Goal: Information Seeking & Learning: Get advice/opinions

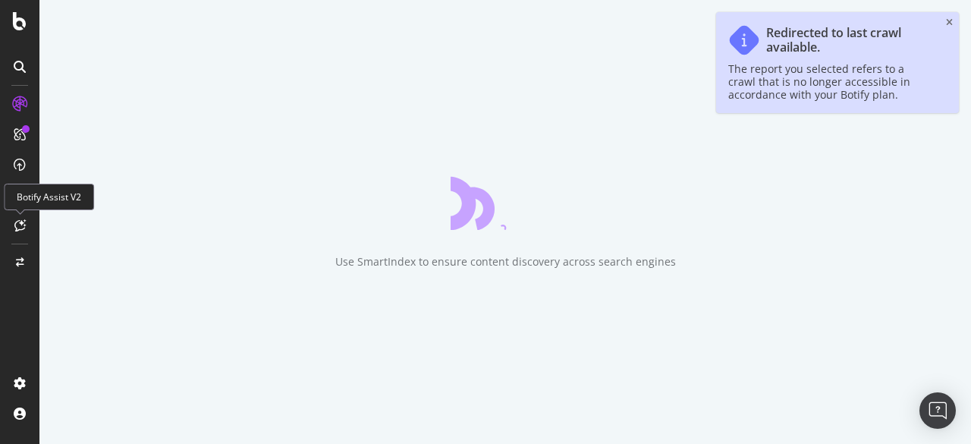
click at [25, 227] on icon at bounding box center [19, 225] width 11 height 12
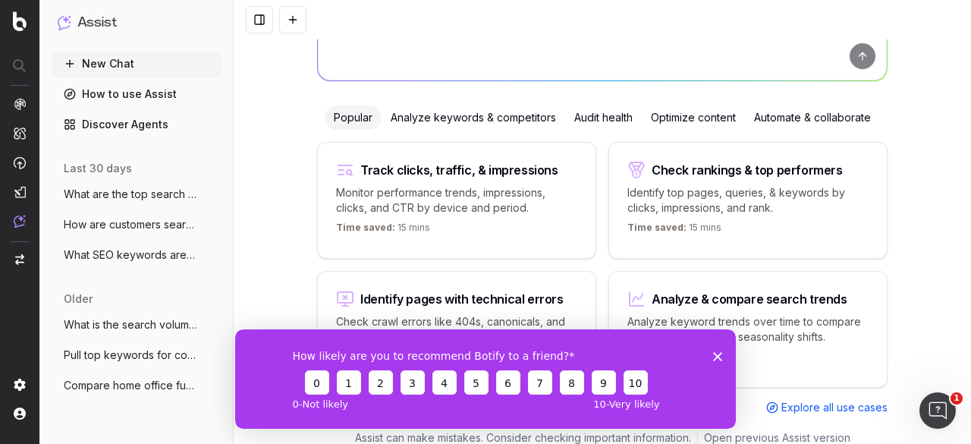
scroll to position [143, 0]
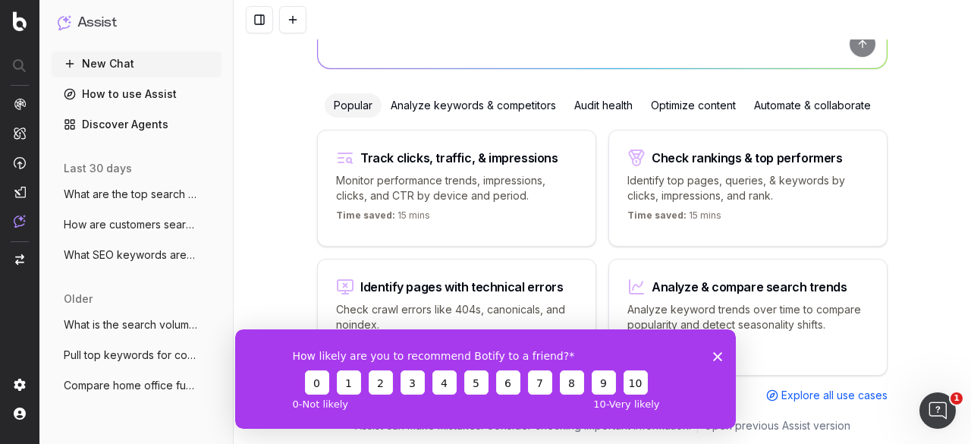
click at [713, 354] on icon "Close survey" at bounding box center [717, 355] width 9 height 9
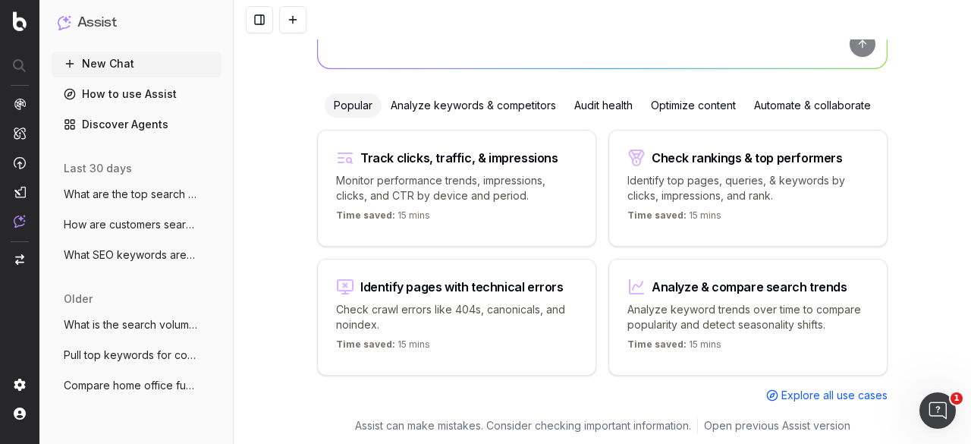
click at [753, 338] on div "Time saved: 15 mins" at bounding box center [748, 347] width 241 height 18
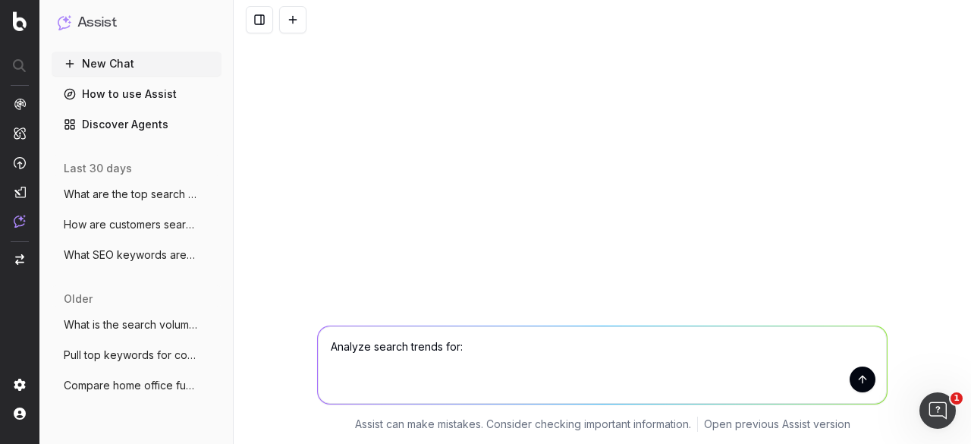
scroll to position [0, 0]
type textarea "Analyze search trends for: gardening"
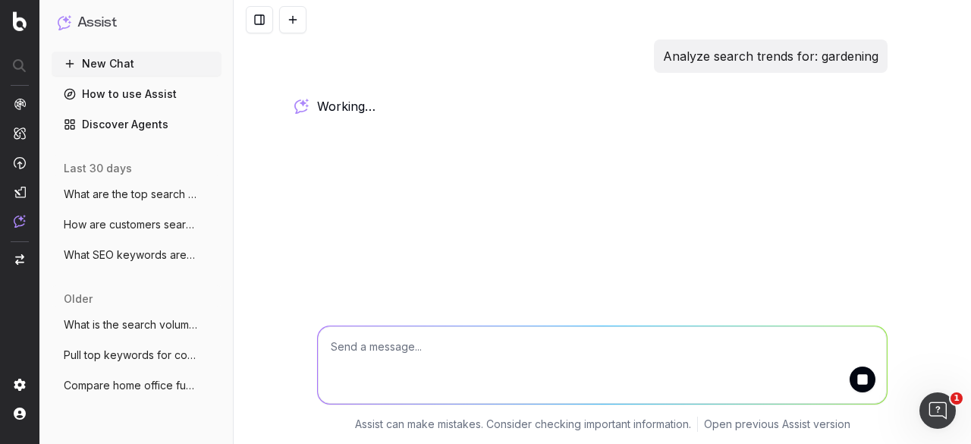
click at [433, 345] on textarea at bounding box center [602, 364] width 569 height 77
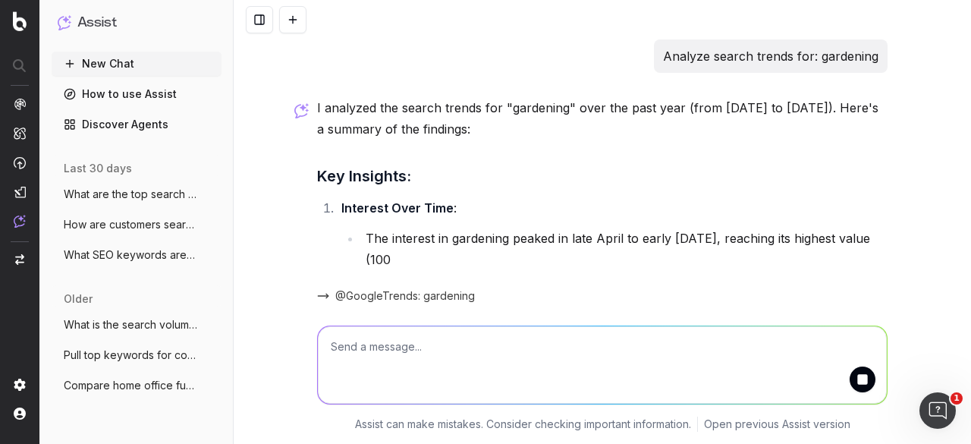
scroll to position [11, 0]
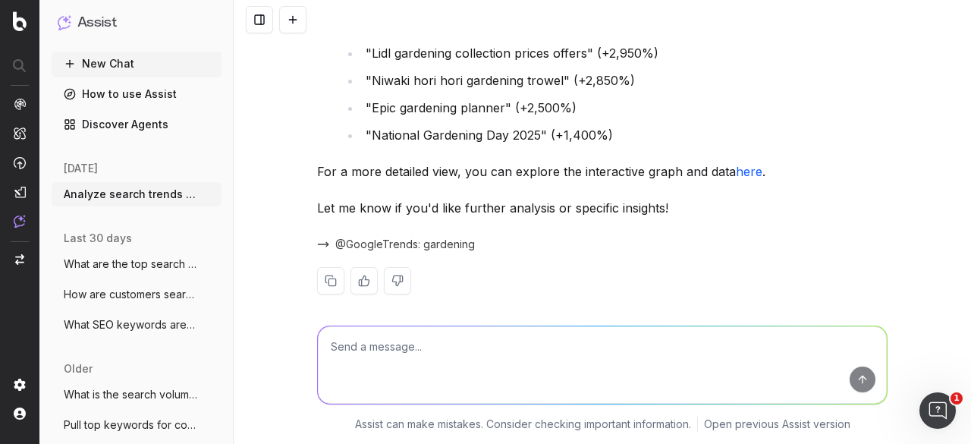
scroll to position [858, 0]
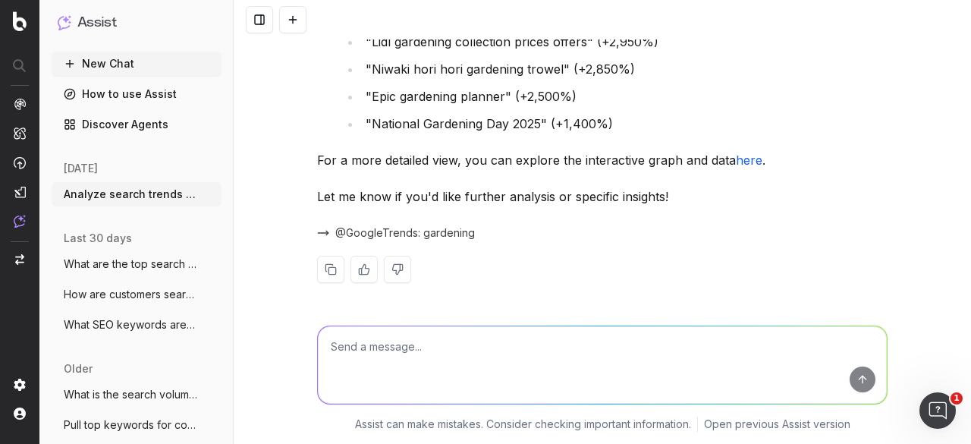
click at [479, 346] on textarea at bounding box center [602, 364] width 569 height 77
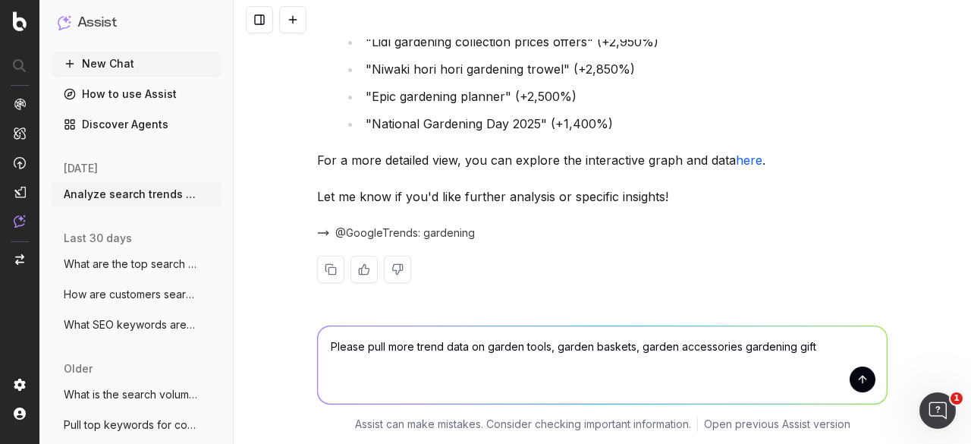
type textarea "Please pull more trend data on garden tools, garden baskets, garden accessories…"
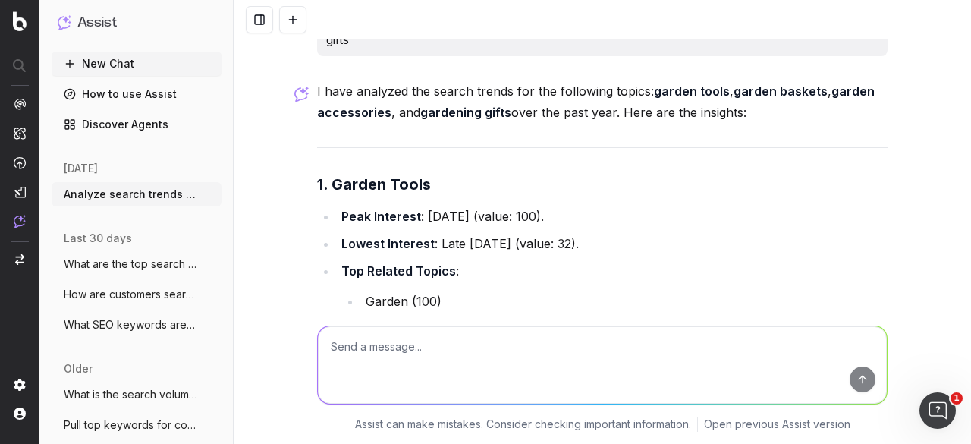
scroll to position [1142, 0]
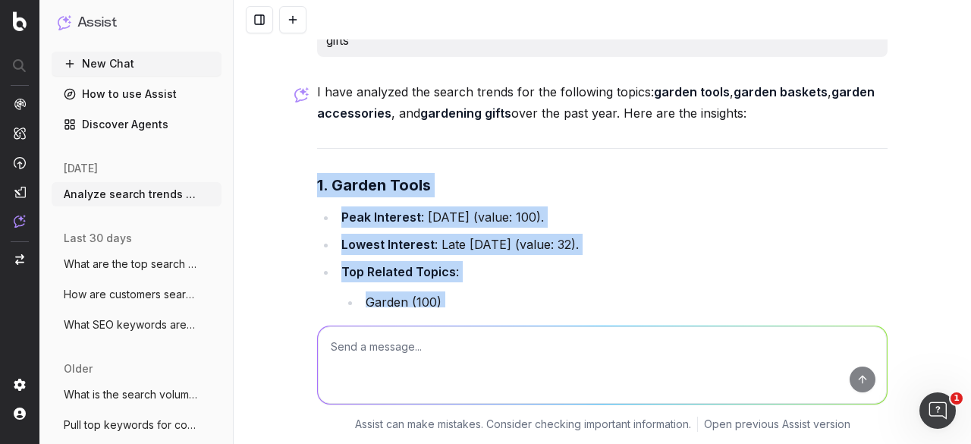
drag, startPoint x: 310, startPoint y: 203, endPoint x: 639, endPoint y: 313, distance: 347.3
click at [639, 313] on div "Analyze search trends for: gardening I analyzed the search trends for "gardenin…" at bounding box center [603, 222] width 738 height 444
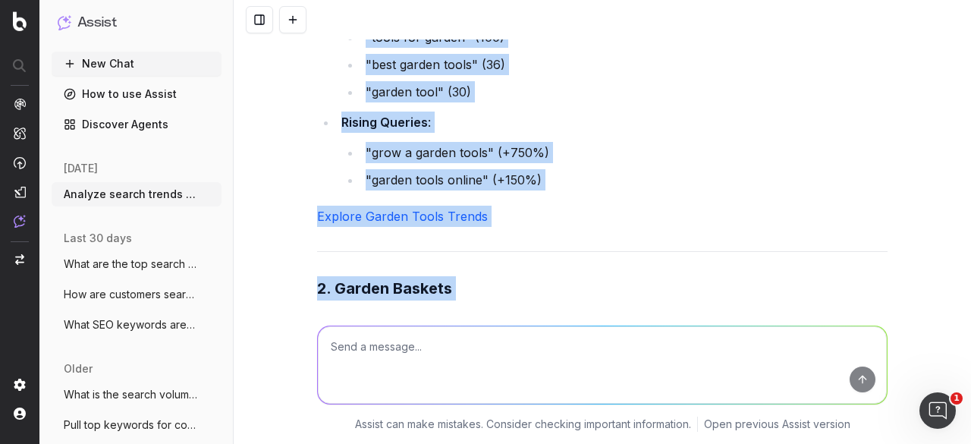
scroll to position [1537, 0]
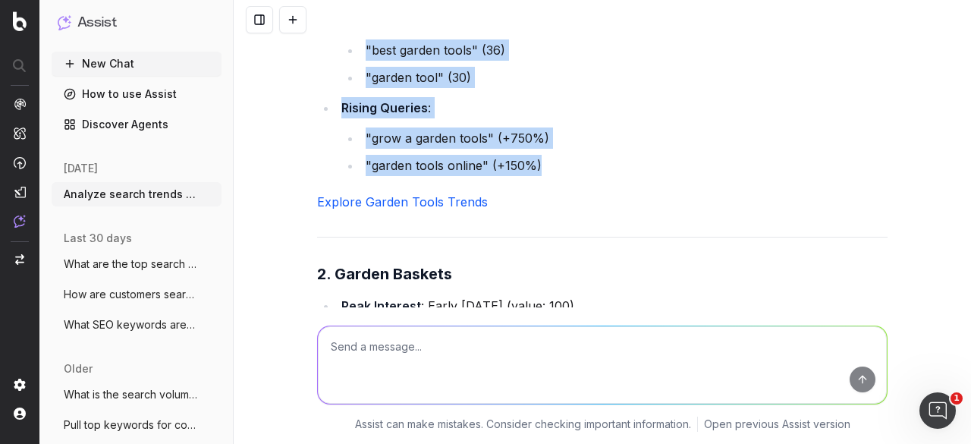
drag, startPoint x: 538, startPoint y: 187, endPoint x: 350, endPoint y: 39, distance: 239.9
click at [350, 39] on div "Analyze search trends for: gardening I analyzed the search trends for "gardenin…" at bounding box center [603, 222] width 738 height 444
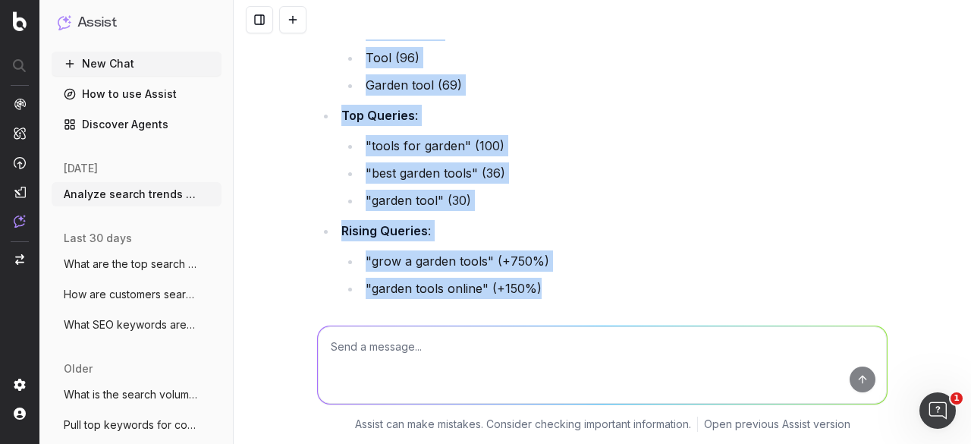
scroll to position [1412, 0]
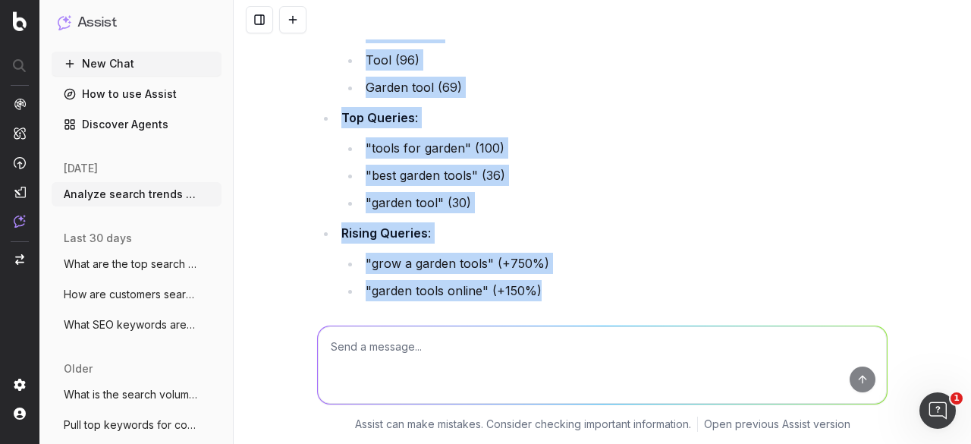
click at [450, 207] on ul ""tools for garden" (100) "best garden tools" (36) "garden tool" (30)" at bounding box center [615, 175] width 546 height 76
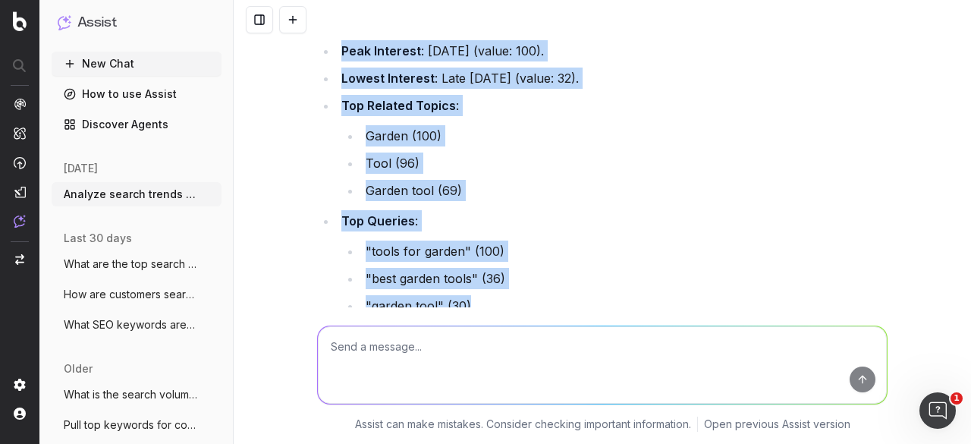
scroll to position [1214, 0]
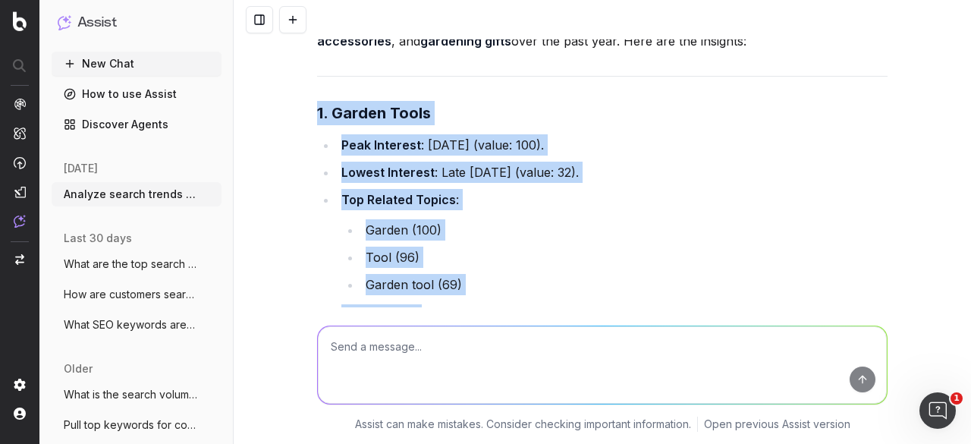
drag, startPoint x: 461, startPoint y: 225, endPoint x: 303, endPoint y: 118, distance: 190.9
click at [303, 118] on div "Analyze search trends for: gardening I analyzed the search trends for "gardenin…" at bounding box center [603, 222] width 738 height 444
copy div "1. Garden Tools Peak Interest : August 2025 (value: 100). Lowest Interest : Lat…"
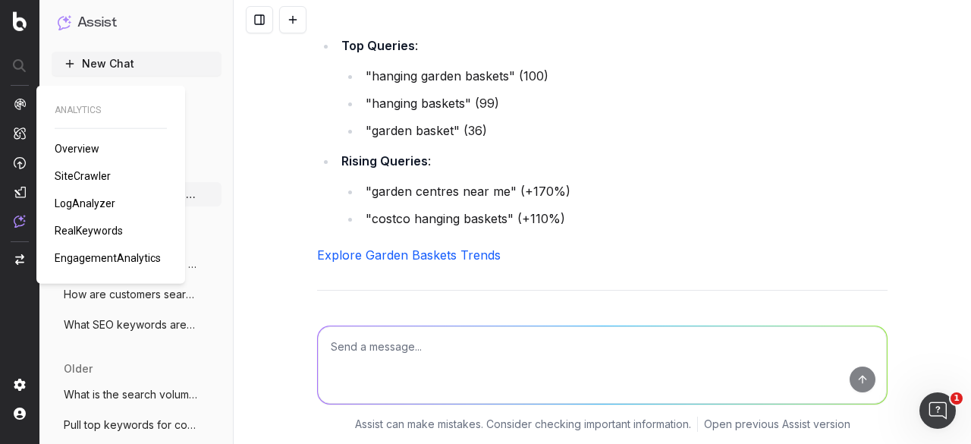
scroll to position [1969, 0]
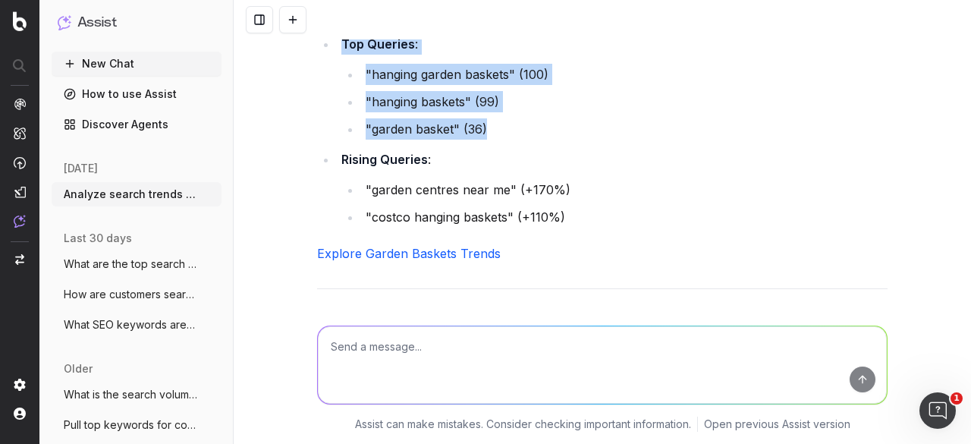
drag, startPoint x: 513, startPoint y: 148, endPoint x: 276, endPoint y: 53, distance: 255.1
click at [276, 53] on div "Analyze search trends for: gardening I analyzed the search trends for "gardenin…" at bounding box center [603, 222] width 738 height 444
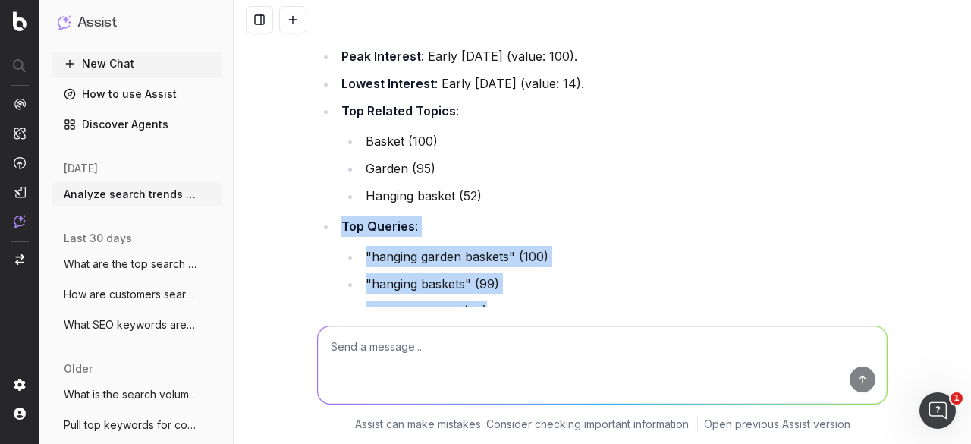
scroll to position [1779, 0]
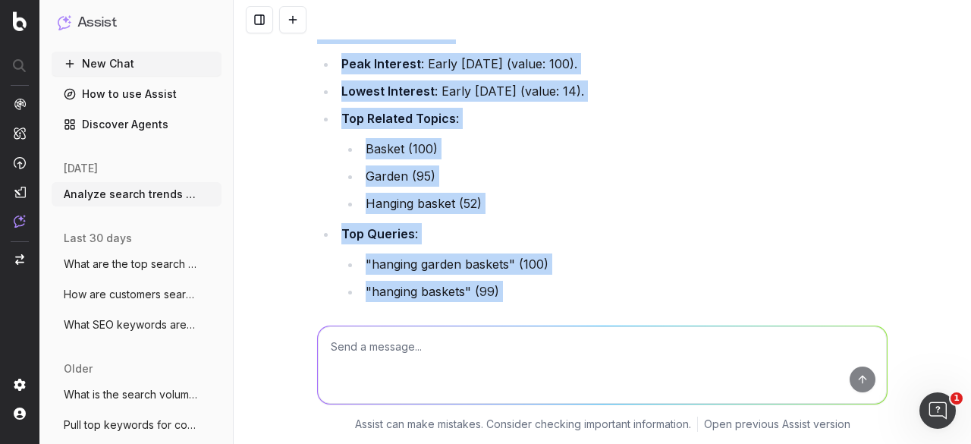
drag, startPoint x: 310, startPoint y: 53, endPoint x: 537, endPoint y: 328, distance: 356.8
click at [537, 328] on div "Analyze search trends for: gardening I analyzed the search trends for "gardenin…" at bounding box center [603, 222] width 738 height 444
copy div "2. Garden Baskets Peak Interest : Early May 2025 (value: 100). Lowest Interest …"
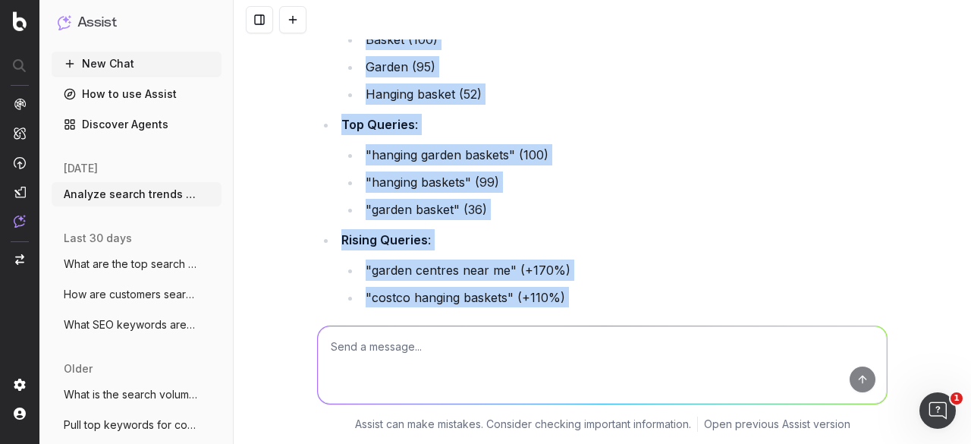
scroll to position [1969, 0]
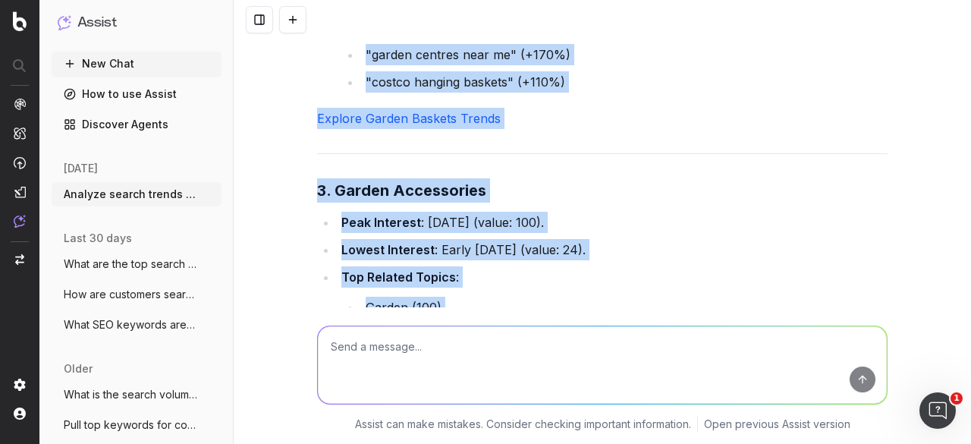
click at [544, 129] on p "Explore Garden Baskets Trends" at bounding box center [602, 118] width 571 height 21
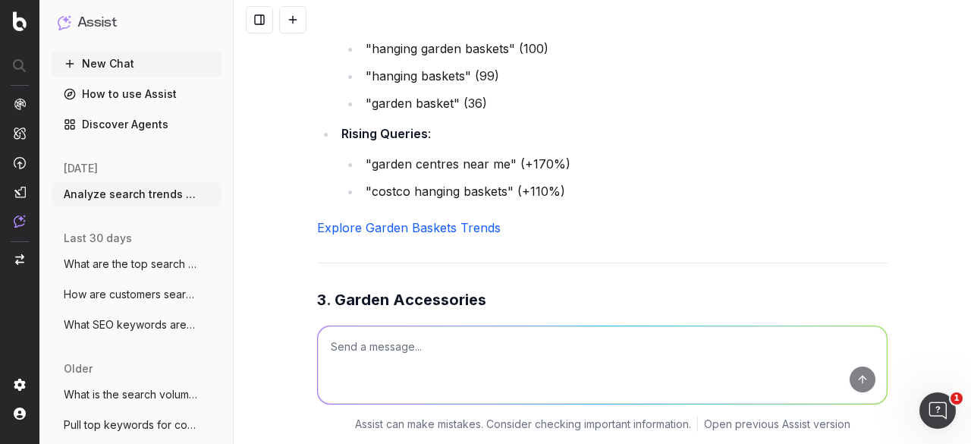
scroll to position [1994, 0]
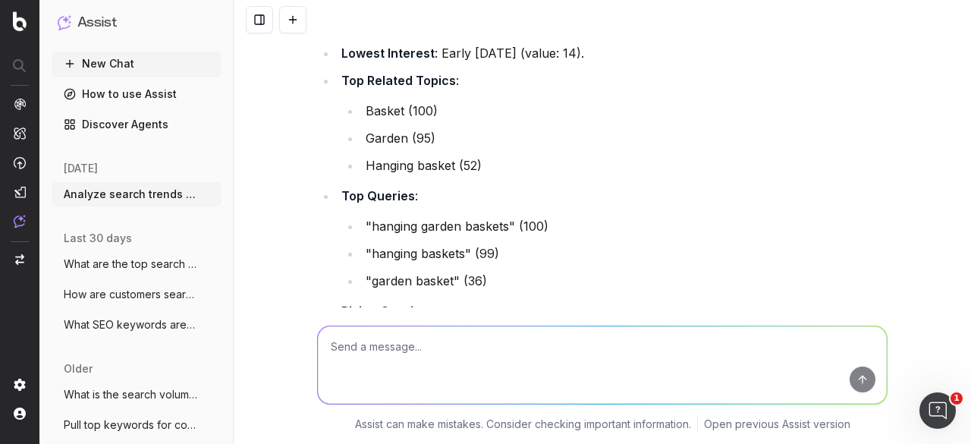
click at [581, 176] on li "Hanging basket (52)" at bounding box center [624, 165] width 527 height 21
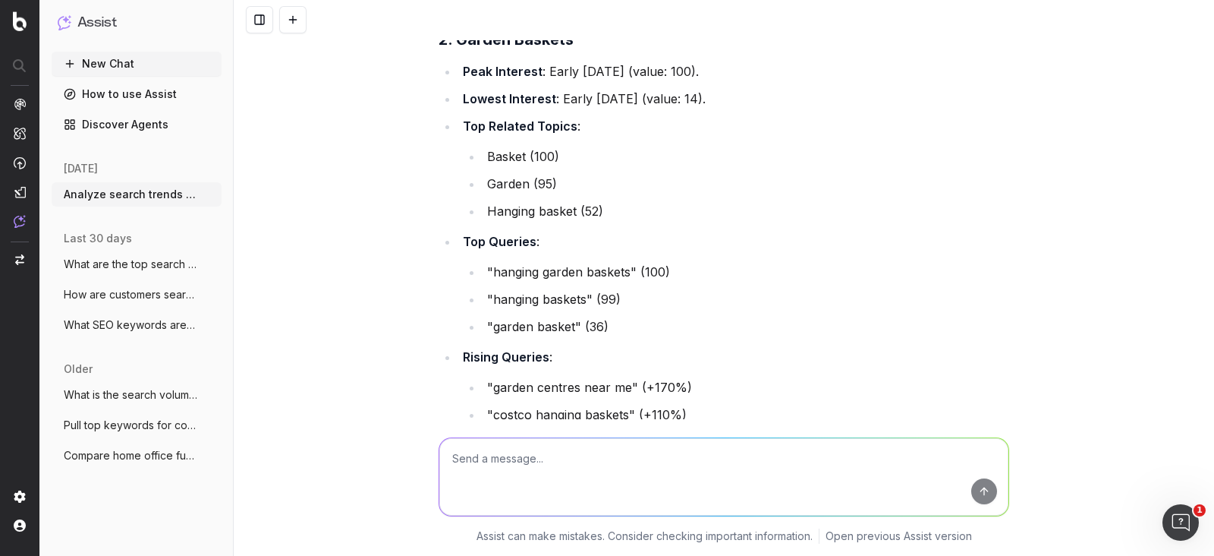
scroll to position [1770, 0]
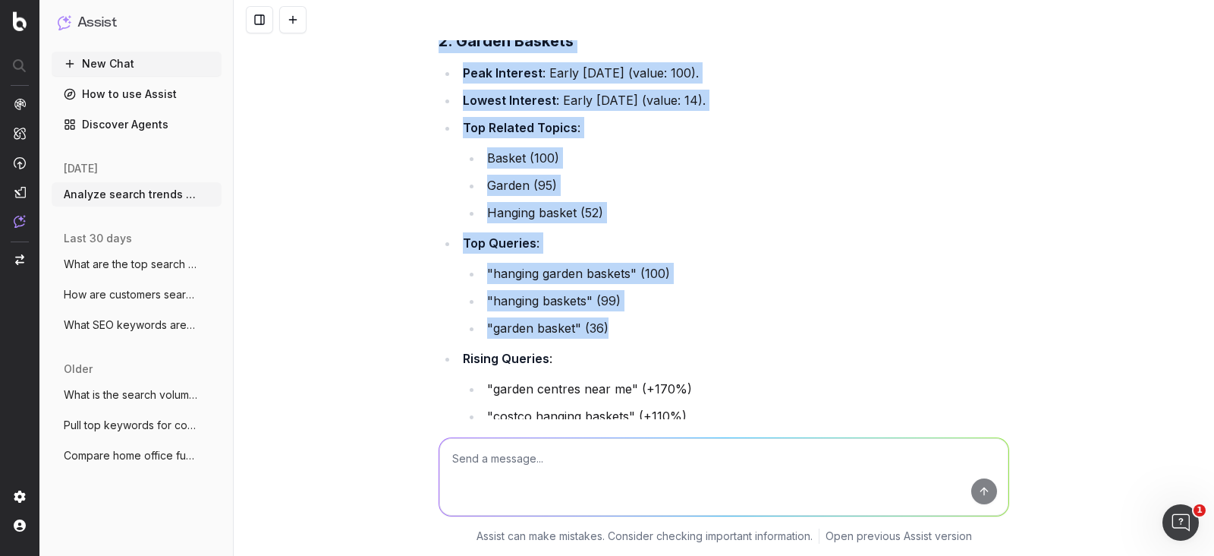
drag, startPoint x: 430, startPoint y: 55, endPoint x: 641, endPoint y: 345, distance: 358.4
copy div "2. Garden Baskets Peak Interest : Early May 2025 (value: 100). Lowest Interest …"
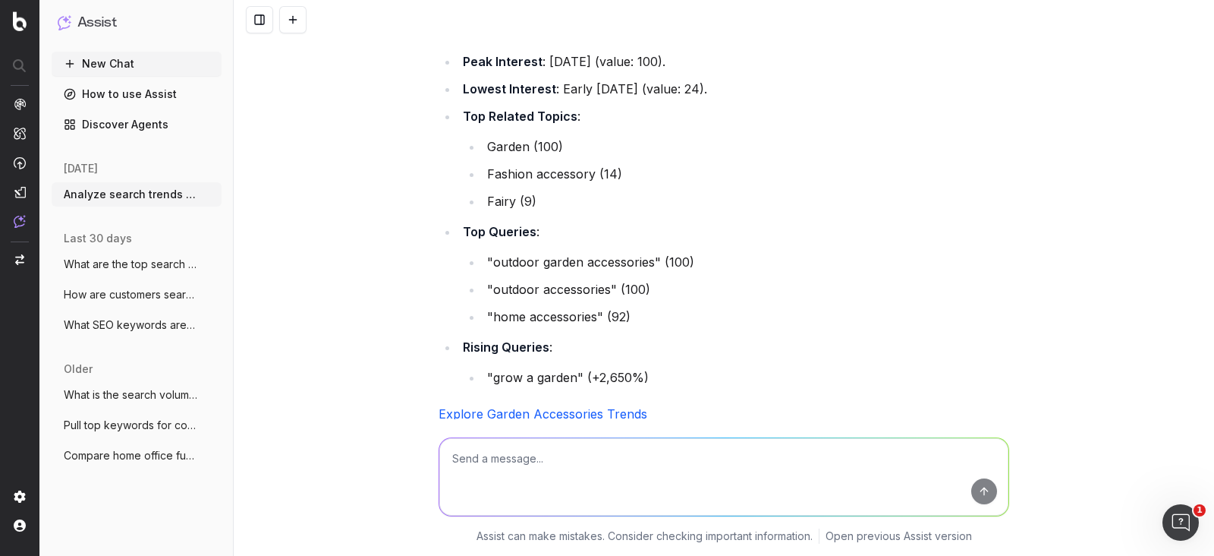
scroll to position [2262, 0]
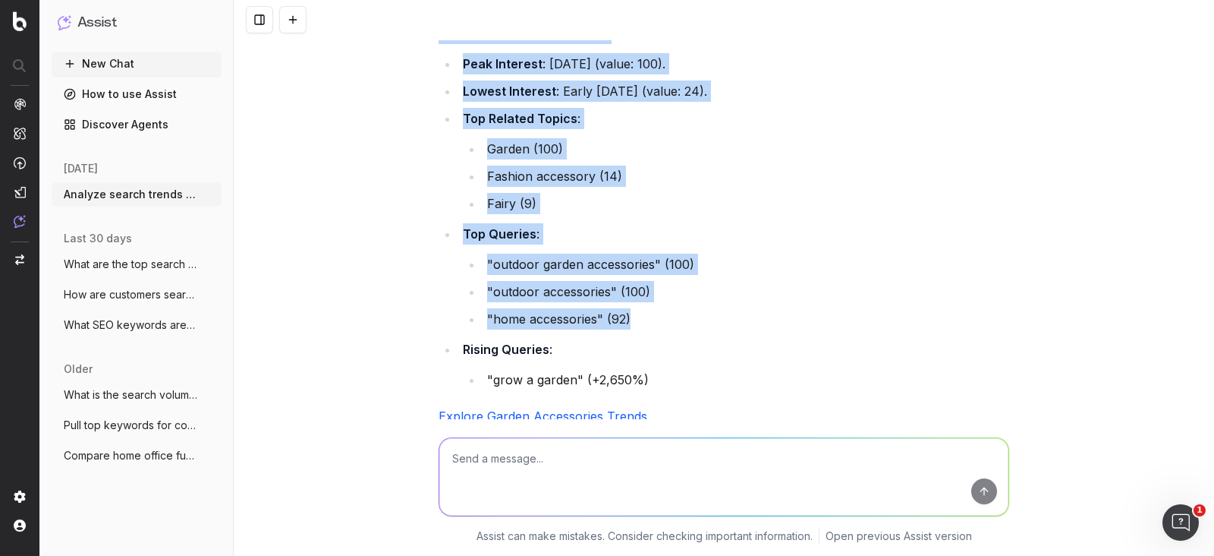
drag, startPoint x: 429, startPoint y: 52, endPoint x: 653, endPoint y: 336, distance: 362.1
copy div "3. Garden Accessories Peak Interest : August 2025 (value: 100). Lowest Interest…"
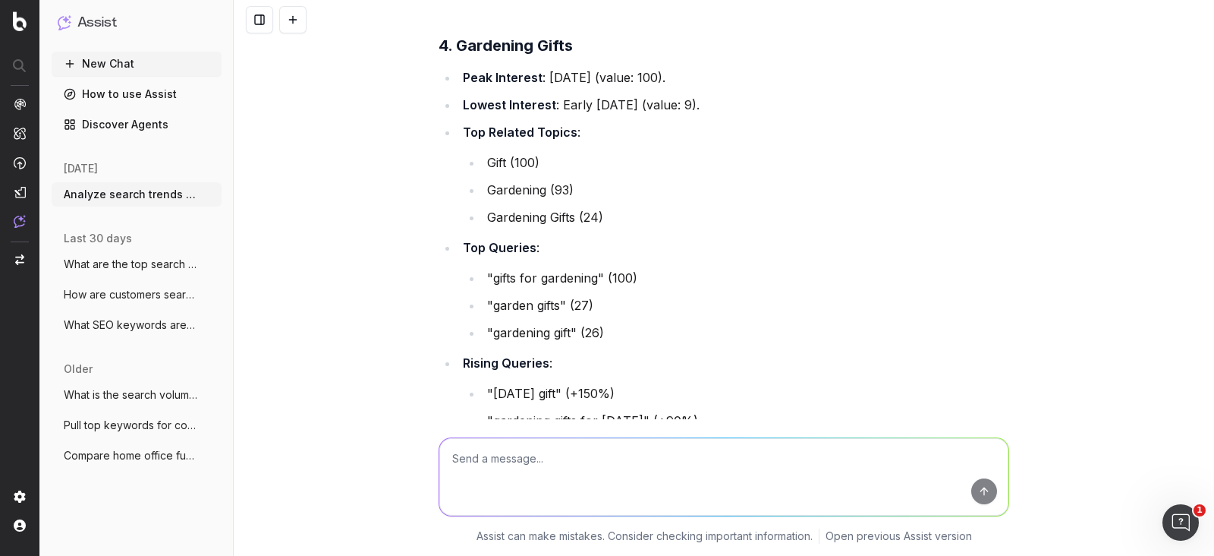
scroll to position [2705, 0]
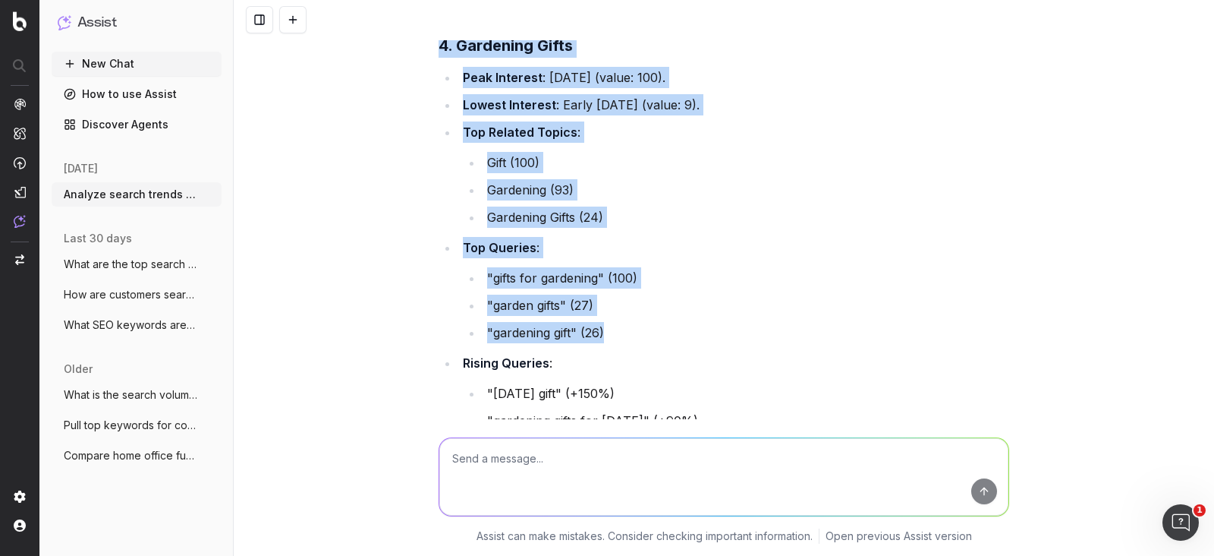
drag, startPoint x: 641, startPoint y: 358, endPoint x: 414, endPoint y: 57, distance: 377.2
click at [414, 57] on div "Analyze search trends for: gardening I analyzed the search trends for "gardenin…" at bounding box center [724, 278] width 981 height 556
copy div "4. Gardening Gifts Peak Interest : December 2024 (value: 100). Lowest Interest …"
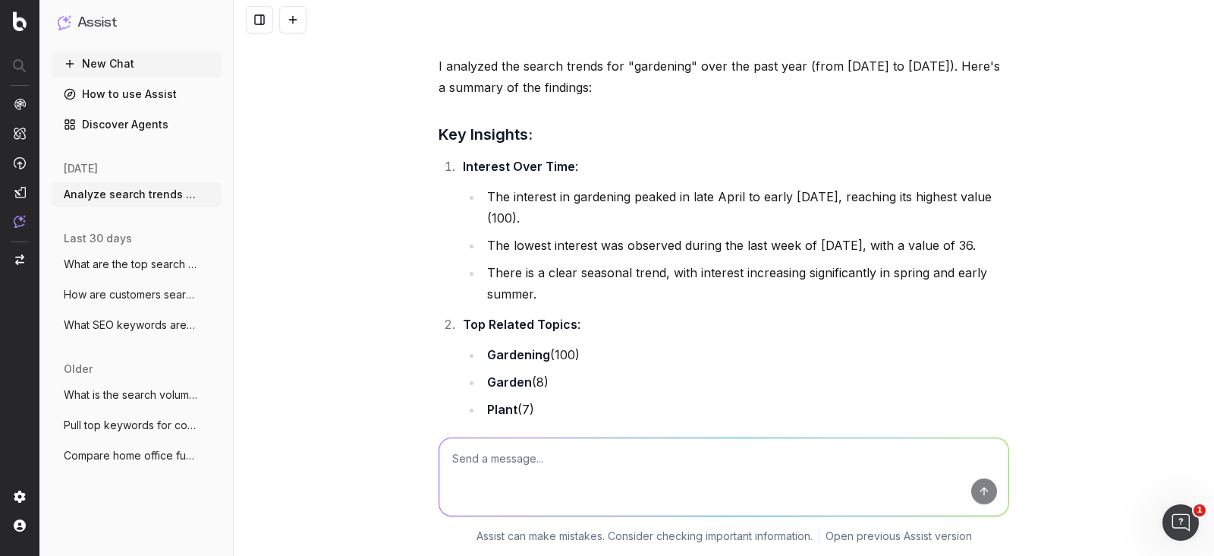
scroll to position [0, 0]
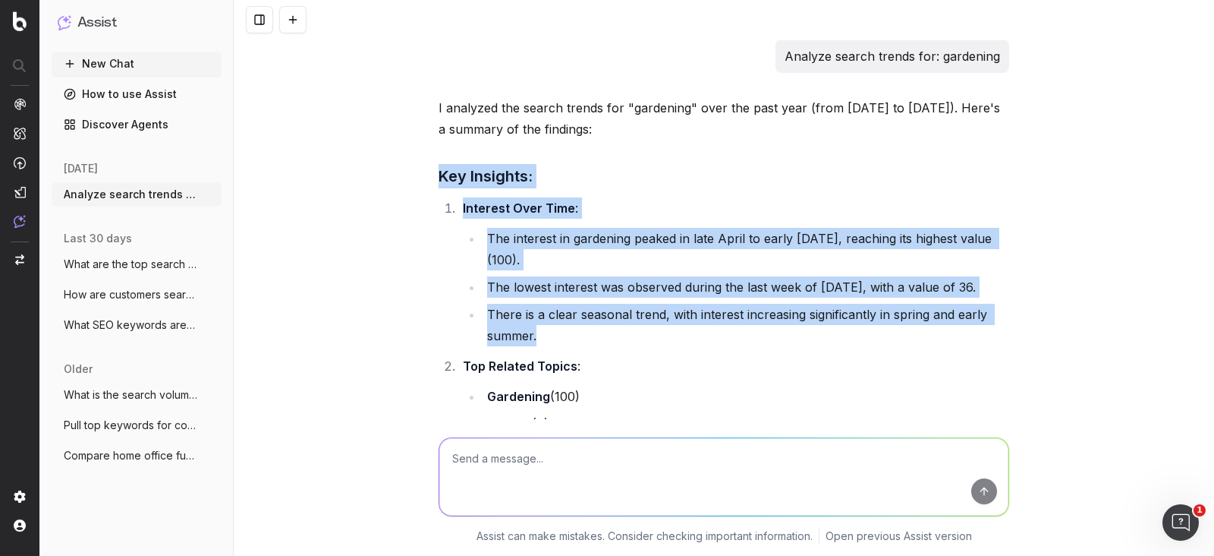
drag, startPoint x: 427, startPoint y: 180, endPoint x: 606, endPoint y: 385, distance: 271.7
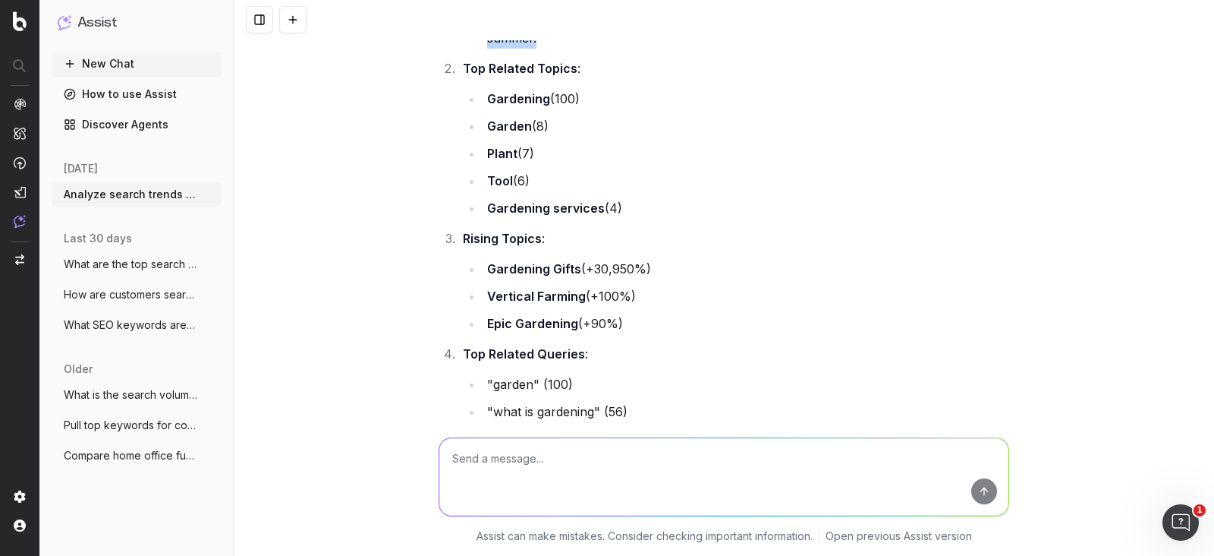
scroll to position [320, 0]
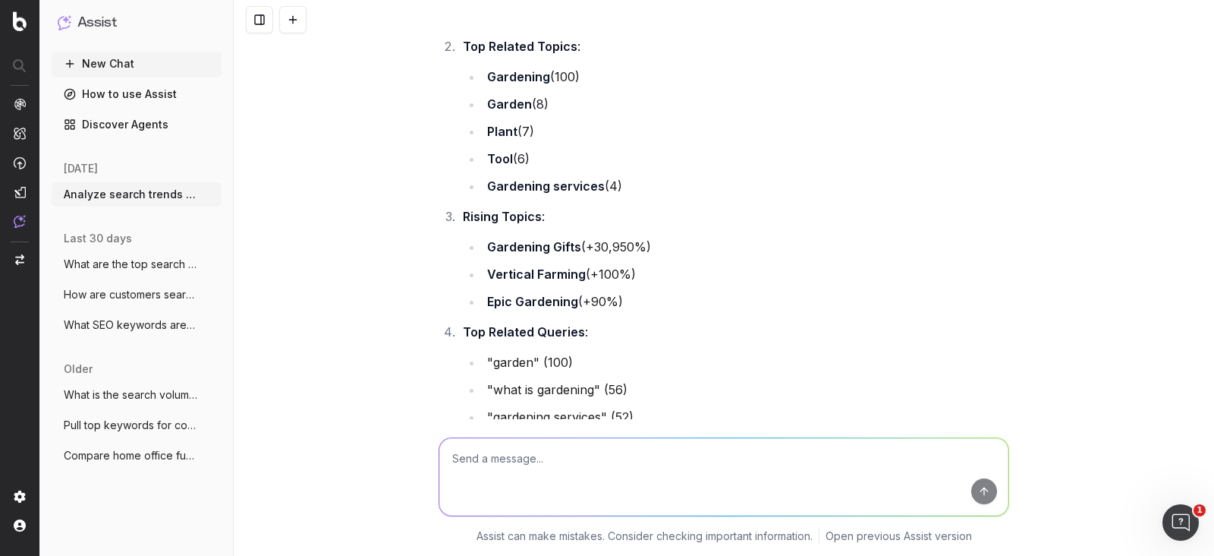
click at [691, 285] on li "Vertical Farming (+100%)" at bounding box center [746, 273] width 527 height 21
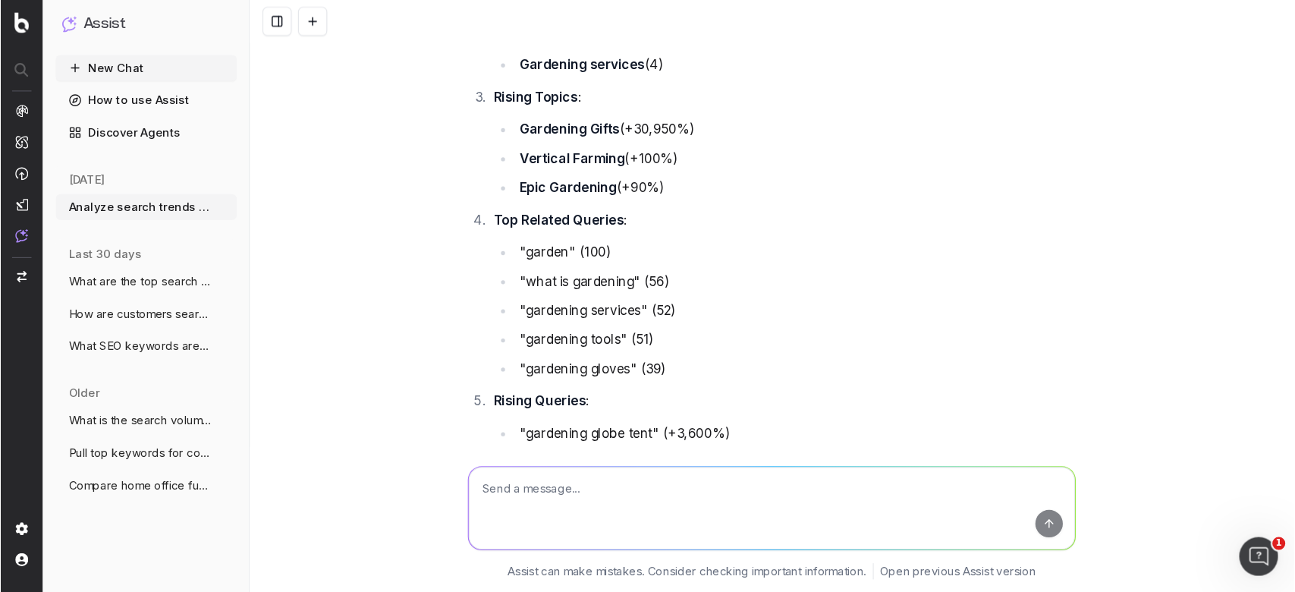
scroll to position [447, 0]
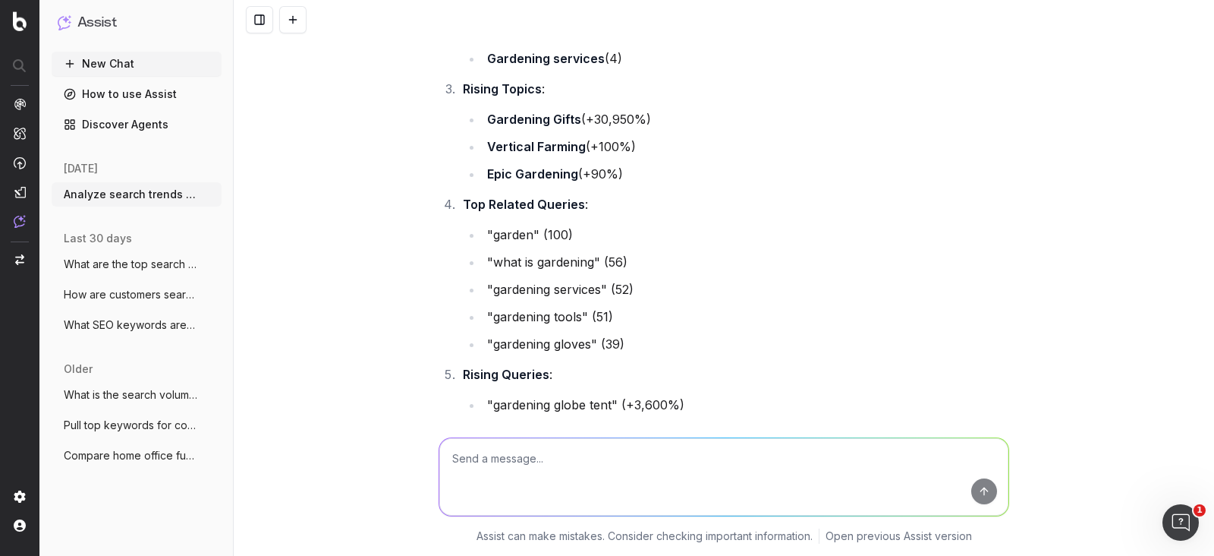
click at [679, 354] on li ""gardening gloves" (39)" at bounding box center [746, 343] width 527 height 21
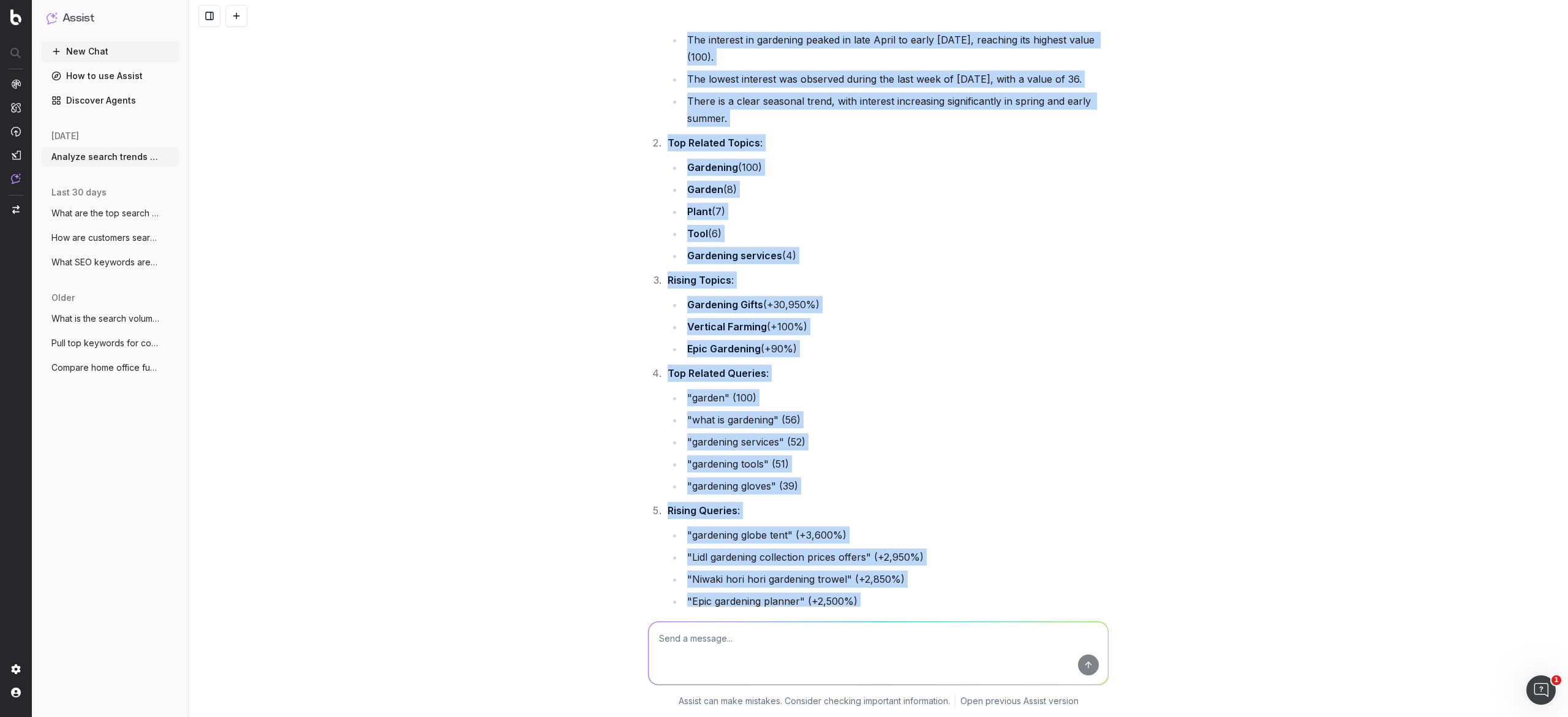
scroll to position [35, 0]
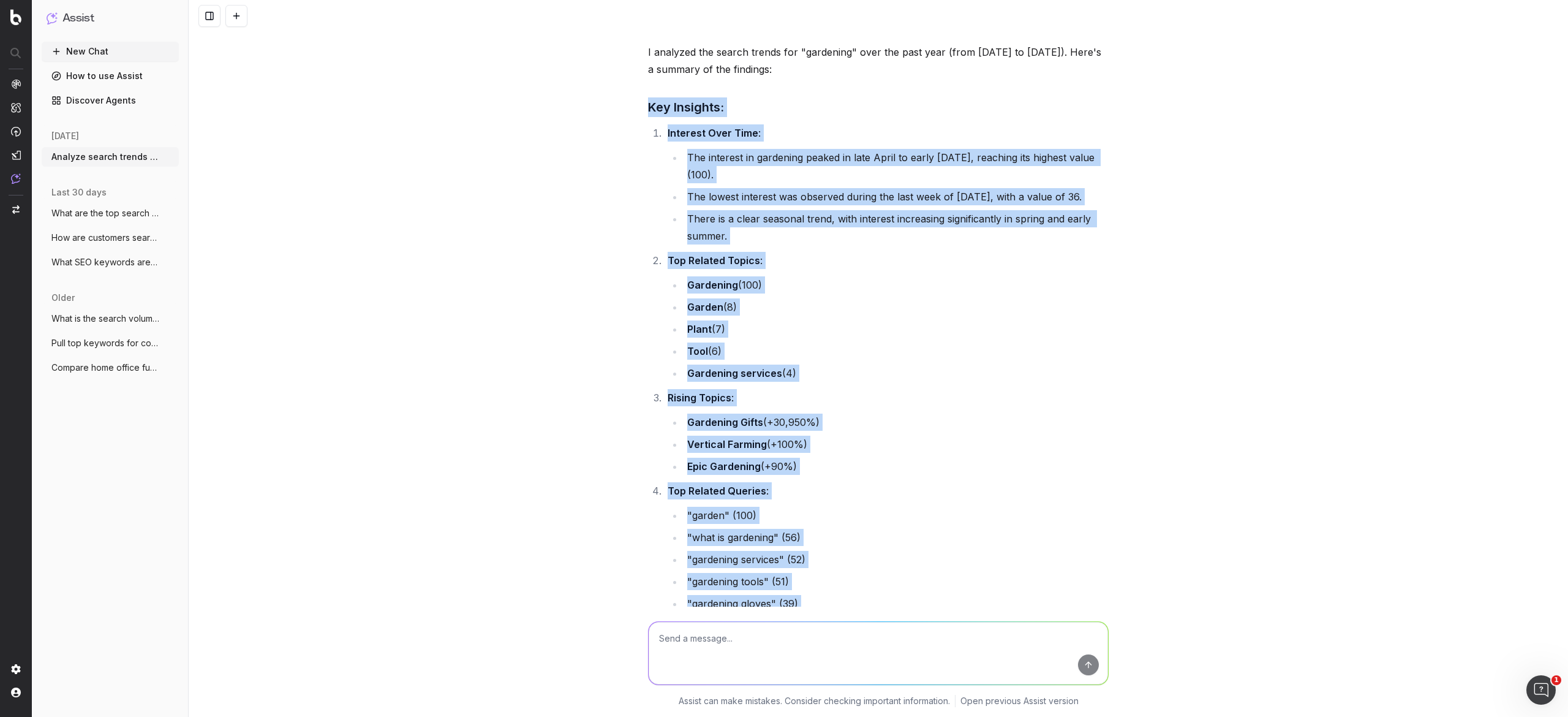
drag, startPoint x: 909, startPoint y: 556, endPoint x: 629, endPoint y: 115, distance: 522.4
click at [629, 115] on div "Analyze search trends for: gardening I analyzed the search trends for "gardenin…" at bounding box center [878, 358] width 1379 height 717
copy div "Key Insights: Interest Over Time : The interest in gardening peaked in late Apr…"
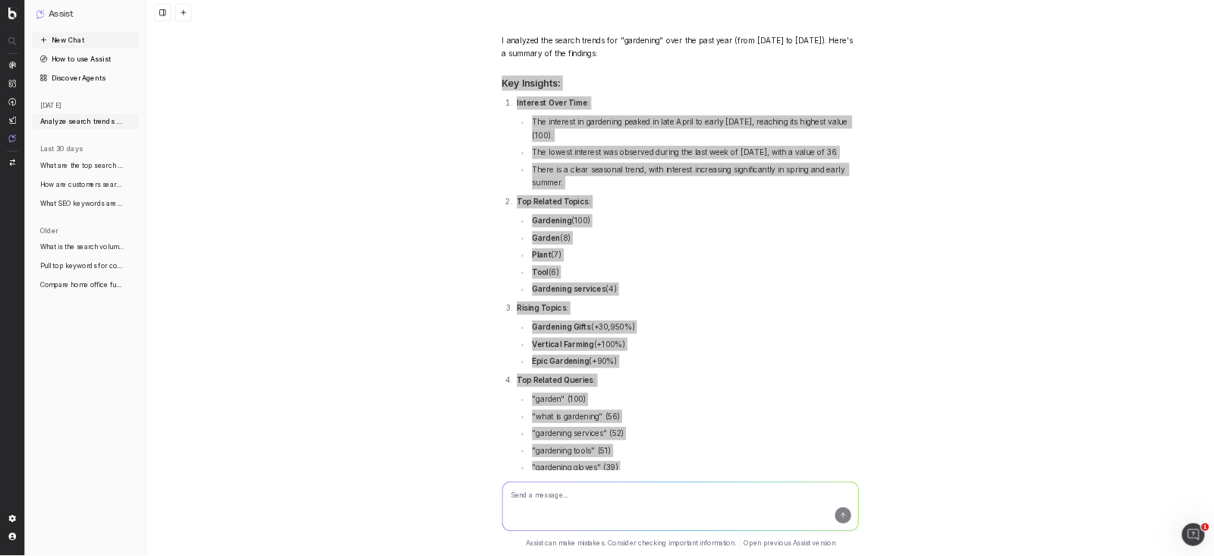
scroll to position [0, 0]
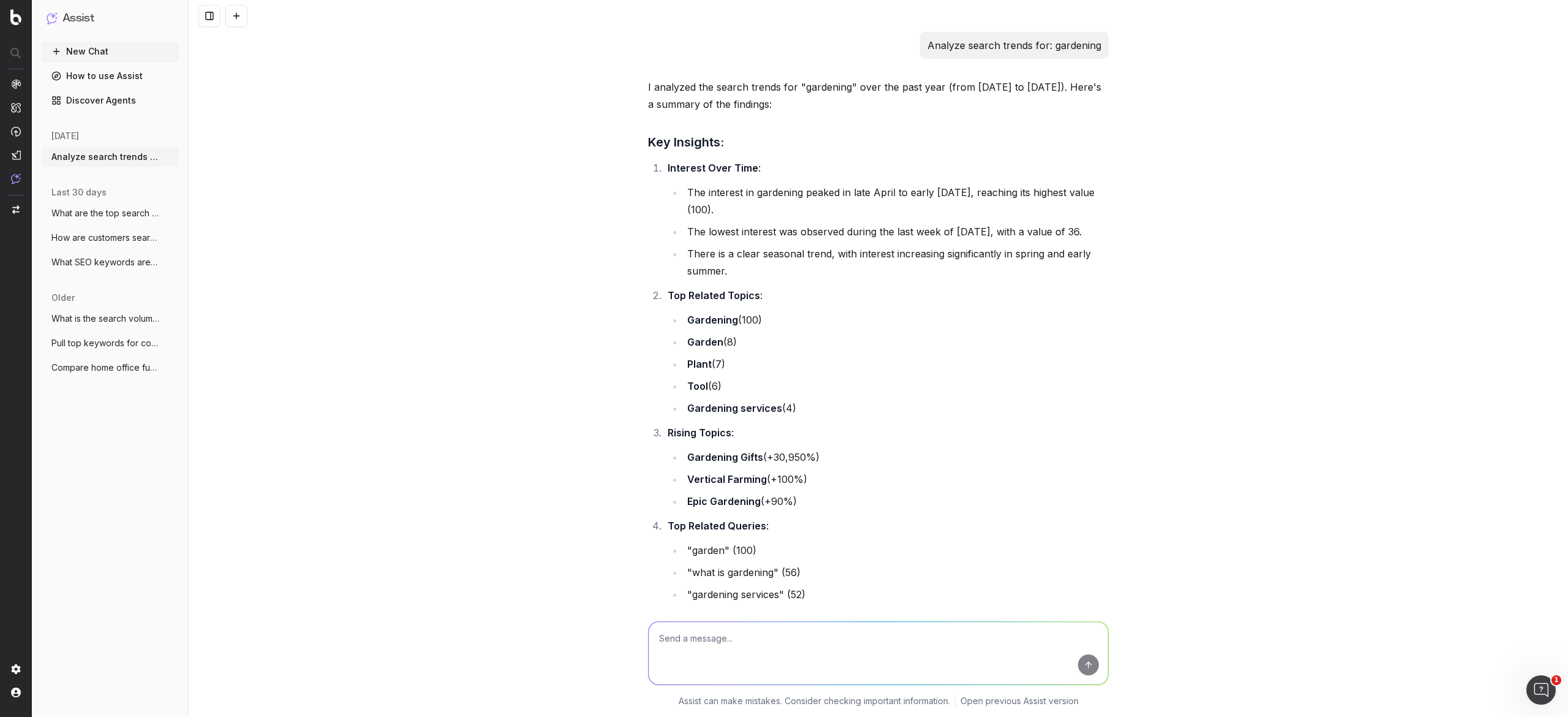
click at [784, 137] on div "Analyze search trends for: gardening I analyzed the search trends for "gardenin…" at bounding box center [878, 358] width 1379 height 717
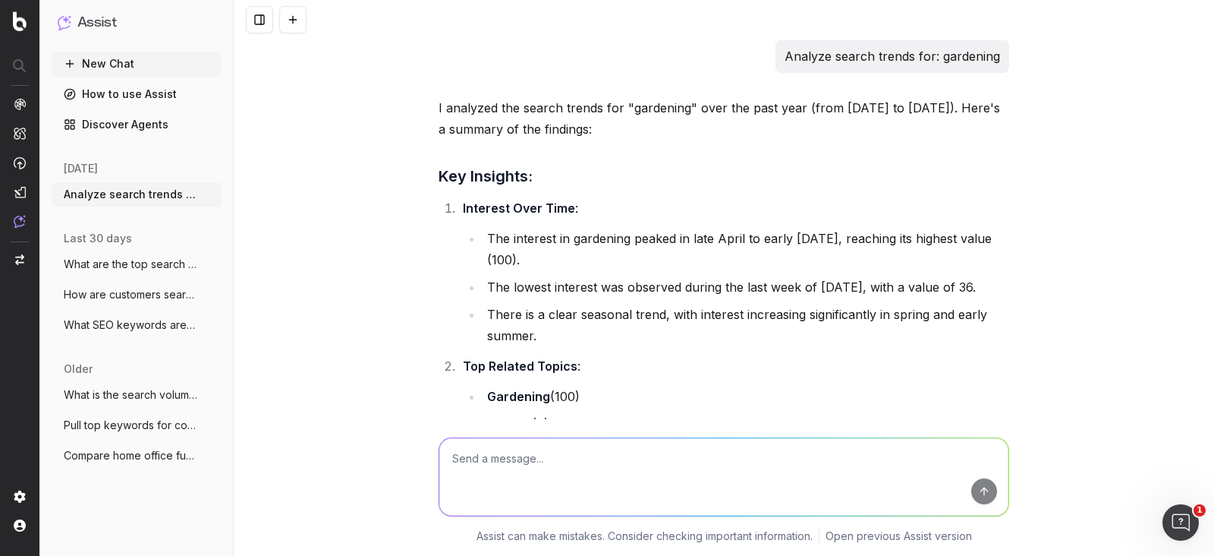
click at [203, 55] on button "New Chat" at bounding box center [137, 64] width 170 height 24
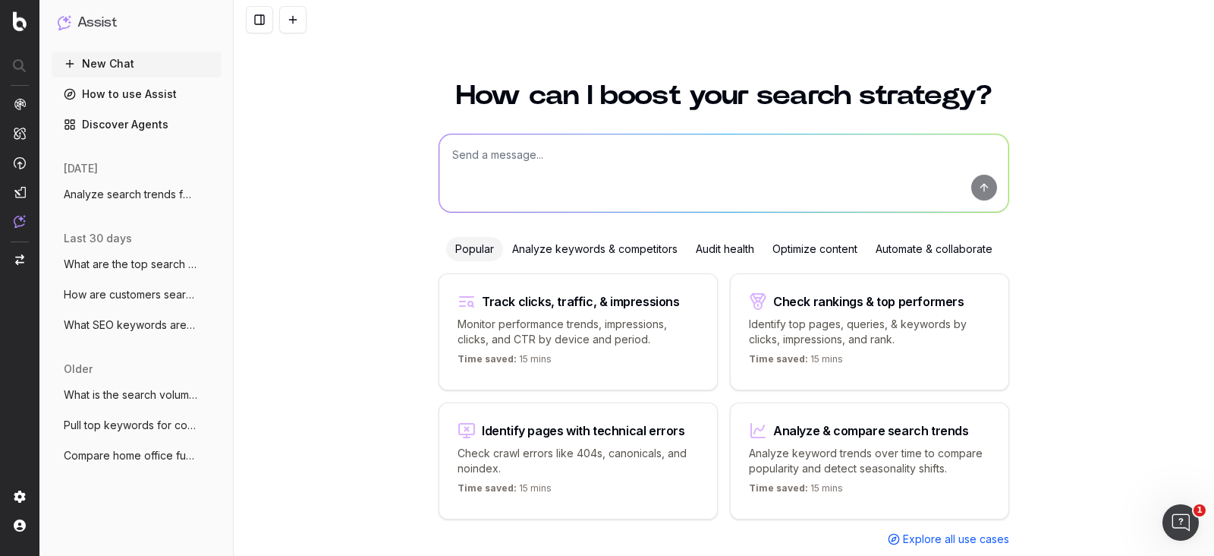
click at [897, 443] on p "Analyze keyword trends over time to compare popularity and detect seasonality s…" at bounding box center [869, 460] width 241 height 30
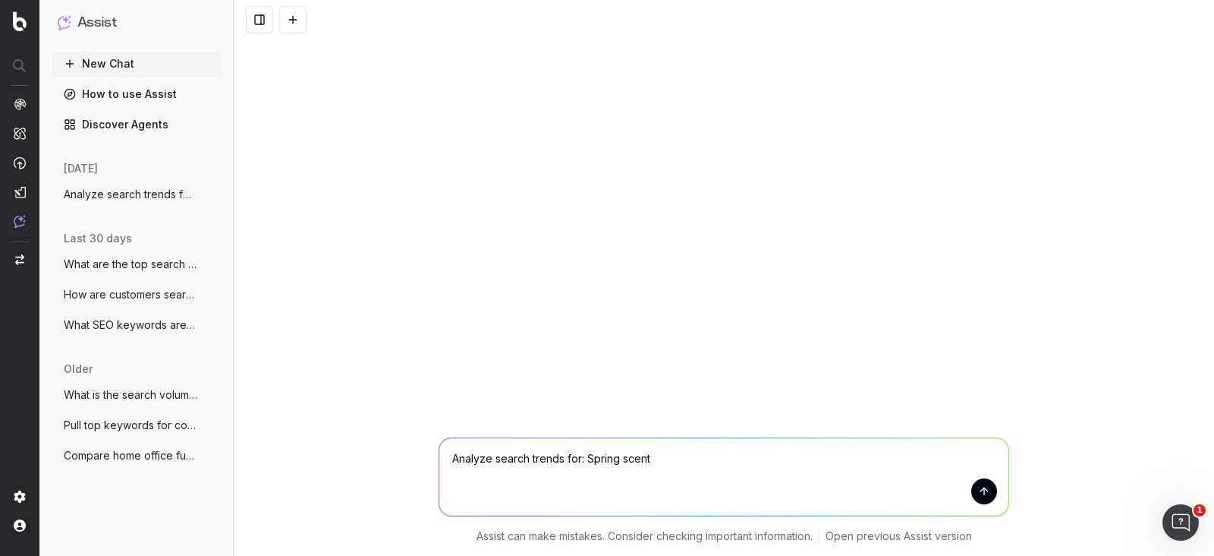
type textarea "Analyze search trends for: Spring scents"
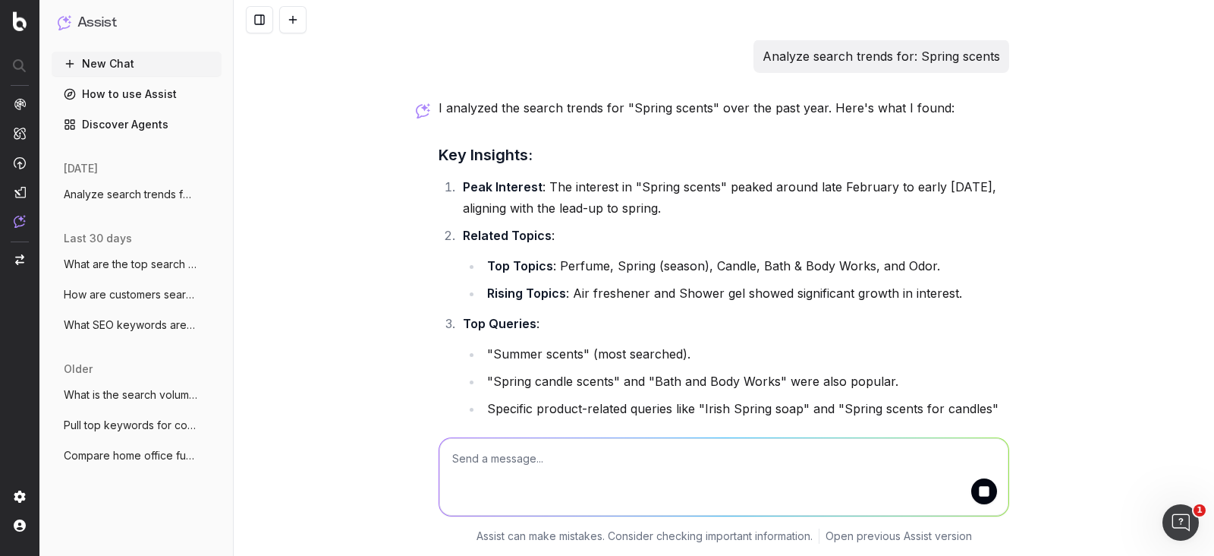
scroll to position [96, 0]
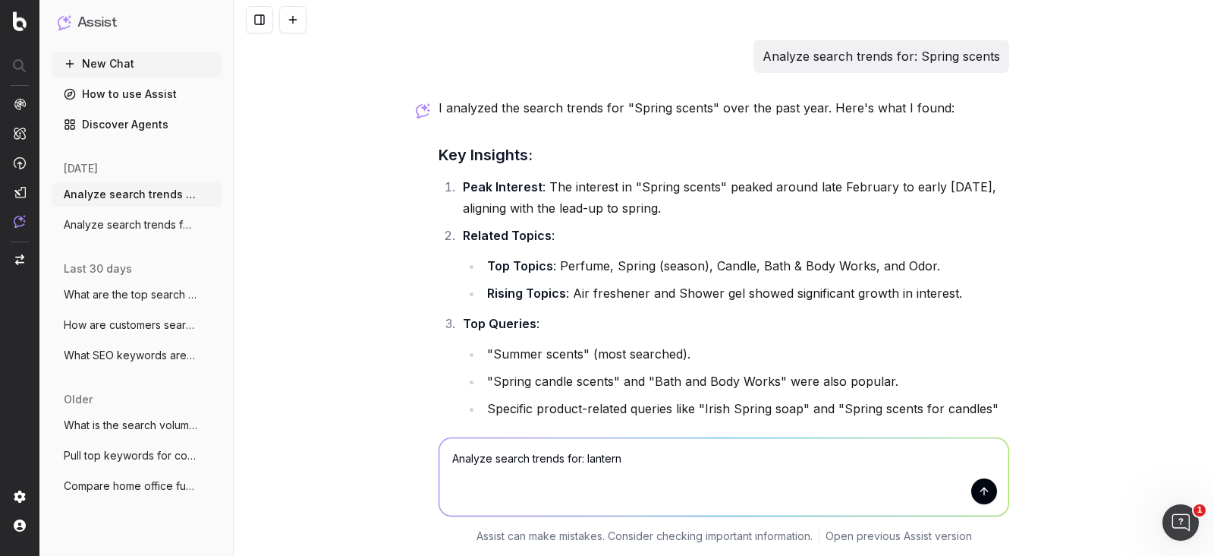
type textarea "Analyze search trends for: lanterns"
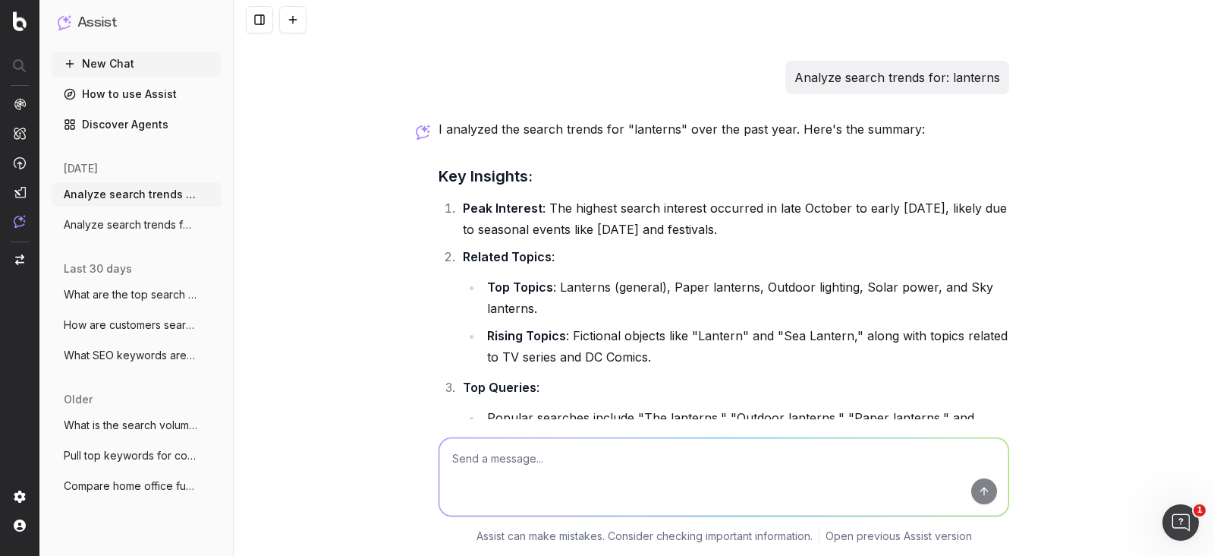
scroll to position [637, 0]
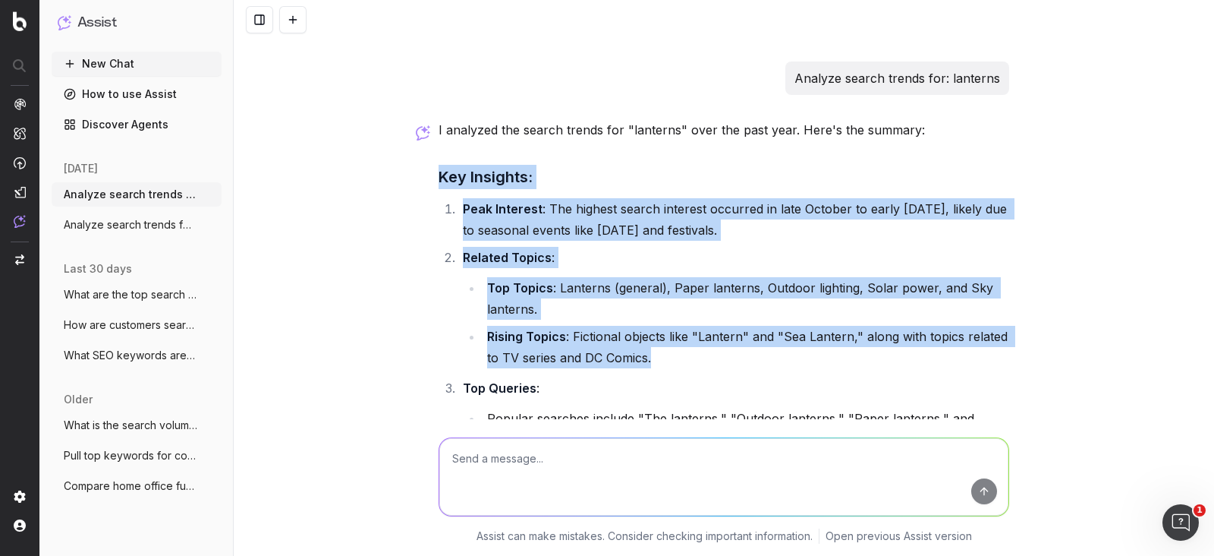
drag, startPoint x: 434, startPoint y: 174, endPoint x: 686, endPoint y: 369, distance: 318.6
click at [686, 369] on div "I analyzed the search trends for "lanterns" over the past year. Here's the summ…" at bounding box center [724, 478] width 571 height 719
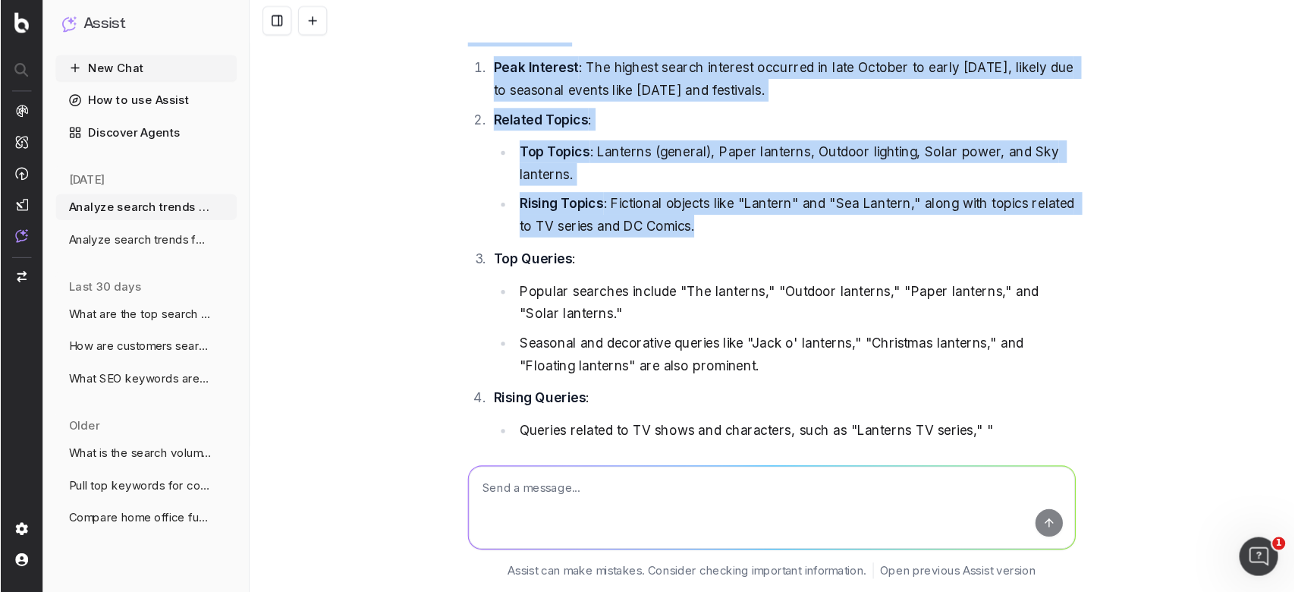
scroll to position [788, 0]
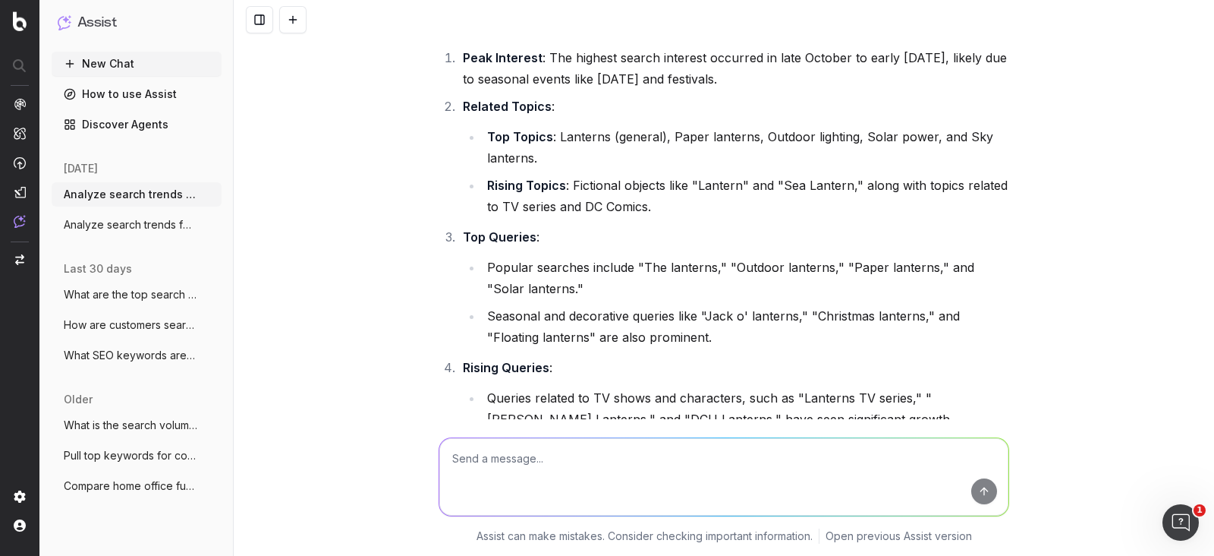
click at [757, 361] on li "Rising Queries : Queries related to TV shows and characters, such as "Lanterns …" at bounding box center [733, 393] width 551 height 73
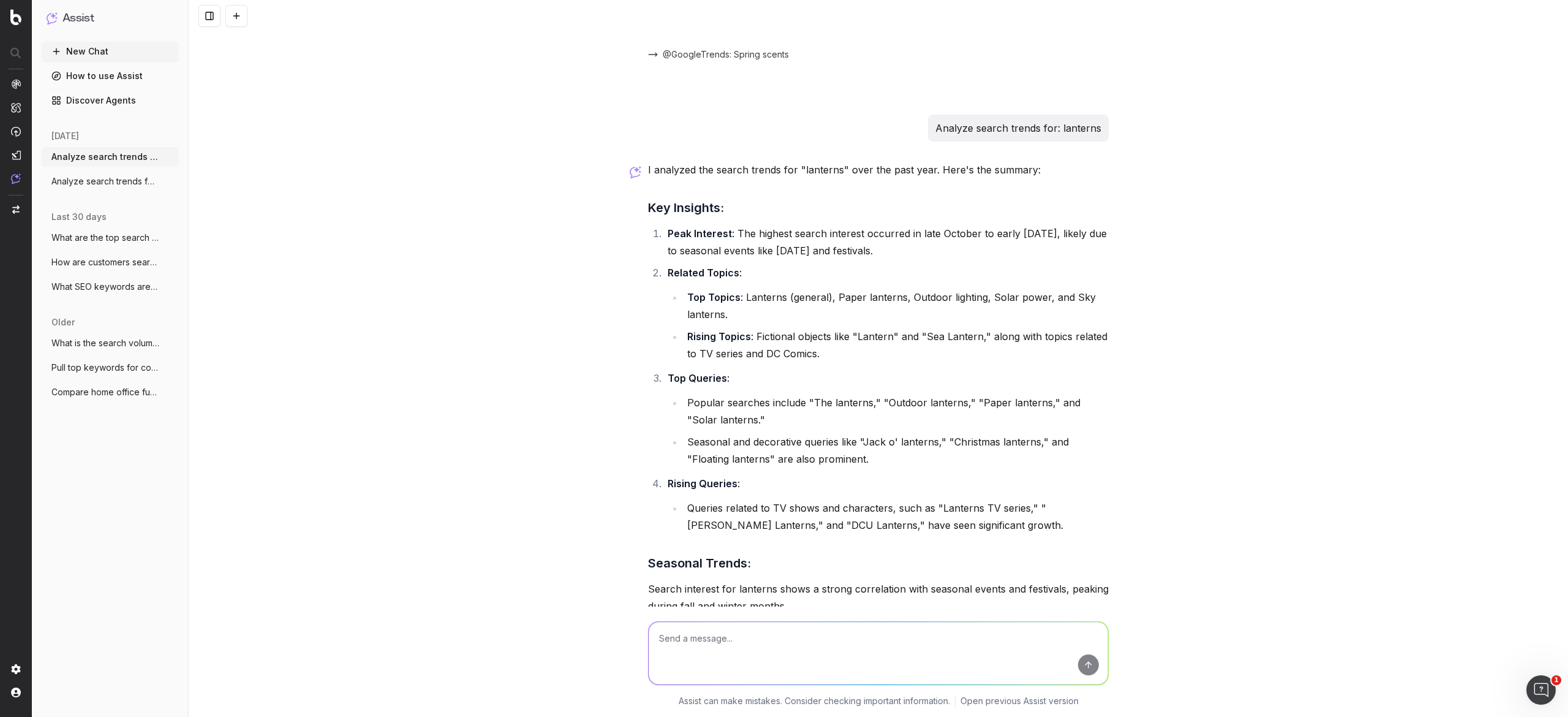
scroll to position [584, 0]
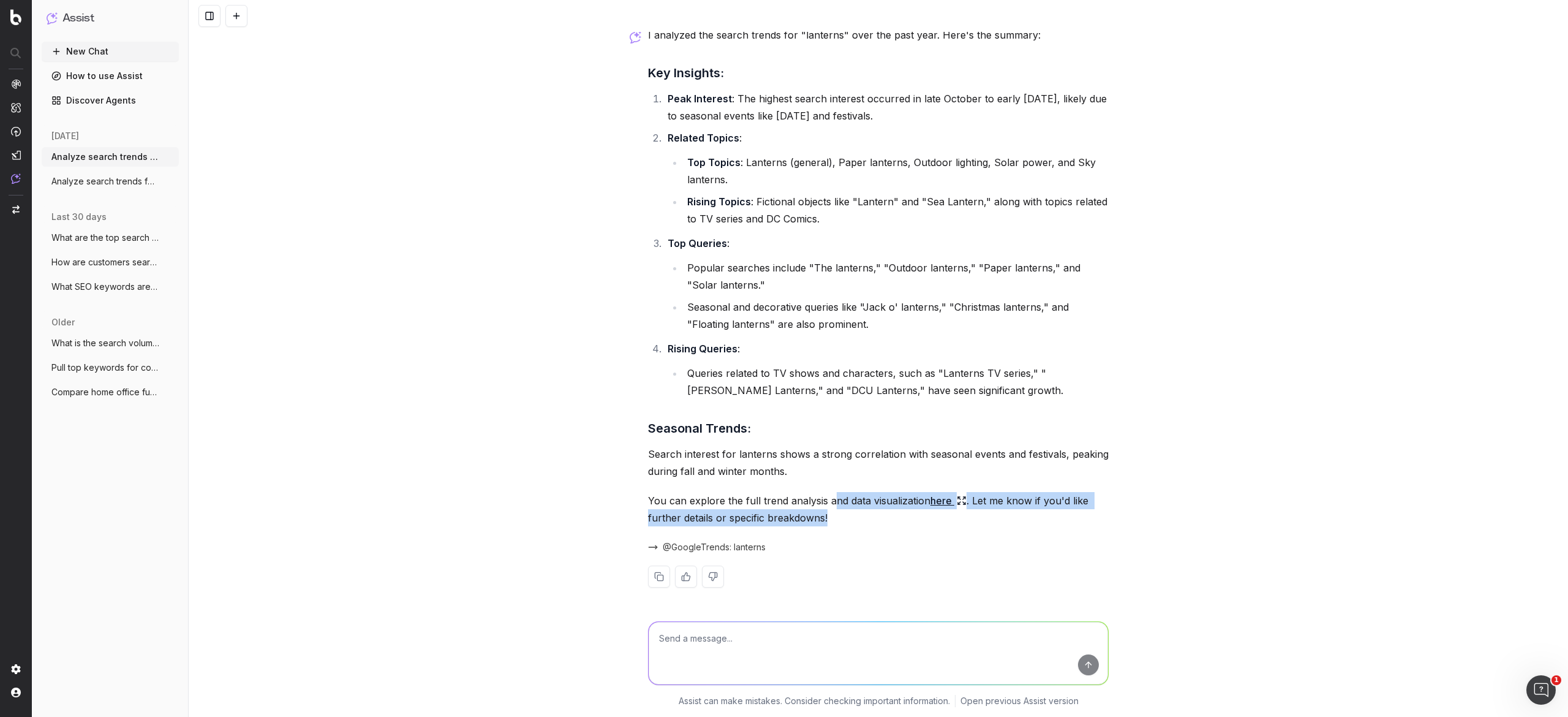
drag, startPoint x: 846, startPoint y: 520, endPoint x: 824, endPoint y: 497, distance: 31.8
click at [784, 358] on p "You can explore the full trend analysis and data visualization here . Let me kn…" at bounding box center [878, 509] width 461 height 34
click at [784, 358] on p "Search interest for lanterns shows a strong correlation with seasonal events an…" at bounding box center [878, 463] width 461 height 34
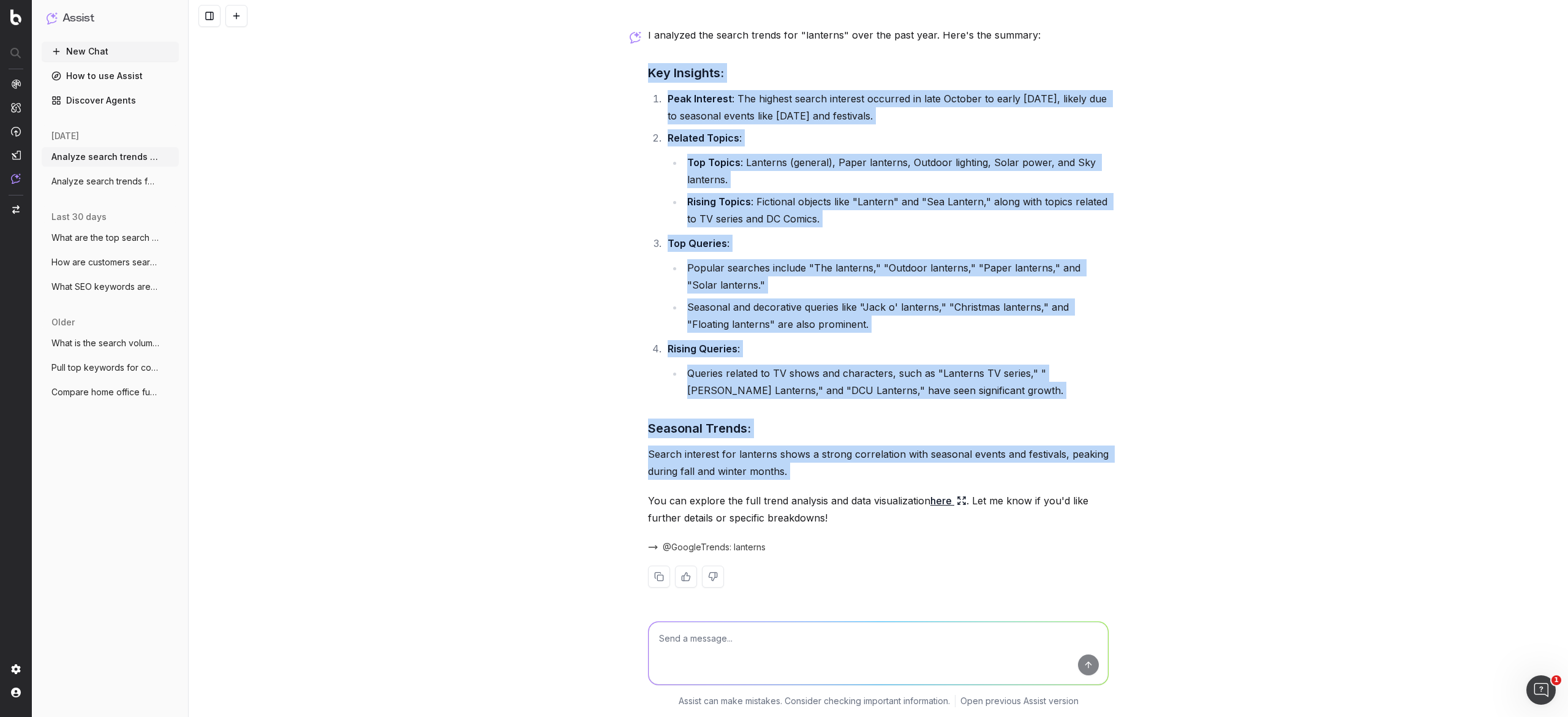
drag, startPoint x: 806, startPoint y: 468, endPoint x: 610, endPoint y: 61, distance: 451.7
click at [610, 61] on div "Analyze search trends for: Spring scents I analyzed the search trends for "Spri…" at bounding box center [878, 358] width 1379 height 717
copy div "Key Insights: Peak Interest : The highest search interest occurred in late Octo…"
click at [577, 352] on div "Analyze search trends for: Spring scents I analyzed the search trends for "Spri…" at bounding box center [878, 358] width 1379 height 717
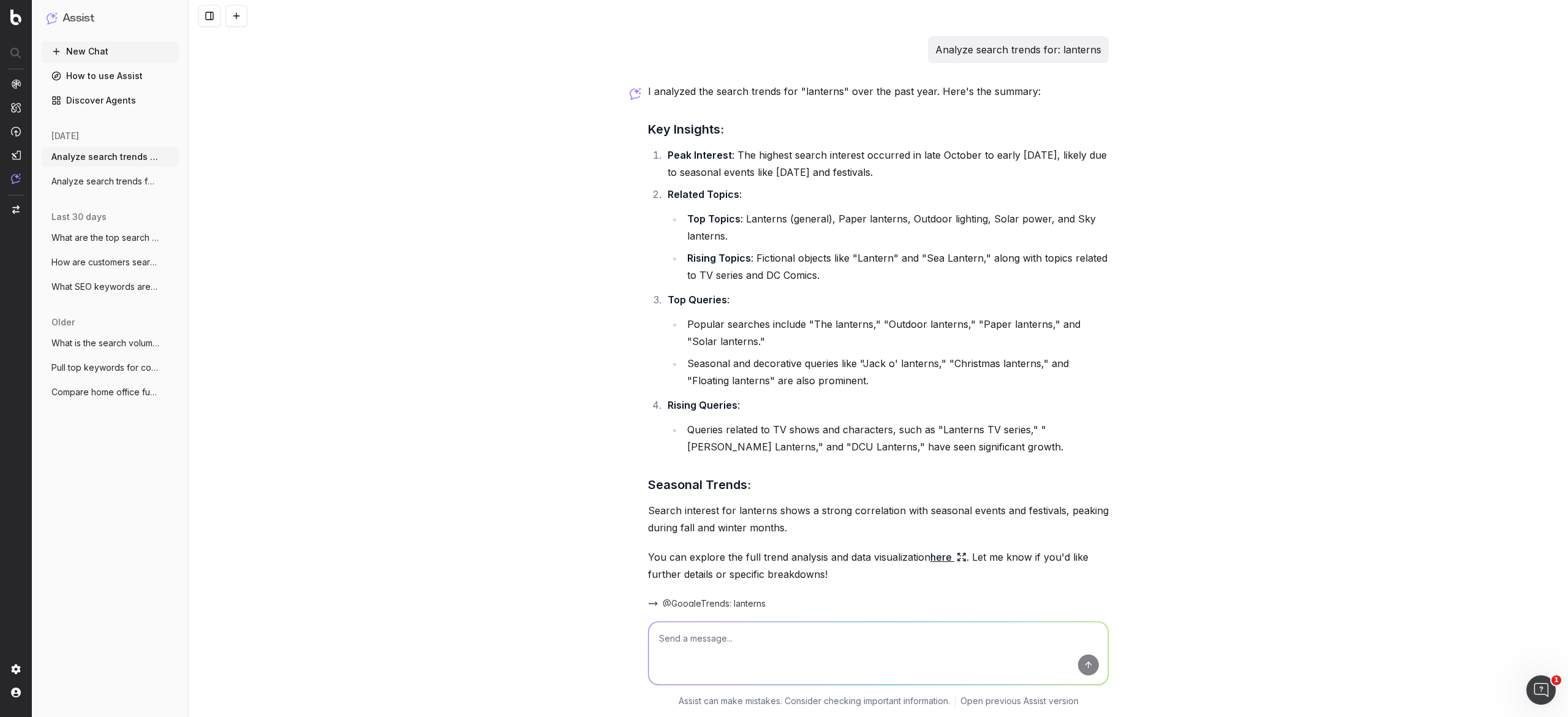
scroll to position [525, 0]
click at [741, 358] on textarea at bounding box center [878, 652] width 459 height 62
type textarea "Analyze search trends for: wallpaper"
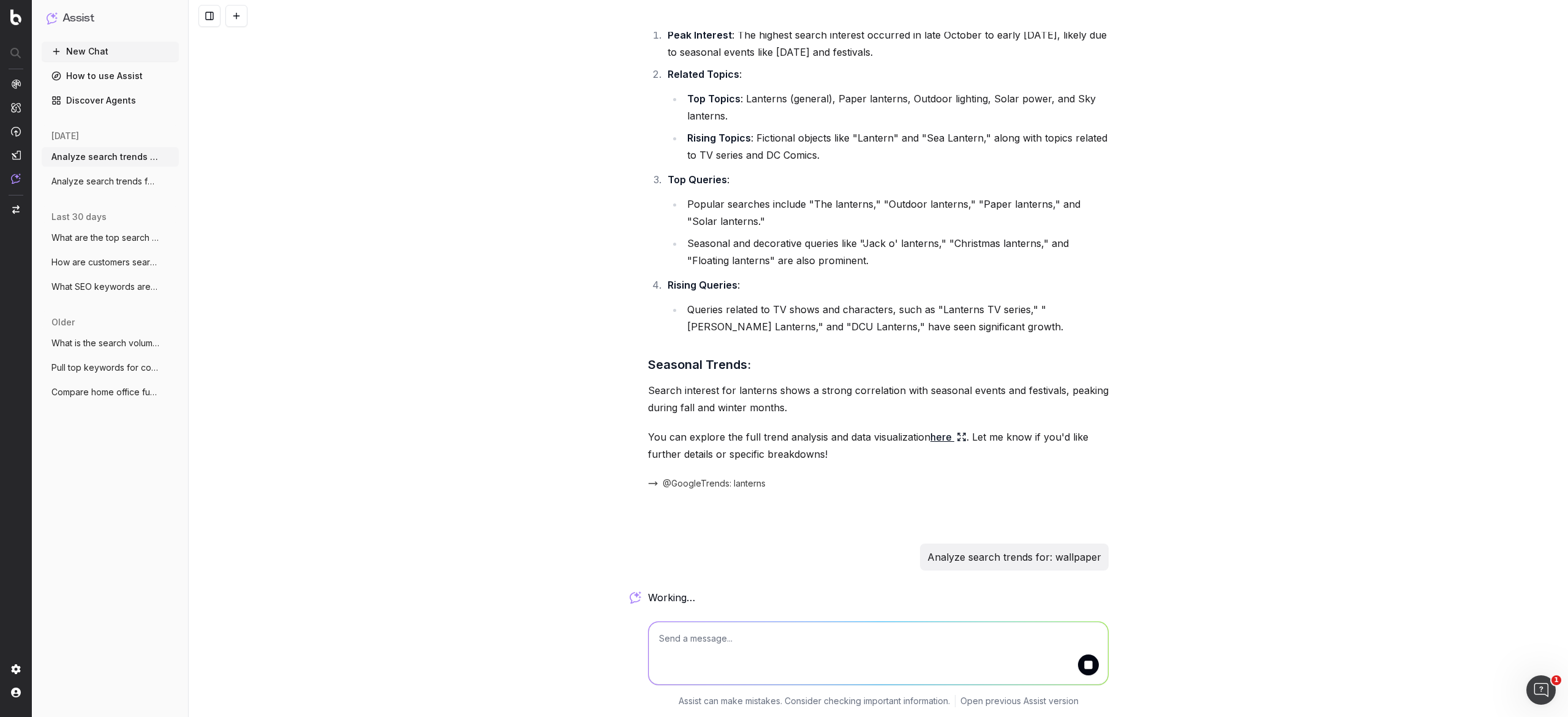
click at [784, 358] on div "Analyze search trends for: Spring scents I analyzed the search trends for "Spri…" at bounding box center [878, 358] width 1379 height 717
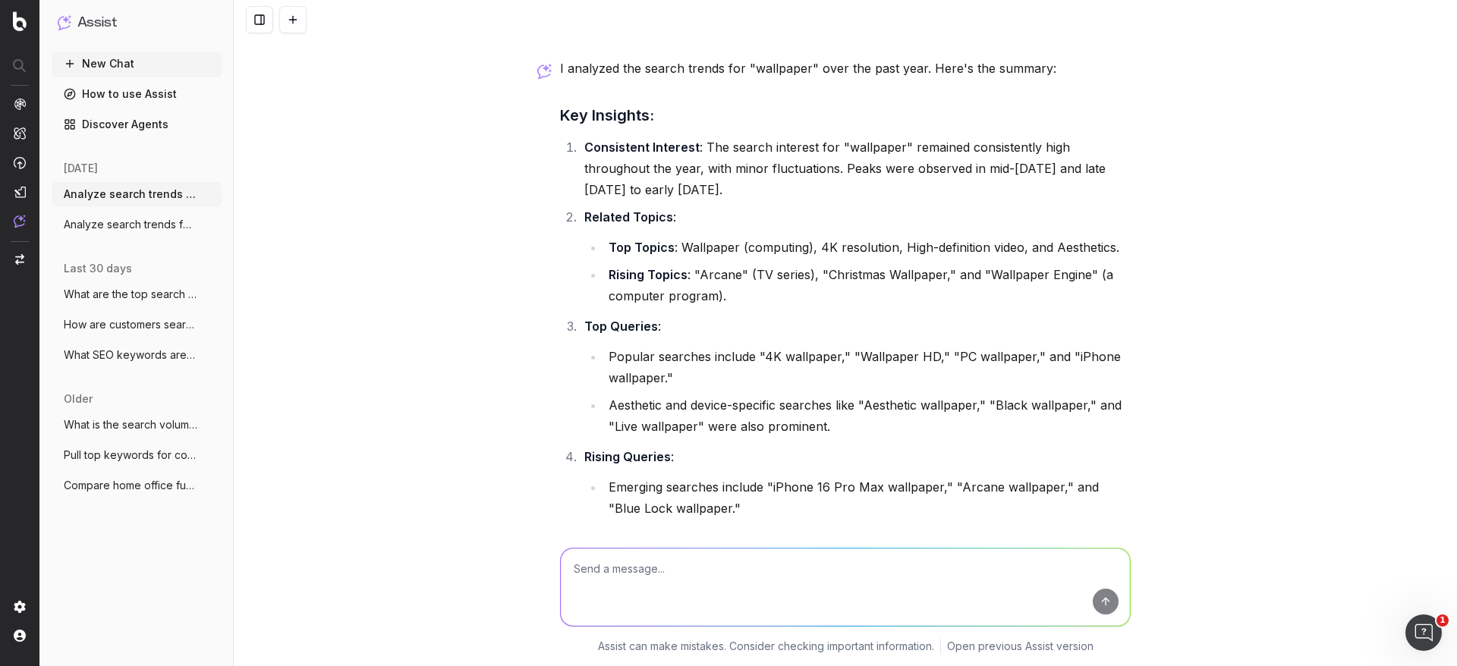
scroll to position [1469, 0]
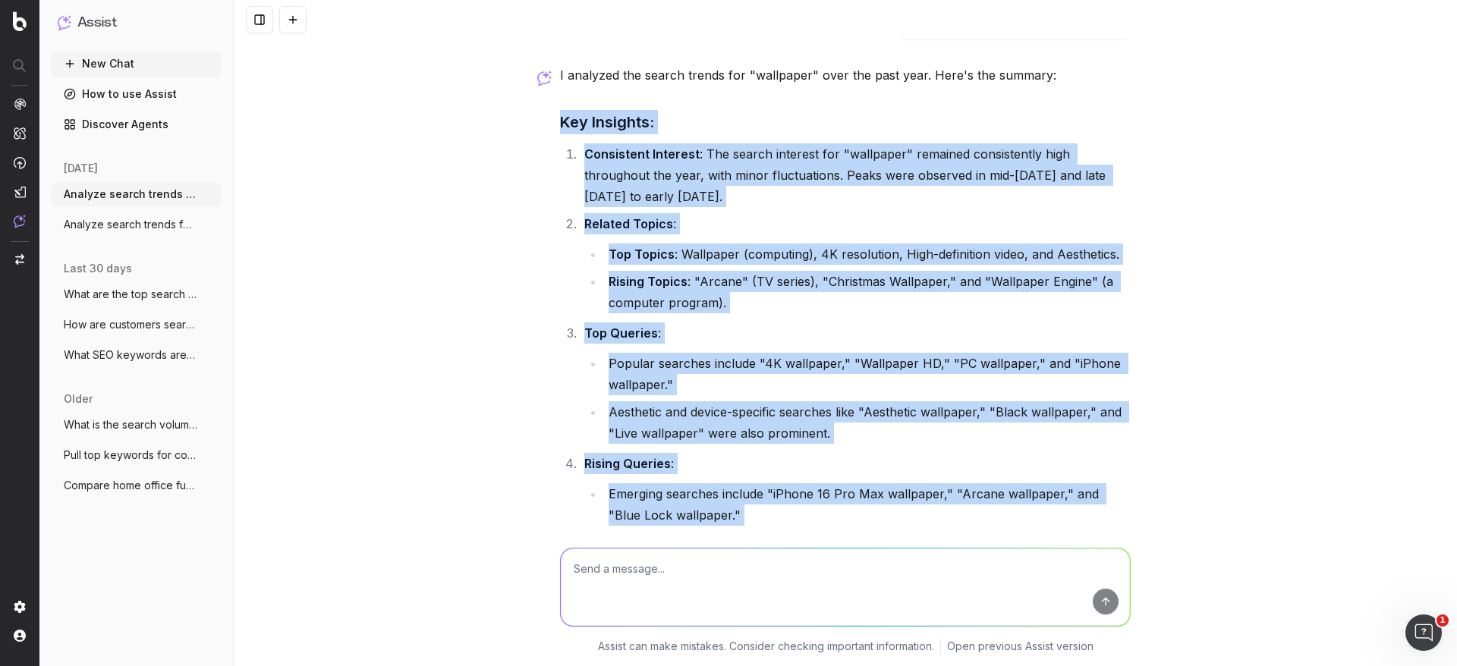
drag, startPoint x: 552, startPoint y: 126, endPoint x: 814, endPoint y: 539, distance: 488.5
click at [814, 443] on div "Analyze search trends for: Spring scents I analyzed the search trends for "Spri…" at bounding box center [845, 333] width 1223 height 666
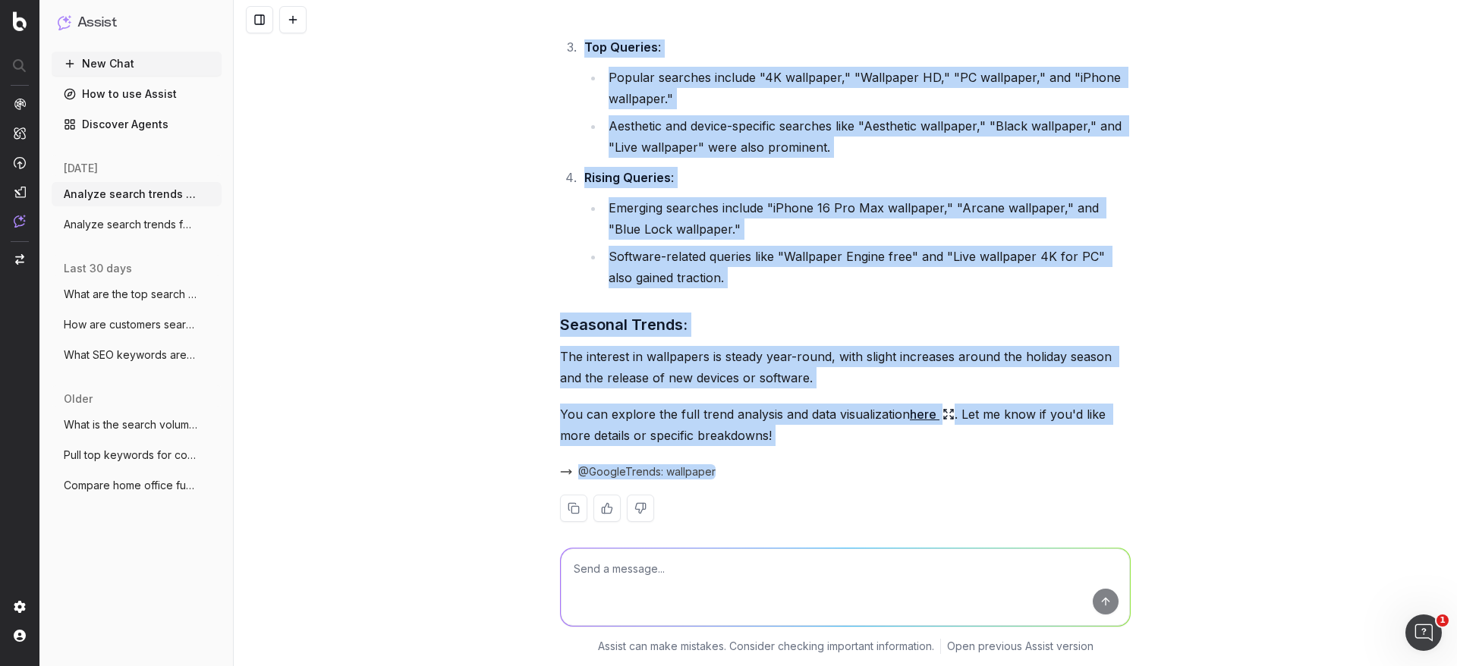
scroll to position [1753, 0]
copy div "Key Insights: Consistent Interest : The search interest for "wallpaper" remaine…"
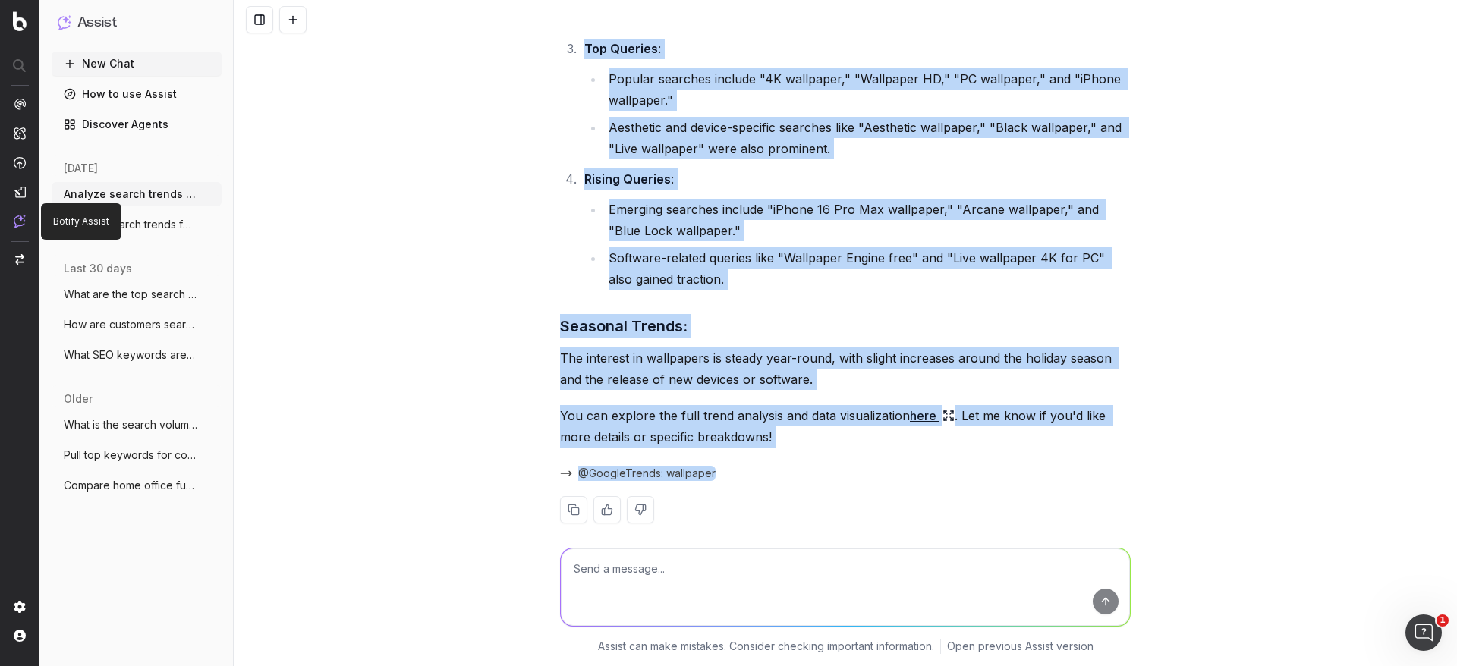
click at [720, 443] on textarea at bounding box center [845, 587] width 569 height 77
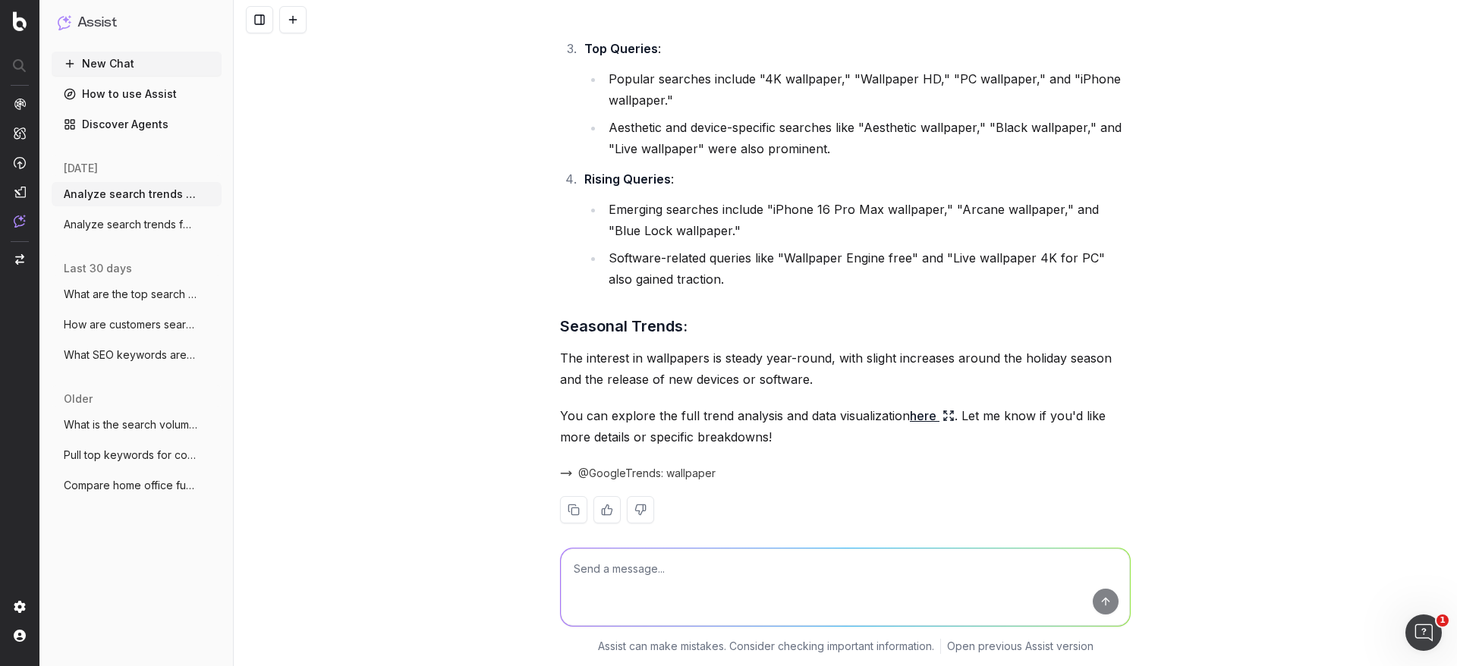
scroll to position [1432, 0]
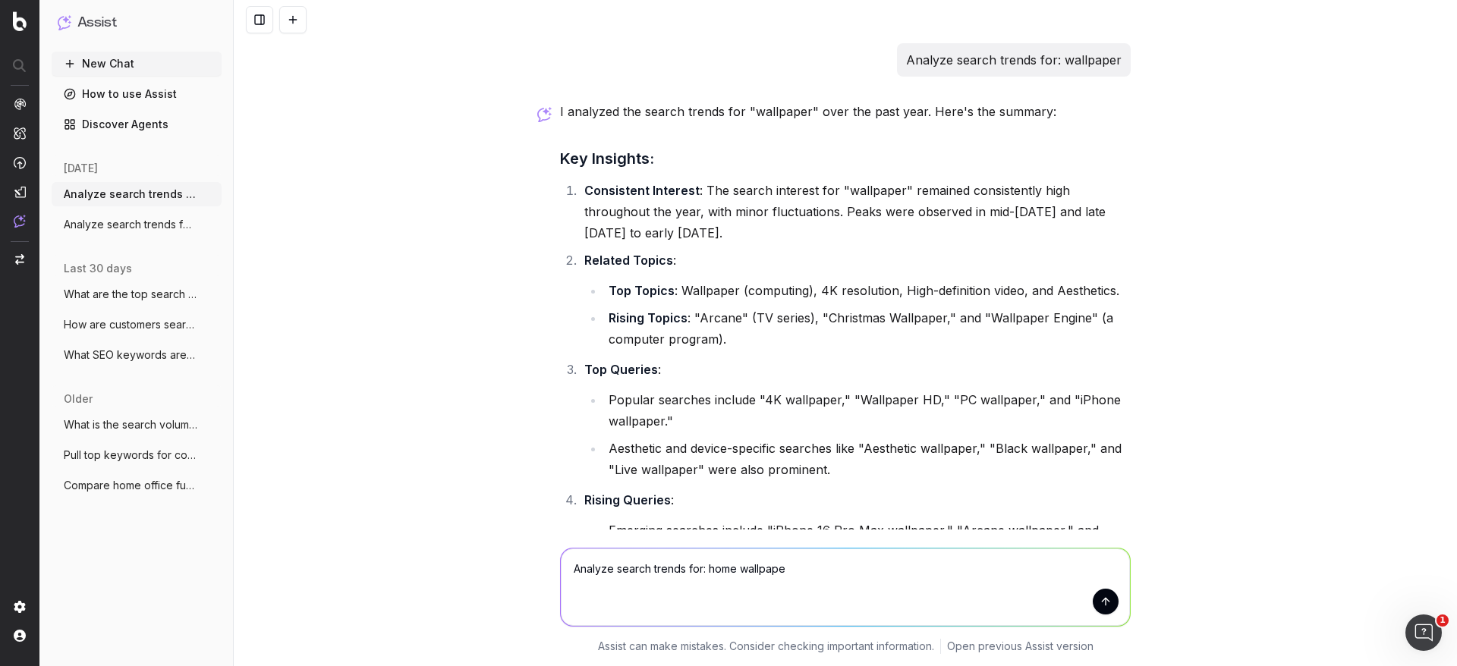
type textarea "Analyze search trends for: home wallpaper"
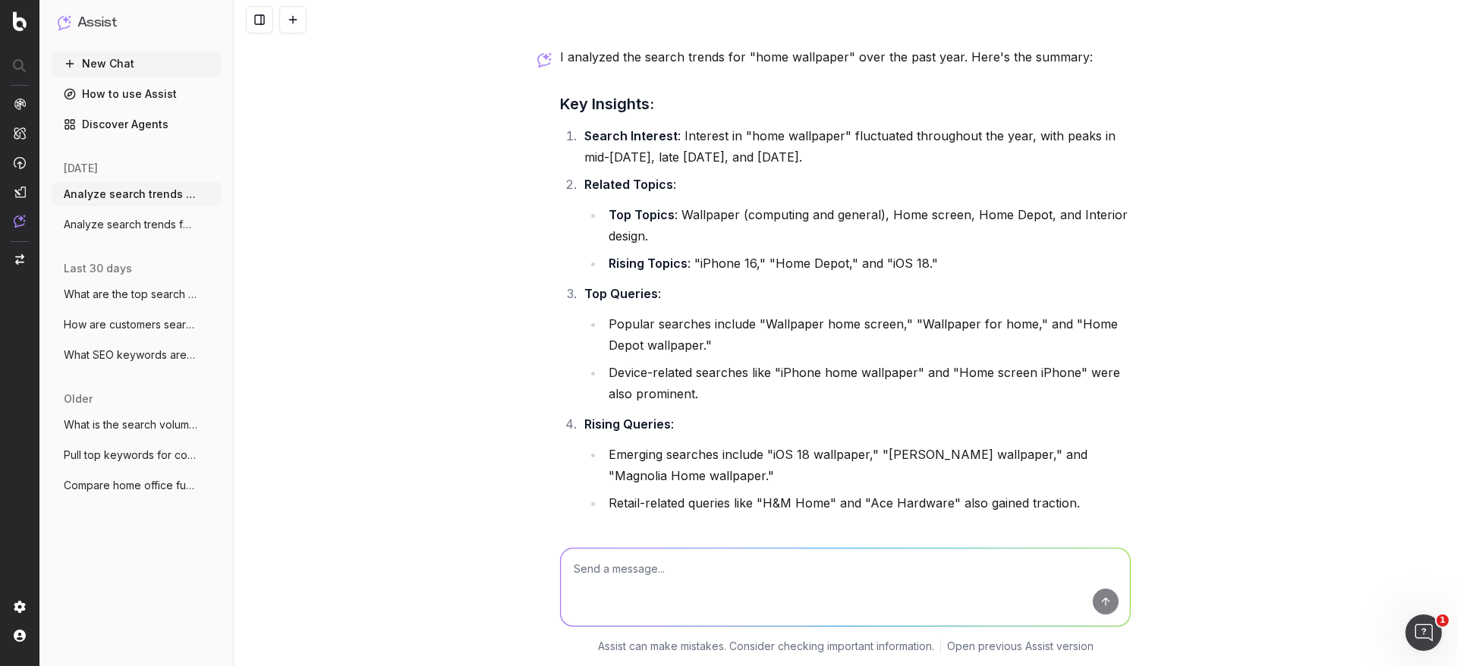
scroll to position [2310, 0]
click at [755, 443] on textarea at bounding box center [845, 587] width 569 height 77
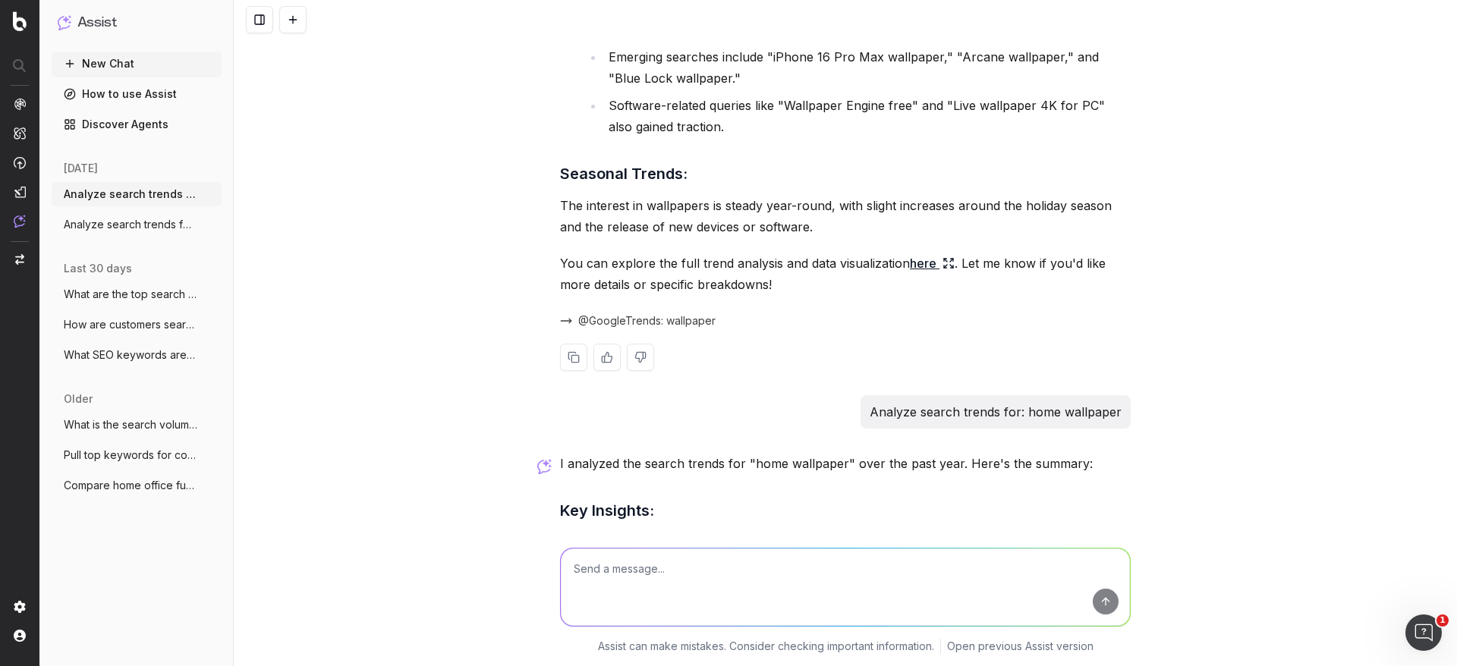
scroll to position [1903, 0]
drag, startPoint x: 1019, startPoint y: 416, endPoint x: 745, endPoint y: 422, distance: 274.0
click at [745, 422] on div "Analyze search trends for: home wallpaper" at bounding box center [845, 414] width 571 height 33
copy p "Analyze search trends for:"
click at [795, 443] on textarea at bounding box center [845, 587] width 569 height 77
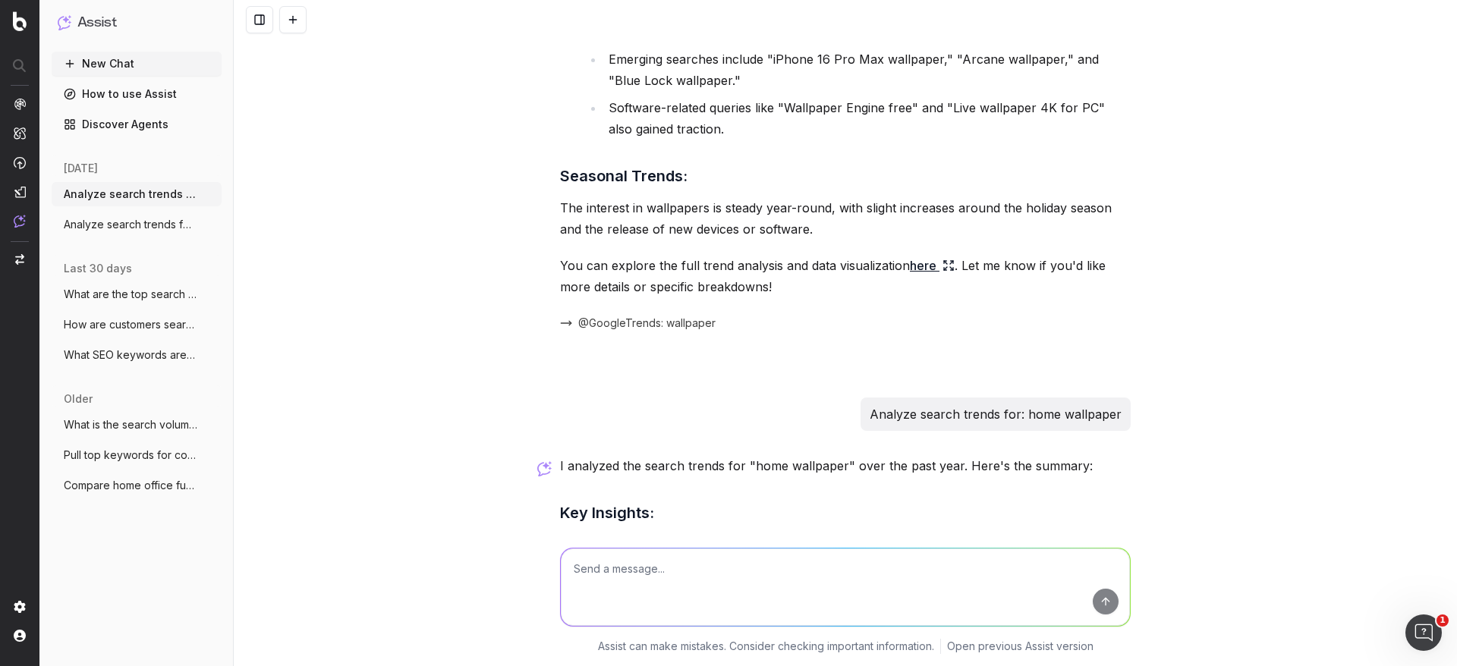
paste textarea "Analyze search trends for:"
type textarea "Analyze search trends for: wallpaper for walls"
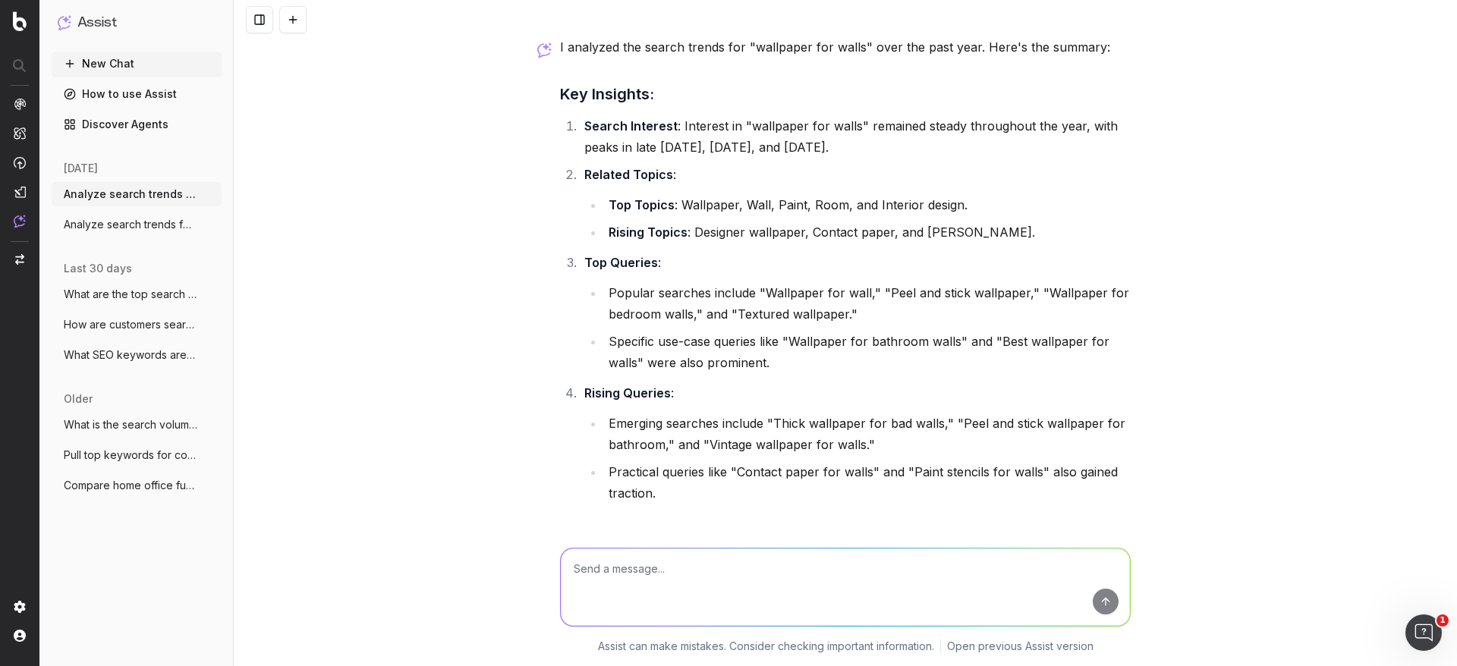
scroll to position [3102, 0]
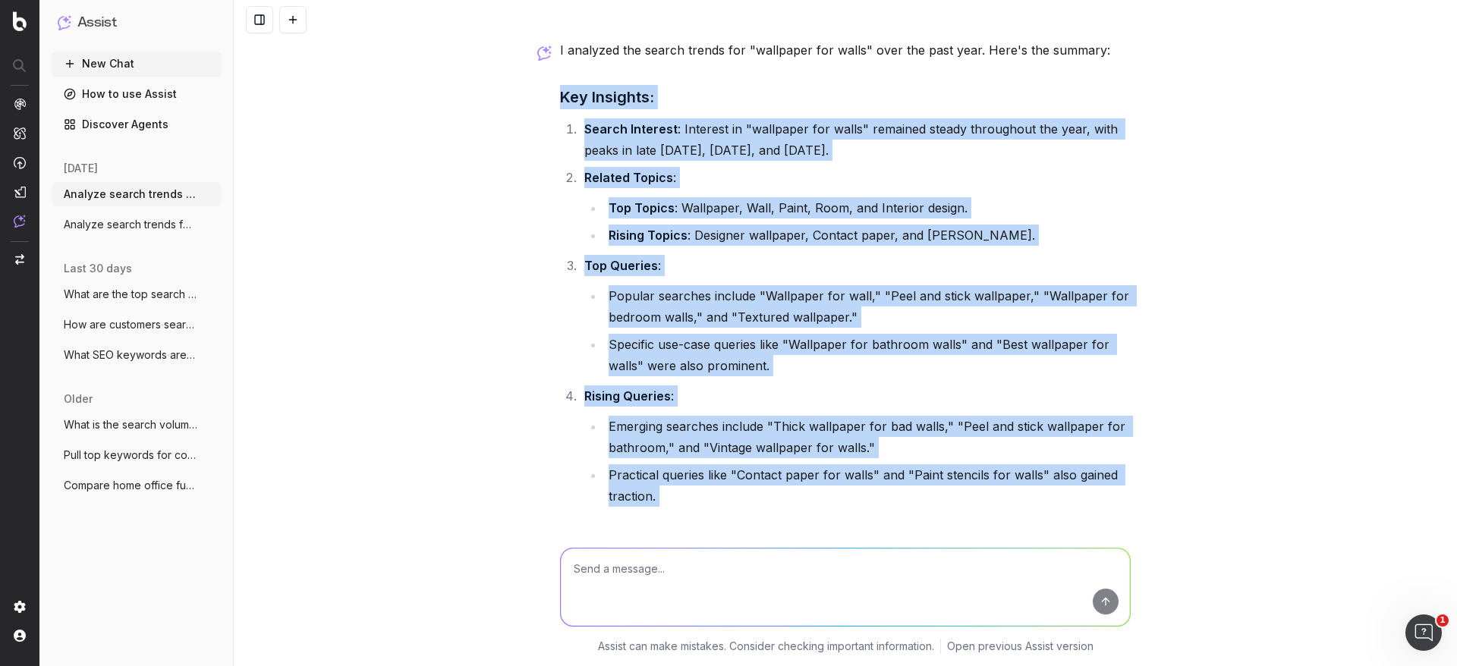
drag, startPoint x: 552, startPoint y: 97, endPoint x: 927, endPoint y: 521, distance: 566.7
click at [927, 443] on div "I analyzed the search trends for "wallpaper for walls" over the past year. Here…" at bounding box center [845, 402] width 571 height 726
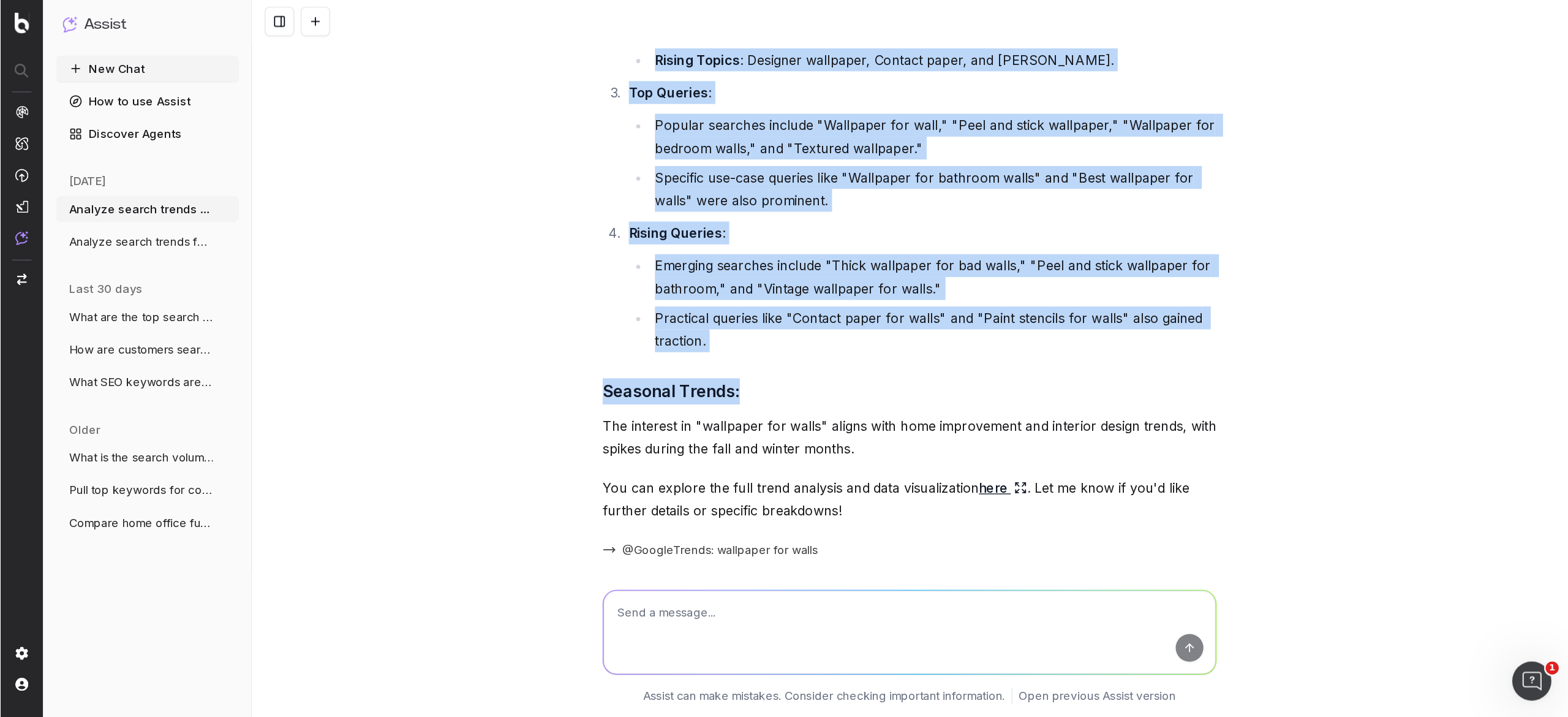
scroll to position [2651, 0]
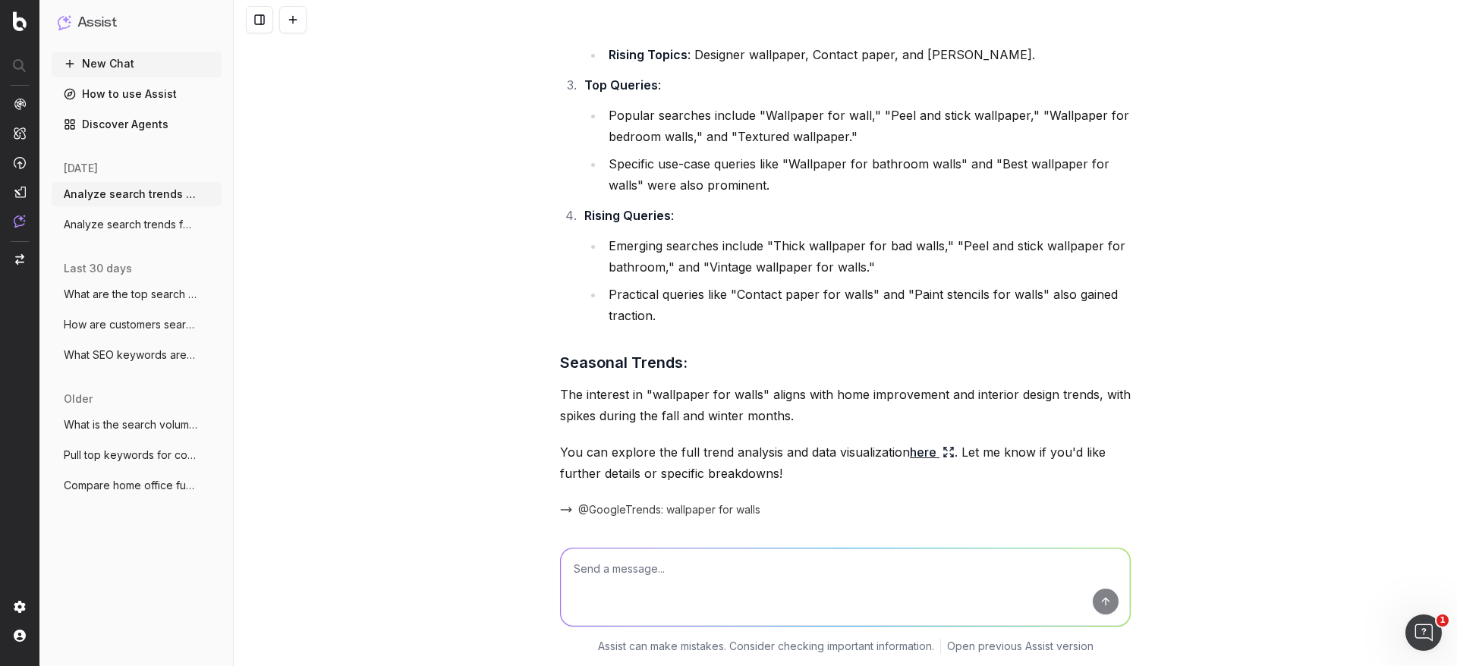
click at [785, 414] on p "The interest in "wallpaper for walls" aligns with home improvement and interior…" at bounding box center [845, 405] width 571 height 42
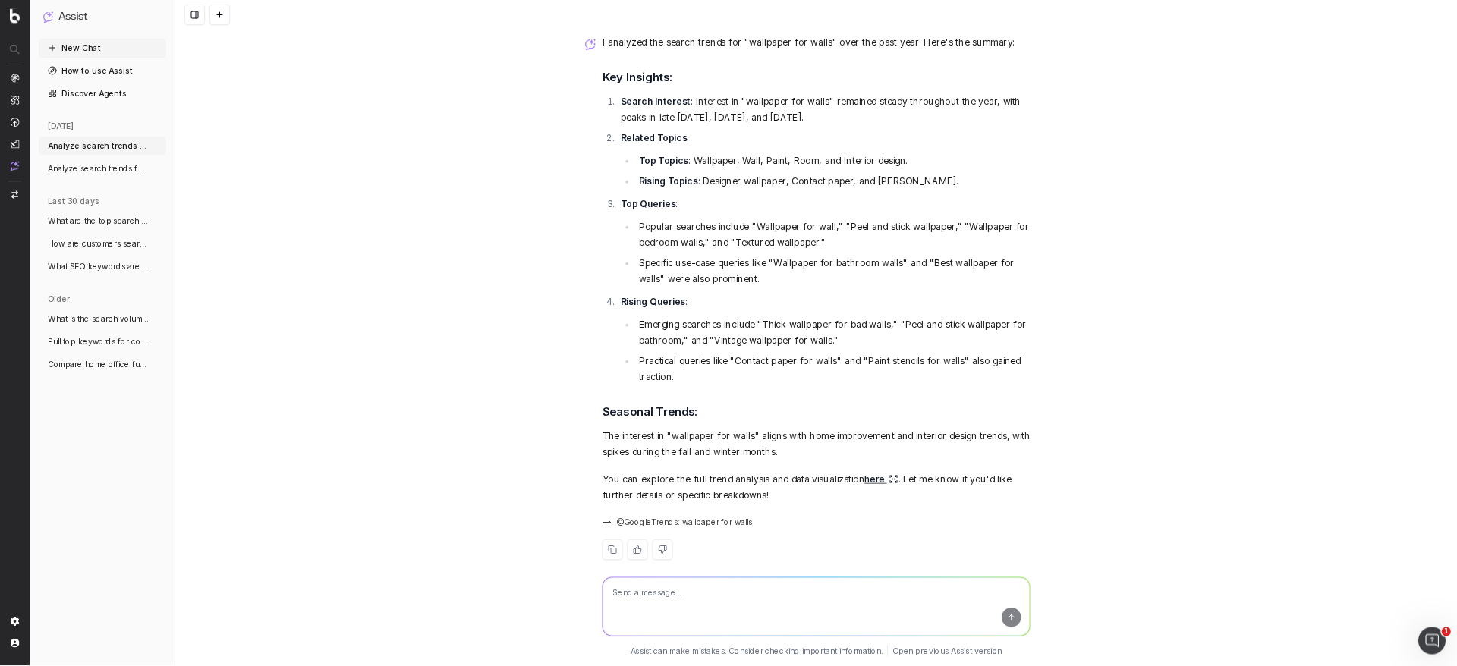
scroll to position [3097, 0]
click at [803, 100] on h3 "Key Insights:" at bounding box center [1088, 102] width 571 height 24
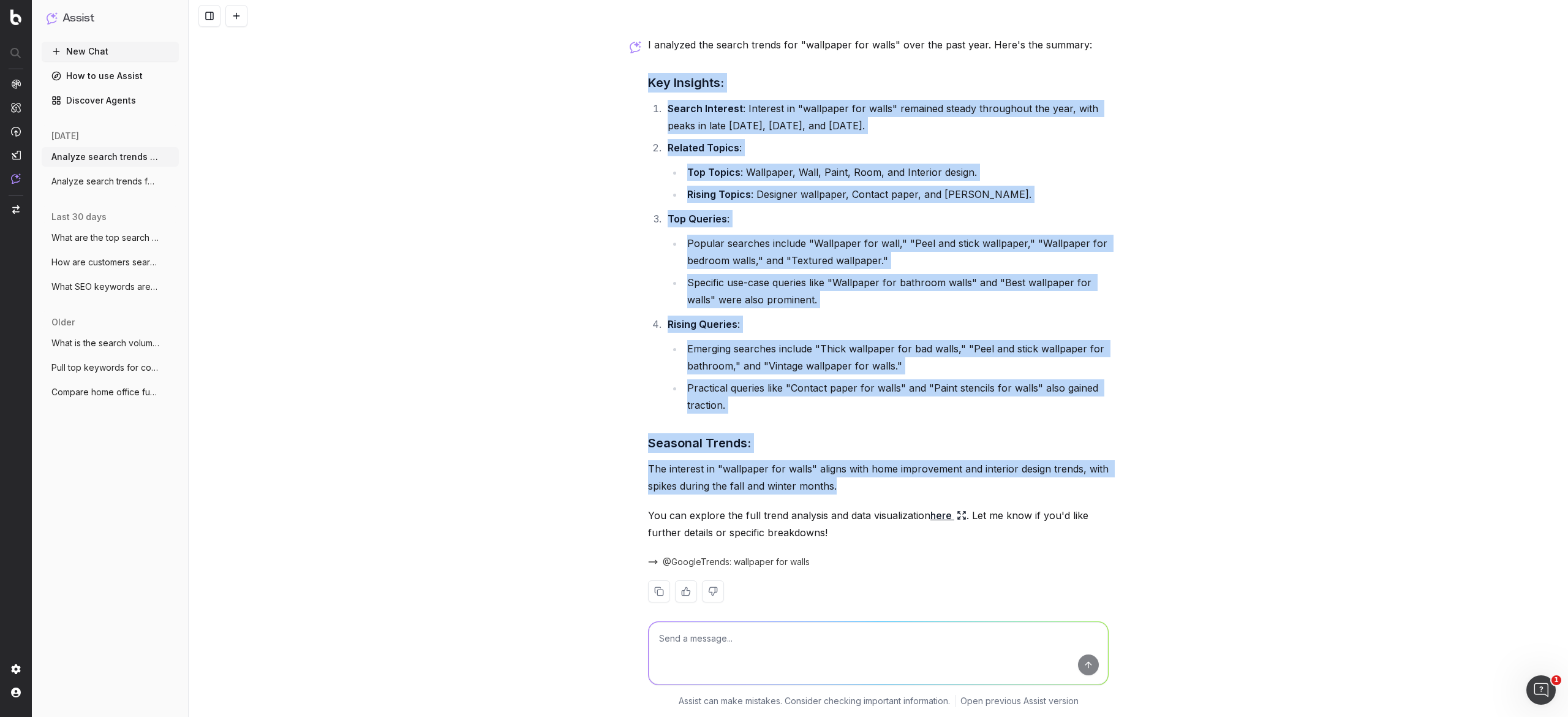
drag, startPoint x: 638, startPoint y: 82, endPoint x: 871, endPoint y: 489, distance: 469.0
copy div "Key Insights: Search Interest : Interest in "wallpaper for walls" remained stea…"
click at [784, 190] on div "Analyze search trends for: Spring scents I analyzed the search trends for "Spri…" at bounding box center [878, 358] width 1379 height 717
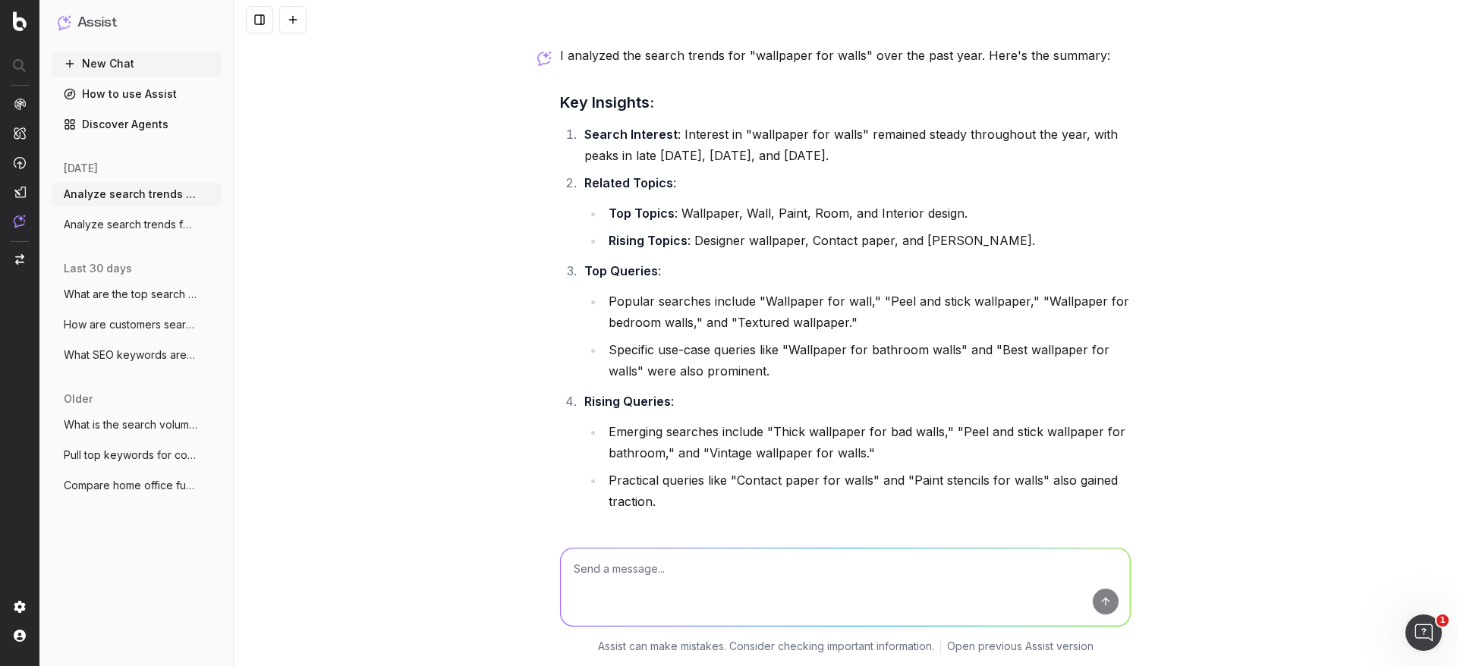
click at [767, 443] on textarea at bounding box center [845, 587] width 569 height 77
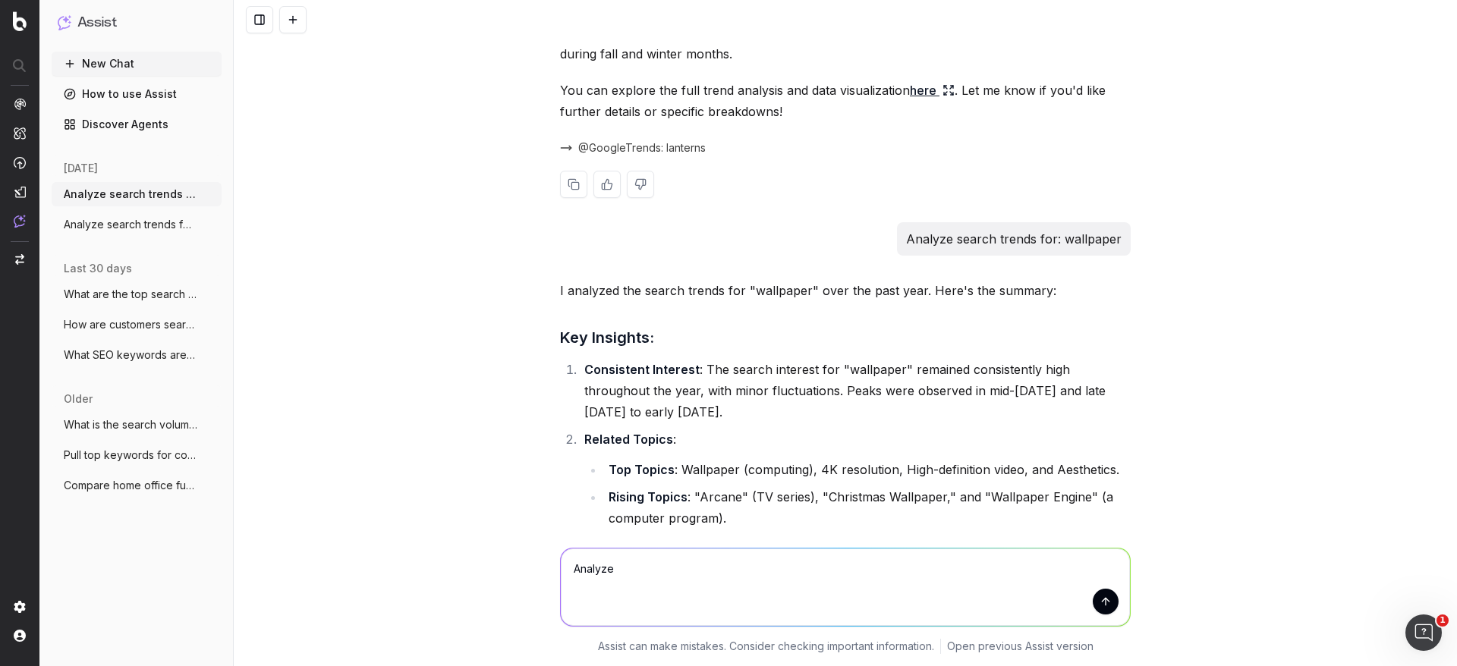
scroll to position [0, 0]
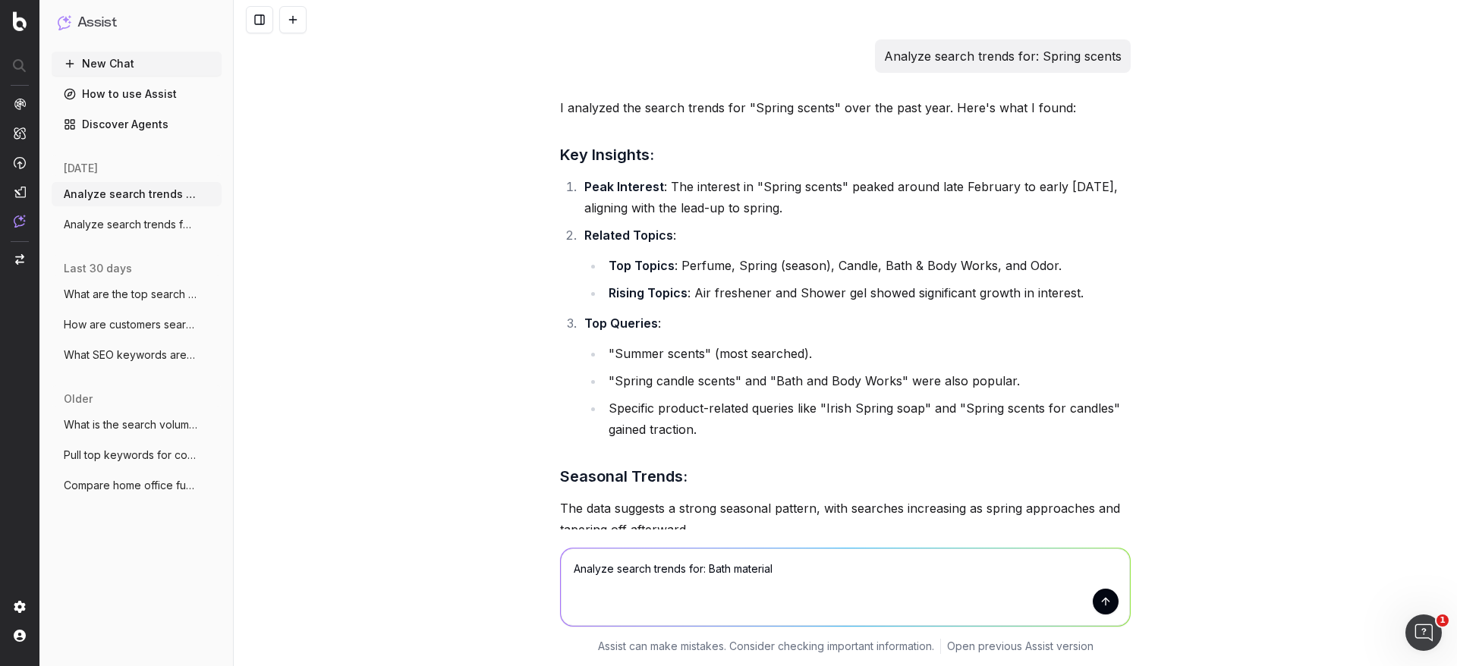
type textarea "Analyze search trends for: Bath materials"
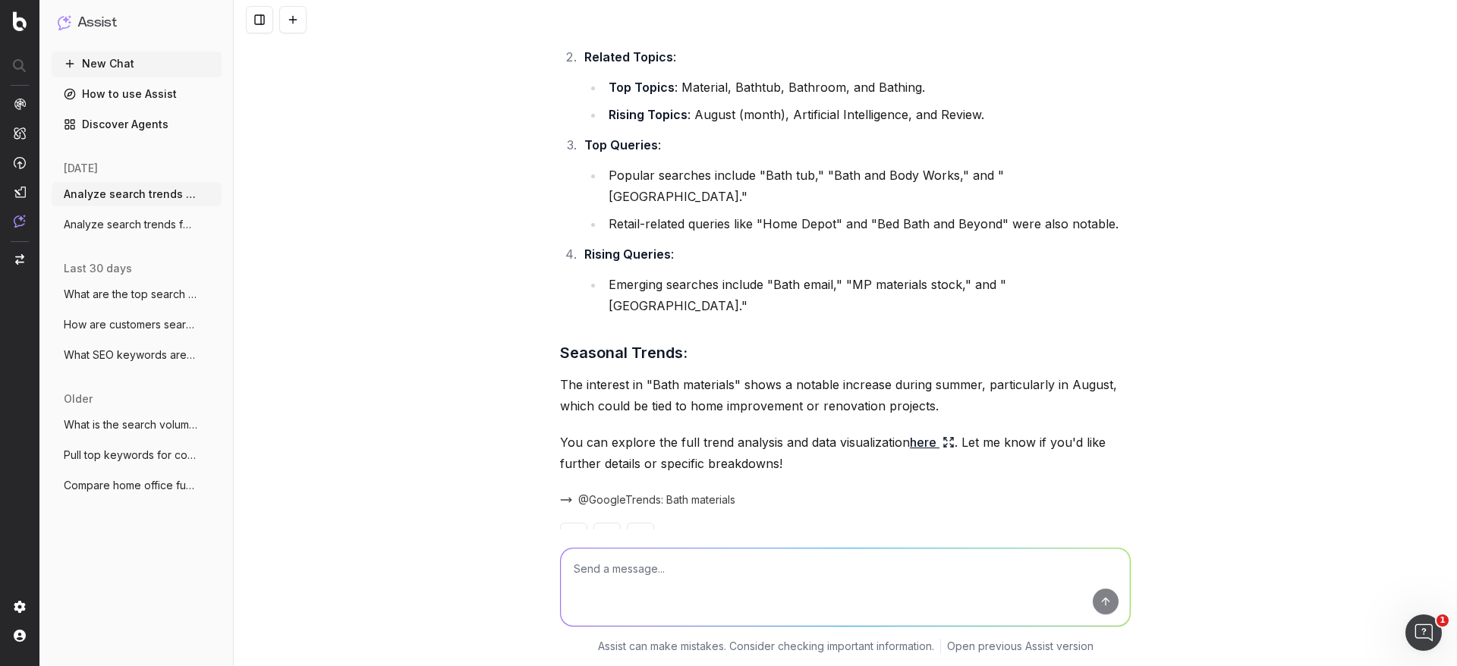
scroll to position [4009, 0]
click at [914, 430] on link "here" at bounding box center [932, 440] width 45 height 21
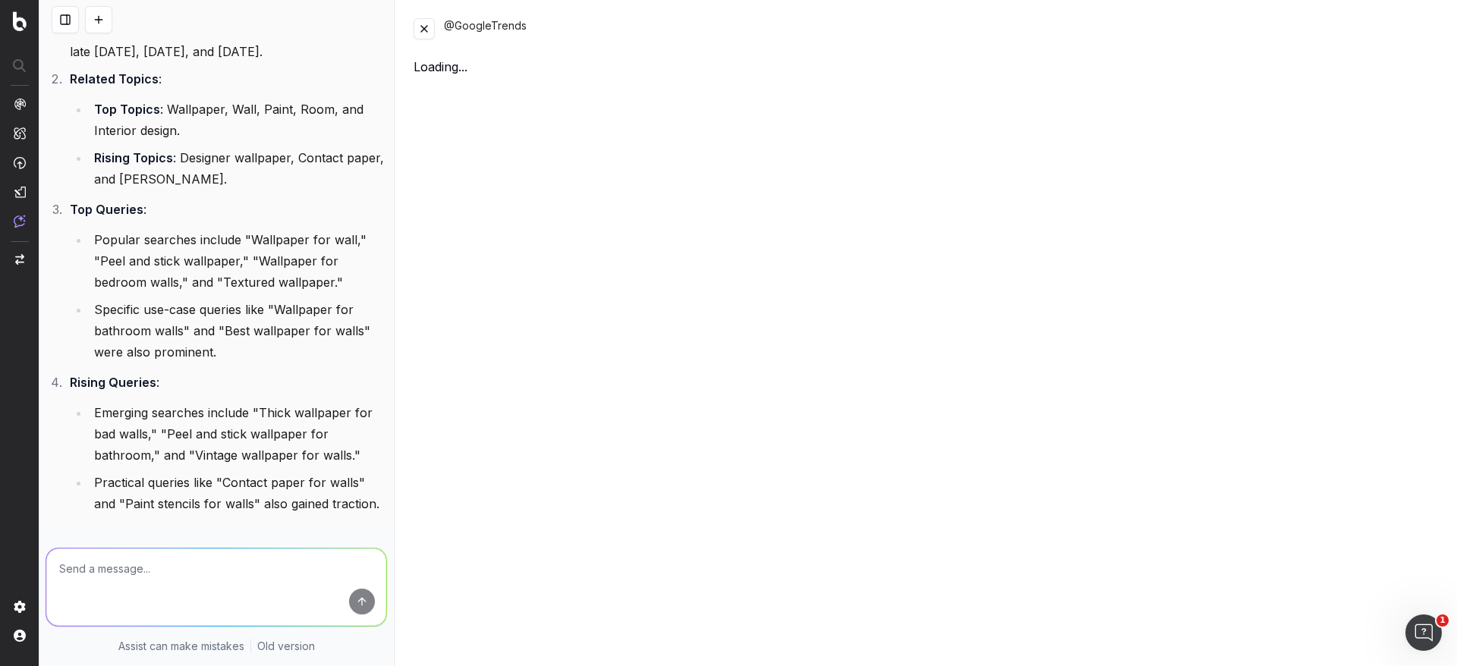
scroll to position [5114, 0]
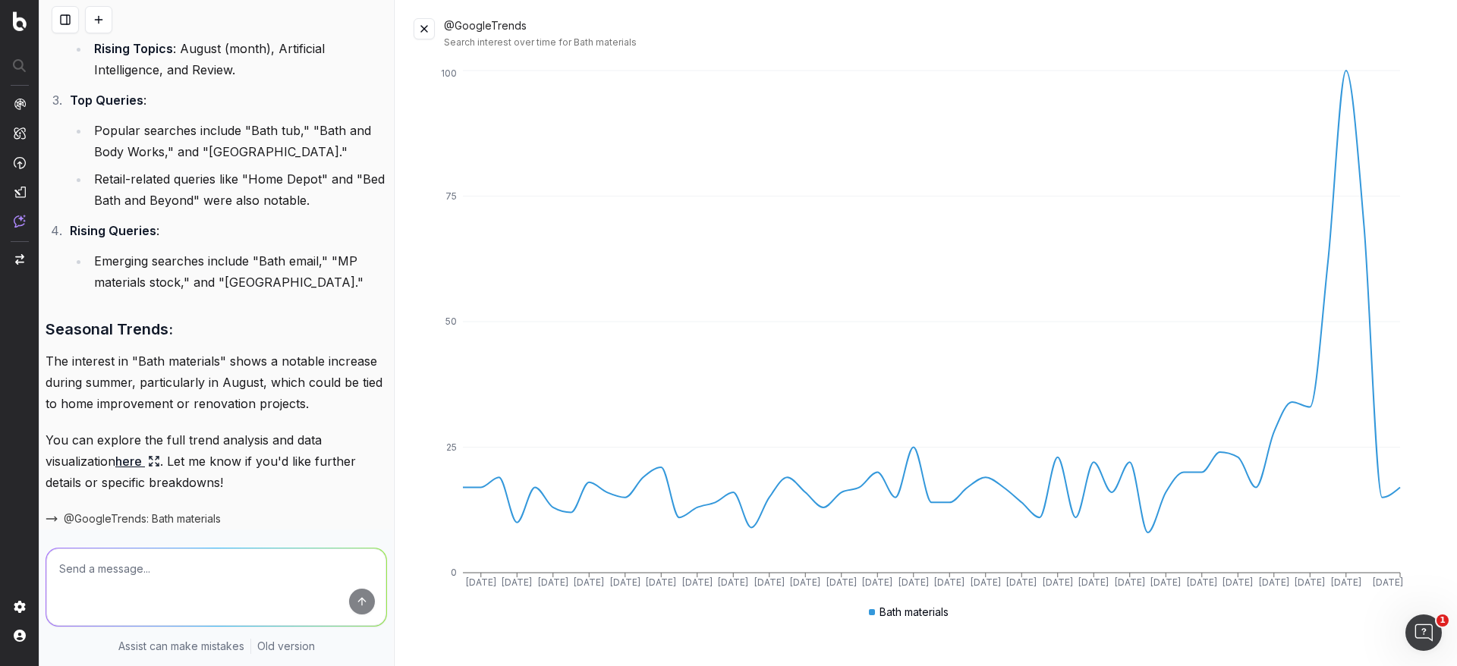
click at [417, 27] on button at bounding box center [424, 28] width 21 height 21
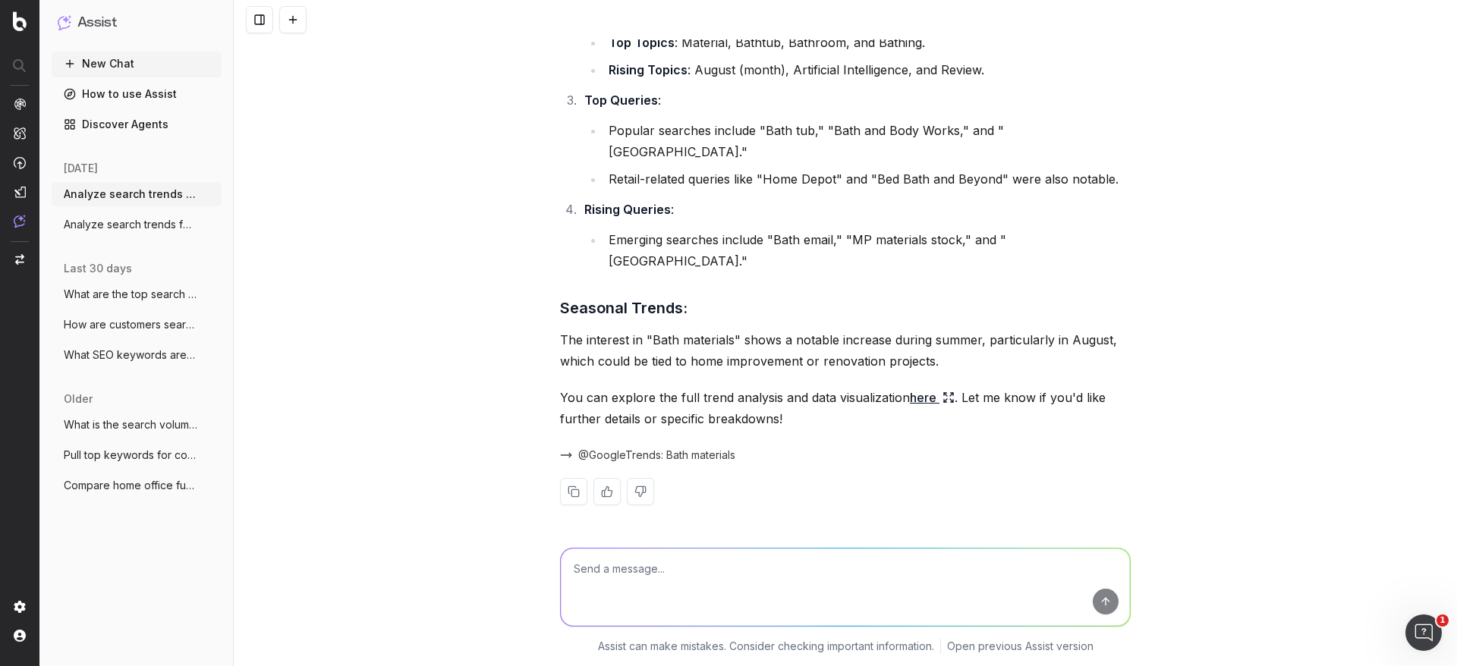
scroll to position [4009, 0]
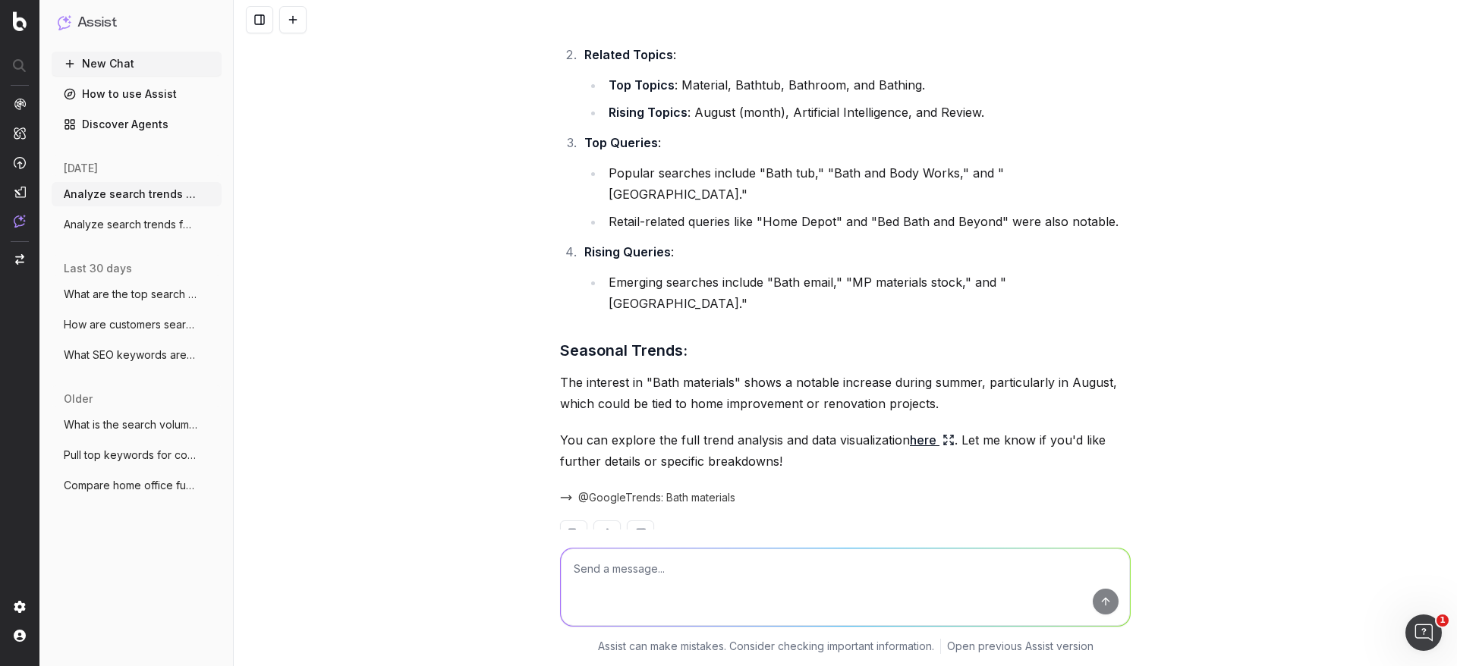
click at [615, 443] on span "@GoogleTrends: Bath materials" at bounding box center [656, 497] width 157 height 15
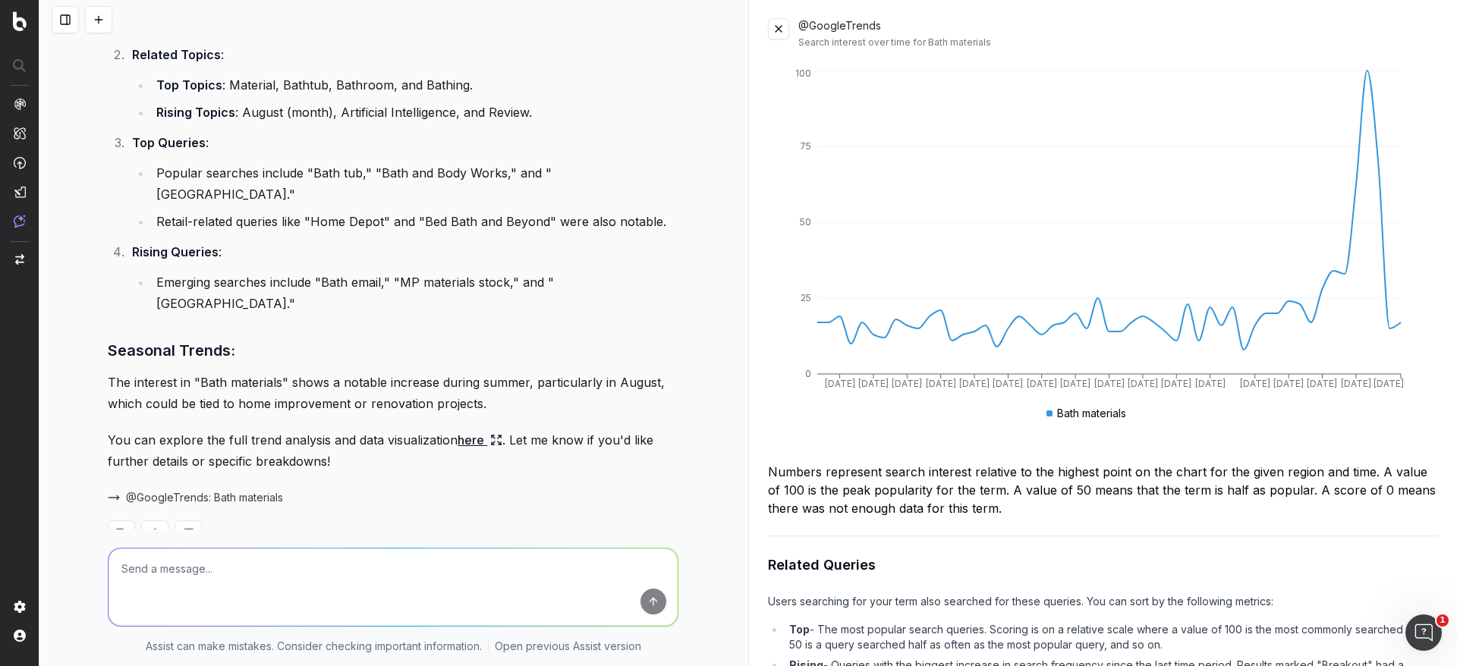
click at [458, 430] on link "here" at bounding box center [480, 440] width 45 height 21
click at [464, 430] on link "here" at bounding box center [480, 440] width 45 height 21
click at [490, 434] on icon at bounding box center [496, 440] width 12 height 12
click at [778, 20] on button at bounding box center [778, 28] width 21 height 21
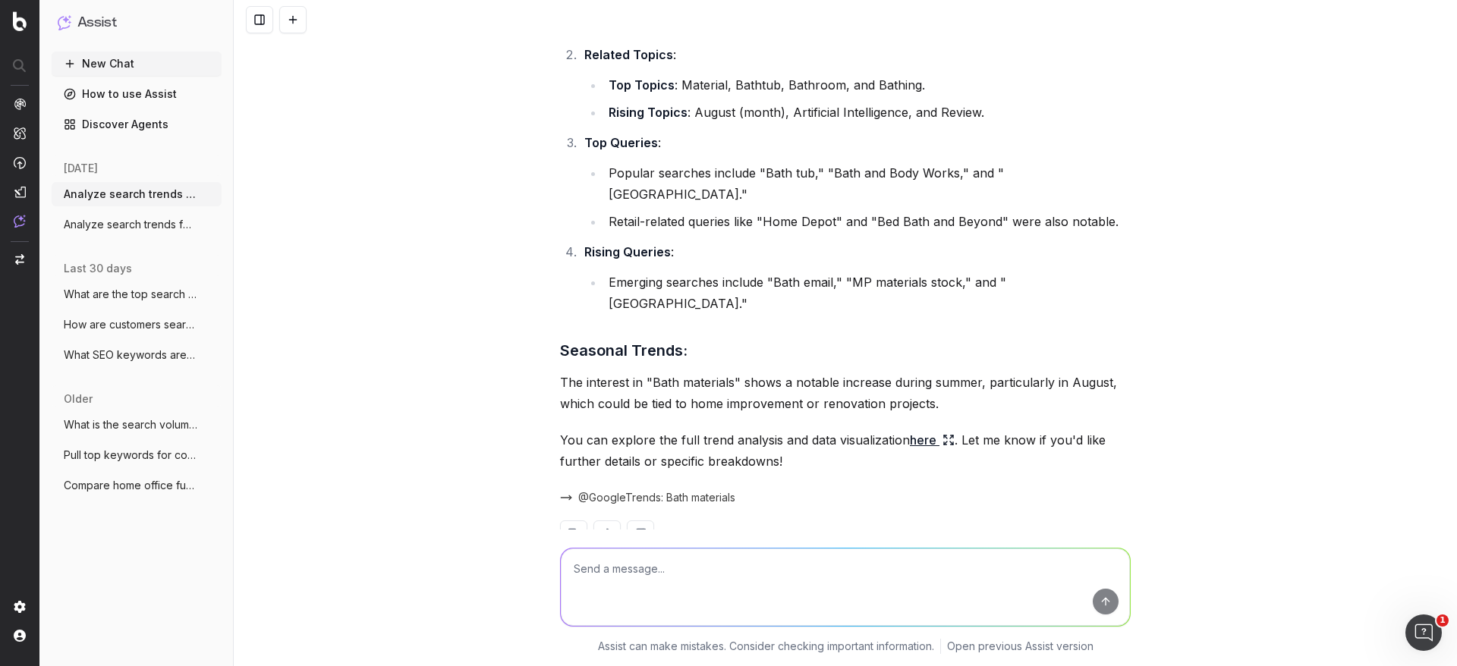
click at [921, 430] on link "here" at bounding box center [932, 440] width 45 height 21
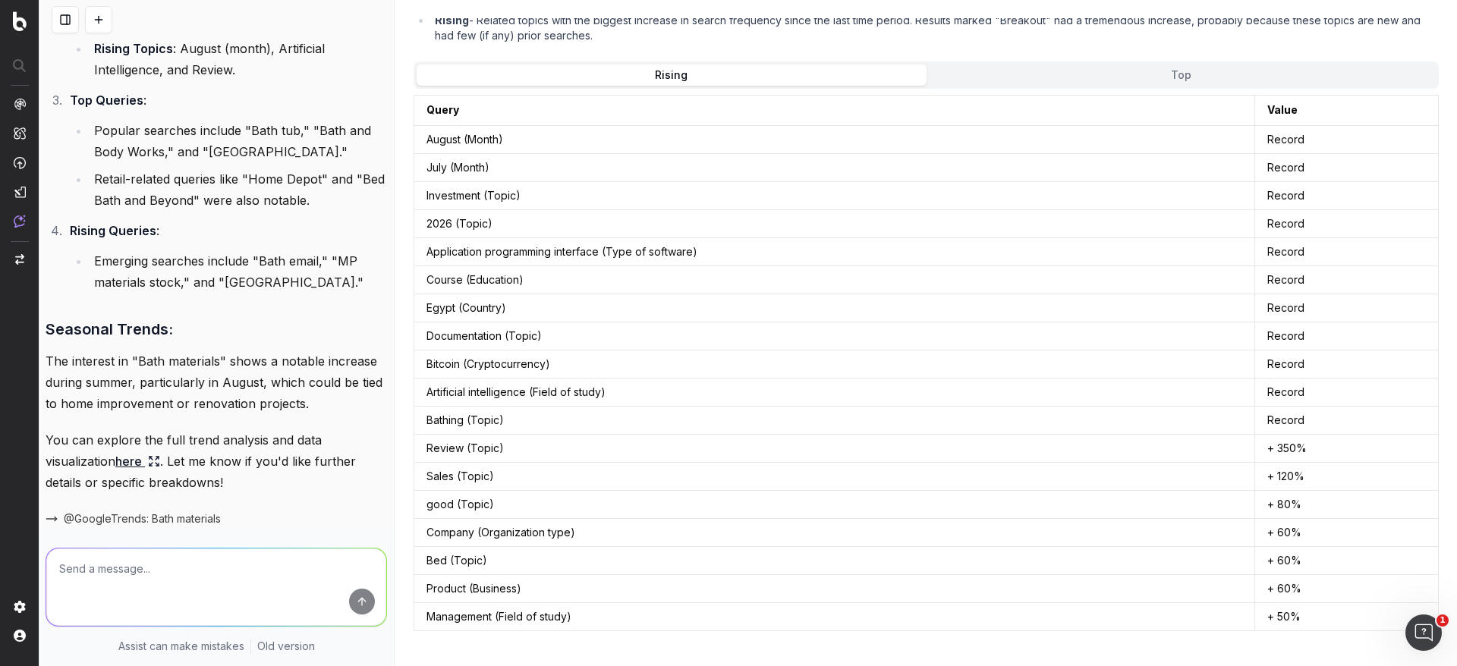
scroll to position [1045, 0]
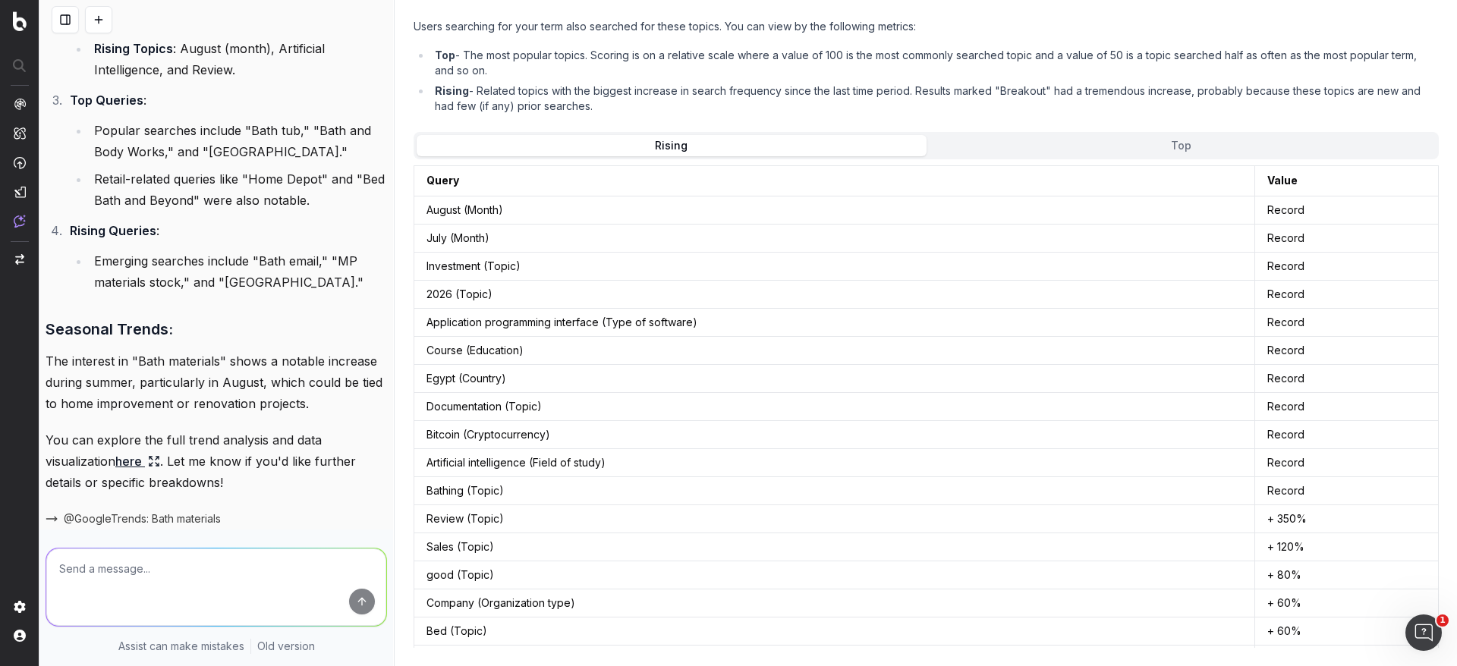
click at [971, 137] on div "Rising Top" at bounding box center [926, 145] width 1025 height 27
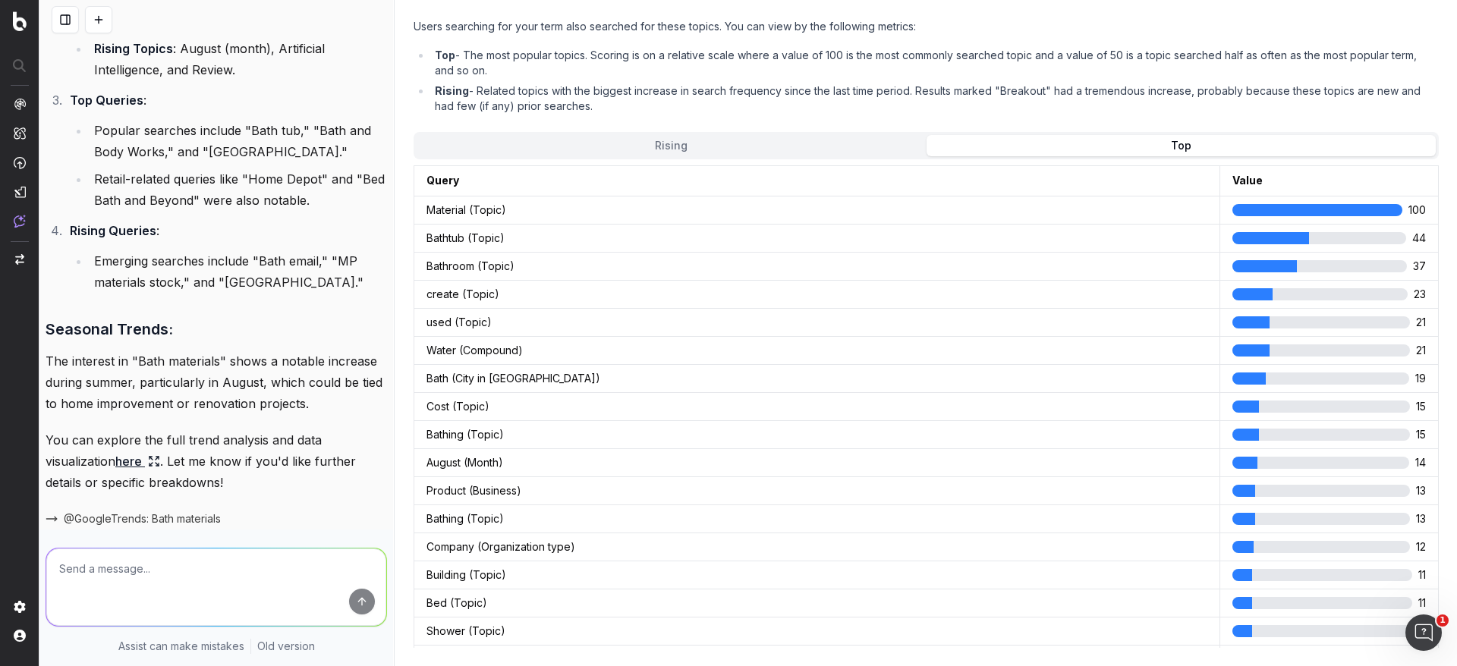
click at [971, 135] on button "Top" at bounding box center [1181, 145] width 509 height 21
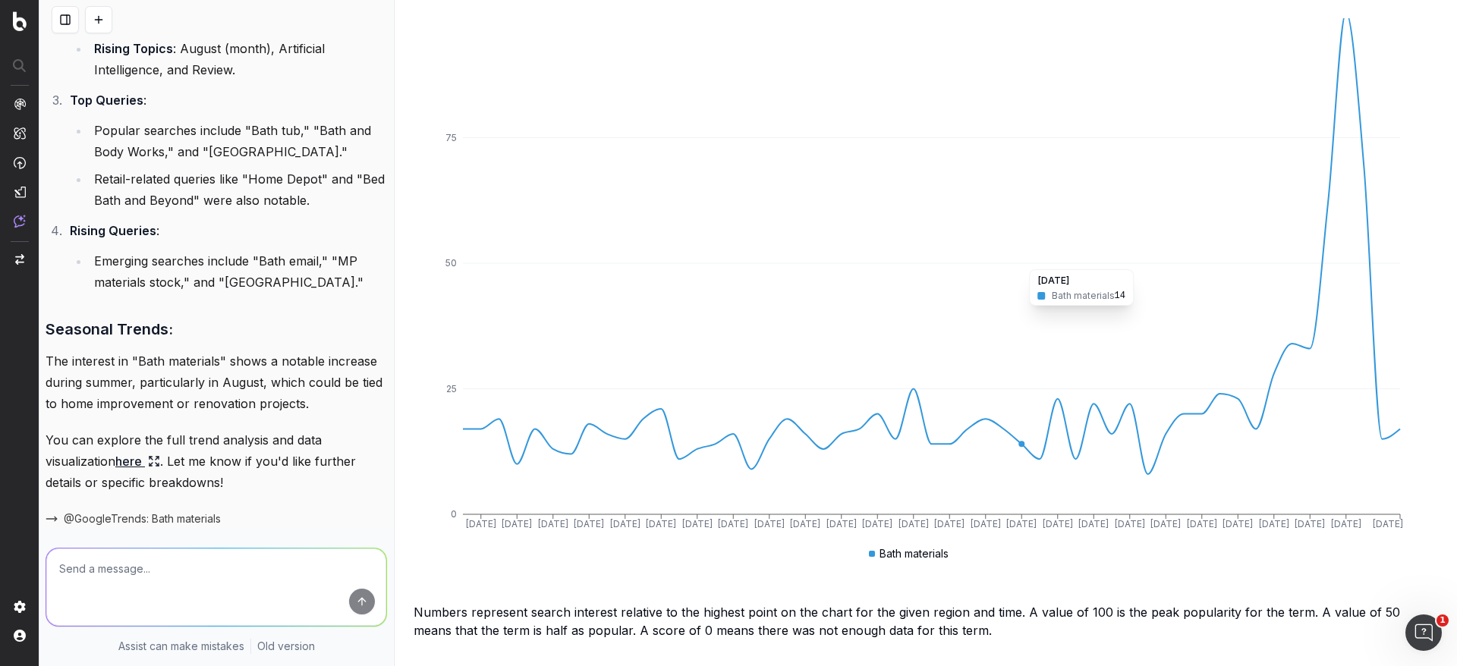
scroll to position [0, 0]
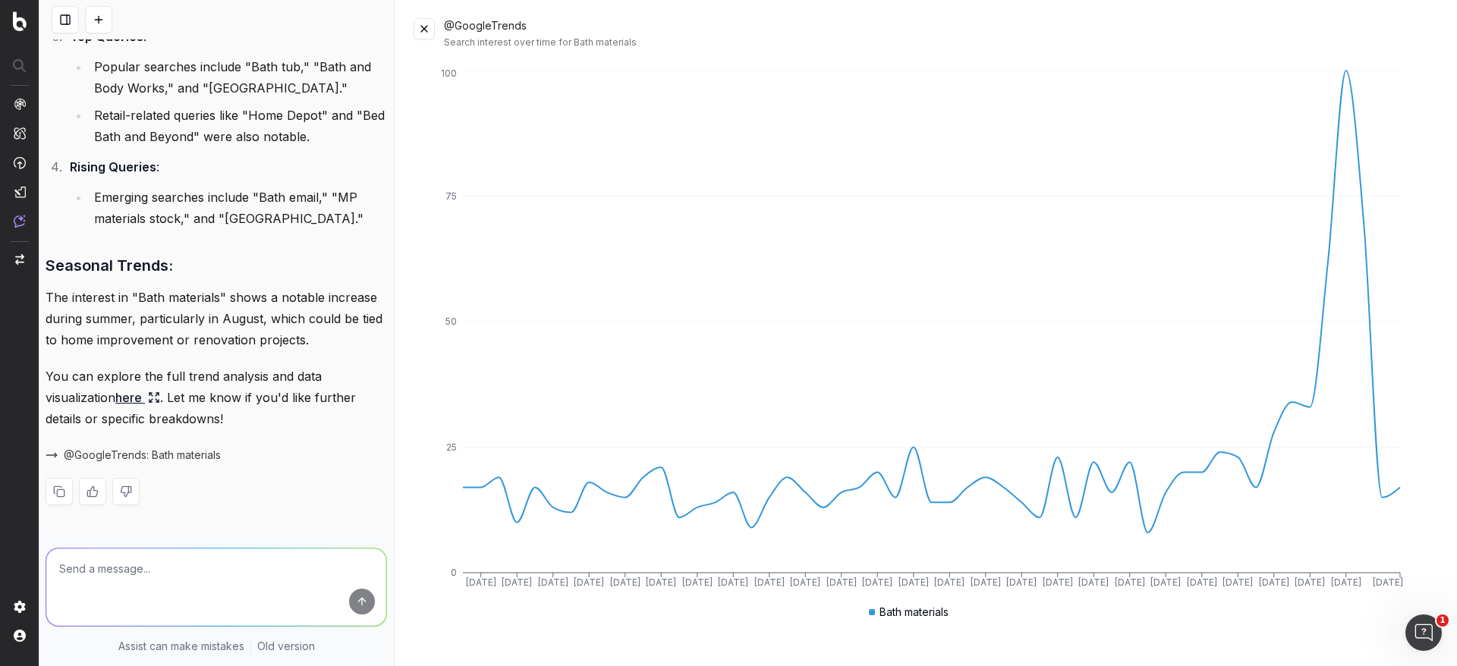
click at [428, 32] on button at bounding box center [424, 28] width 21 height 21
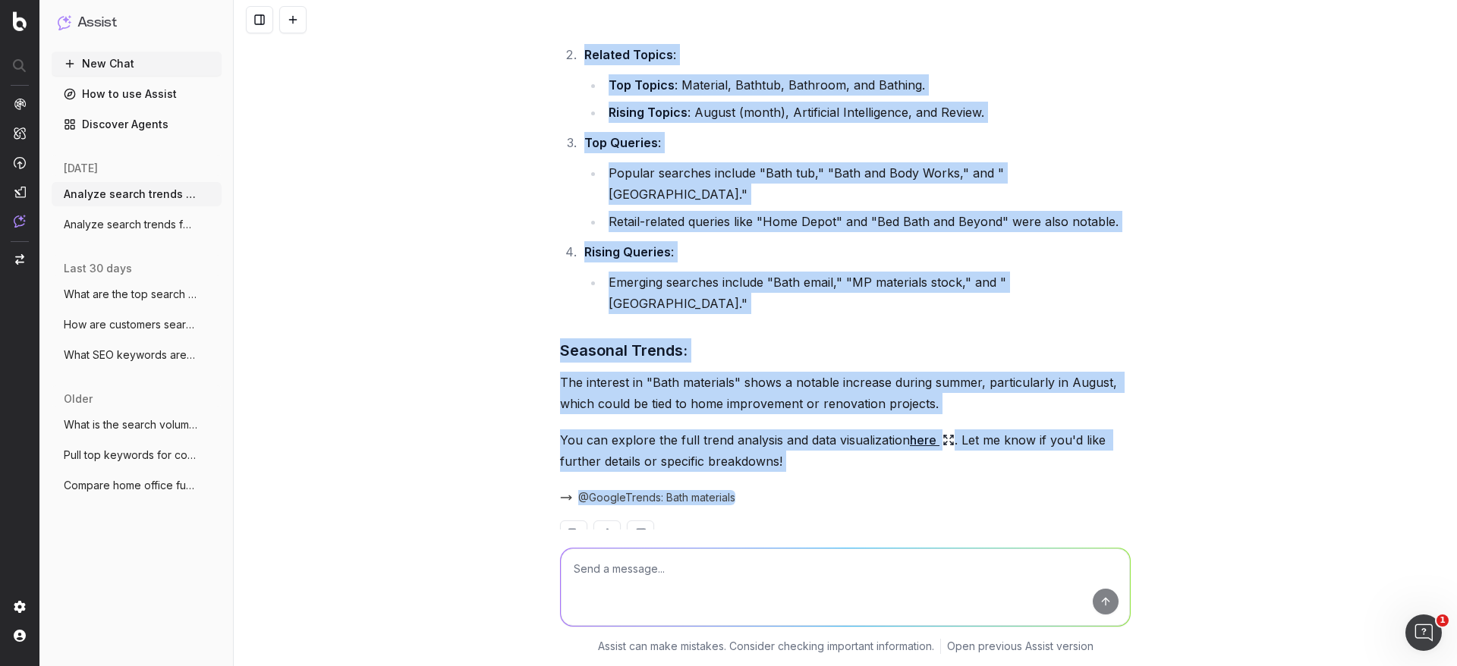
drag, startPoint x: 428, startPoint y: 32, endPoint x: 654, endPoint y: 552, distance: 567.6
click at [654, 443] on div "Analyze search trends for: Spring scents I analyzed the search trends for "Spri…" at bounding box center [845, 333] width 1223 height 666
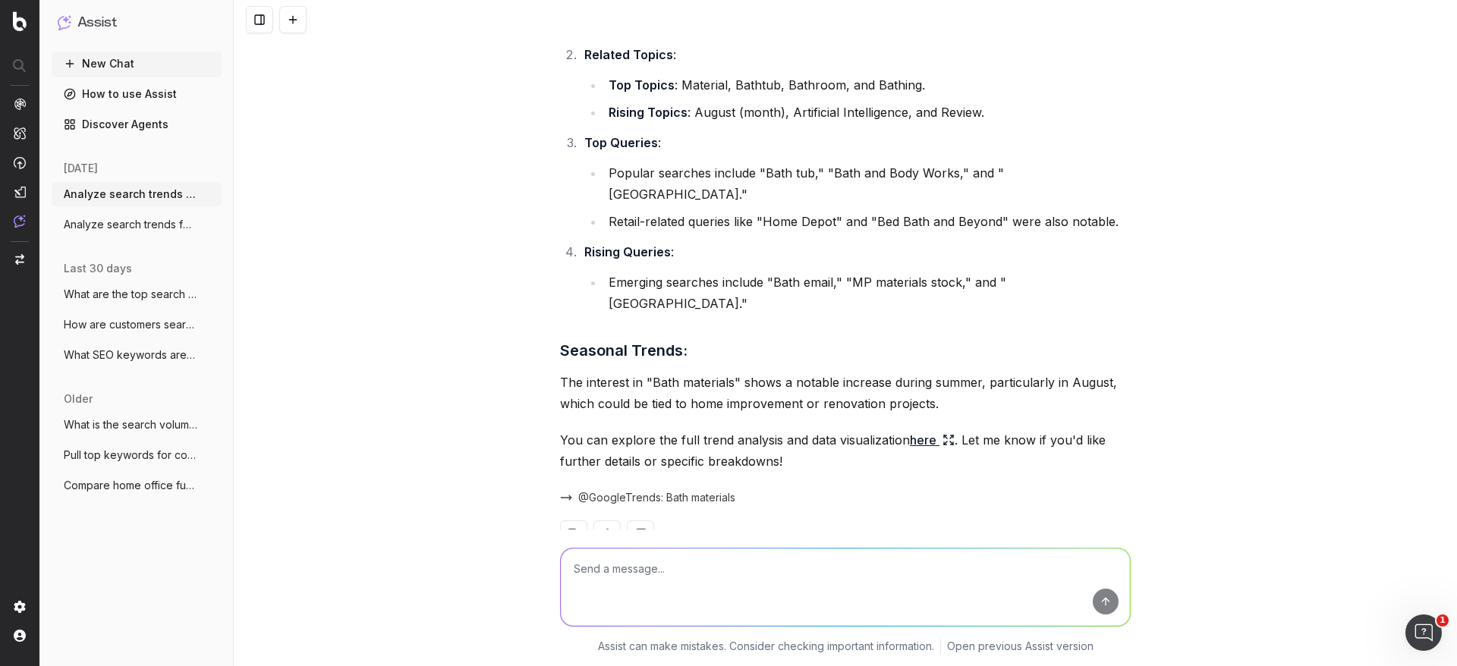
click at [654, 443] on textarea at bounding box center [845, 587] width 569 height 77
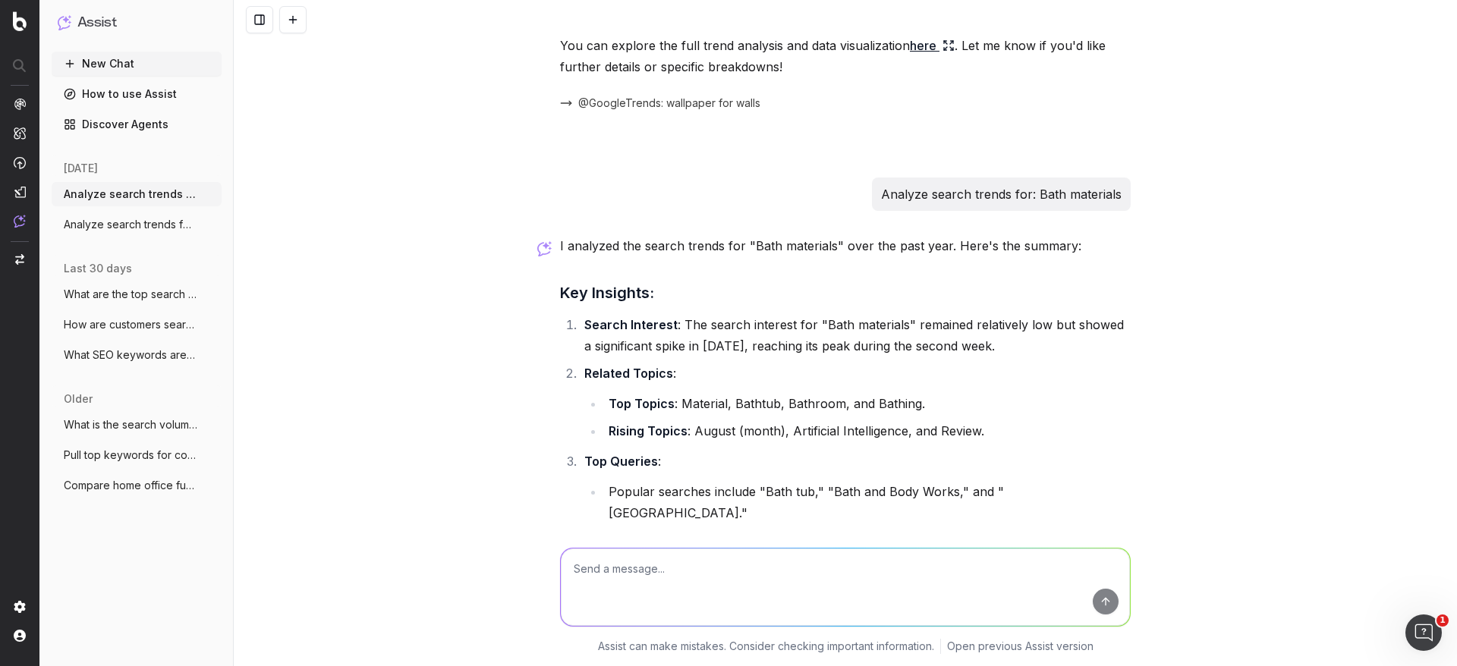
scroll to position [3669, 0]
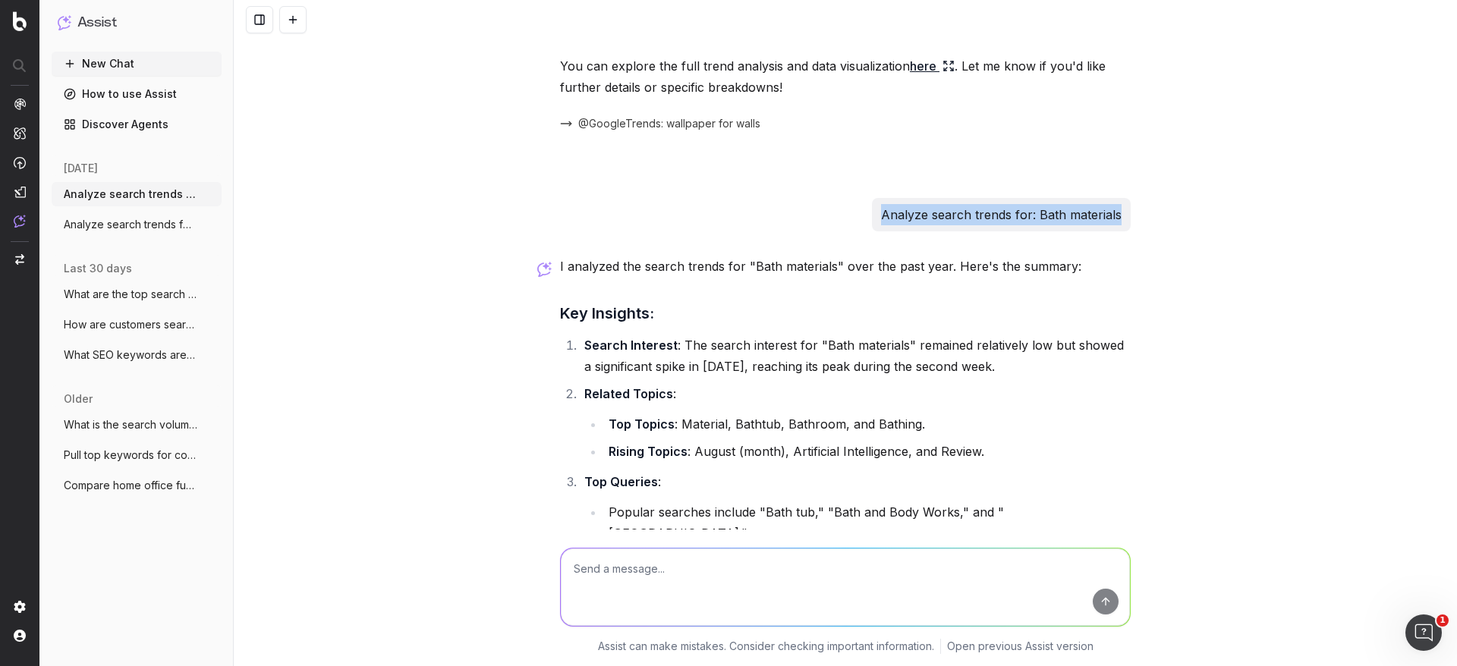
drag, startPoint x: 878, startPoint y: 214, endPoint x: 1156, endPoint y: 212, distance: 277.8
click at [971, 212] on div "Analyze search trends for: Spring scents I analyzed the search trends for "Spri…" at bounding box center [845, 333] width 1223 height 666
click at [698, 443] on textarea at bounding box center [845, 587] width 569 height 77
paste textarea "Analyze search trends for: Bath materials"
click at [720, 443] on textarea "Analyze search trends for: Bath materials" at bounding box center [845, 587] width 569 height 77
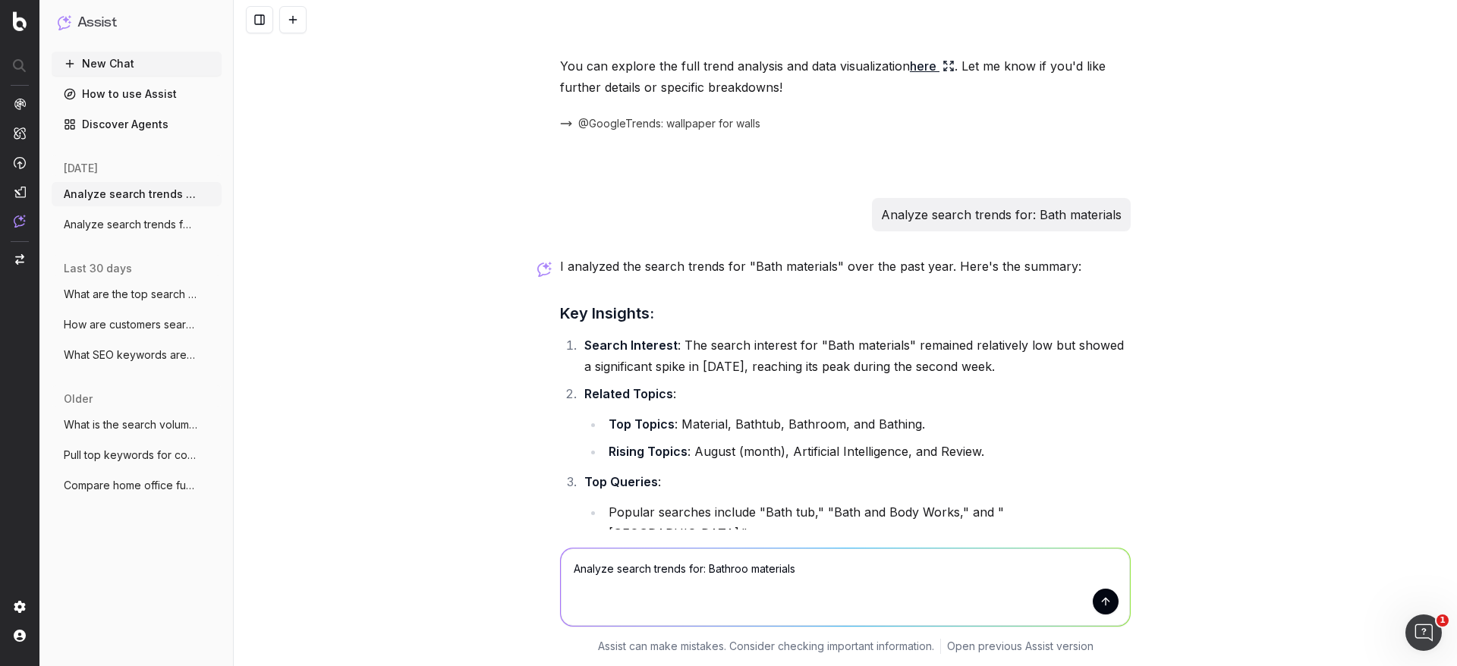
type textarea "Analyze search trends for: Bathroom materials"
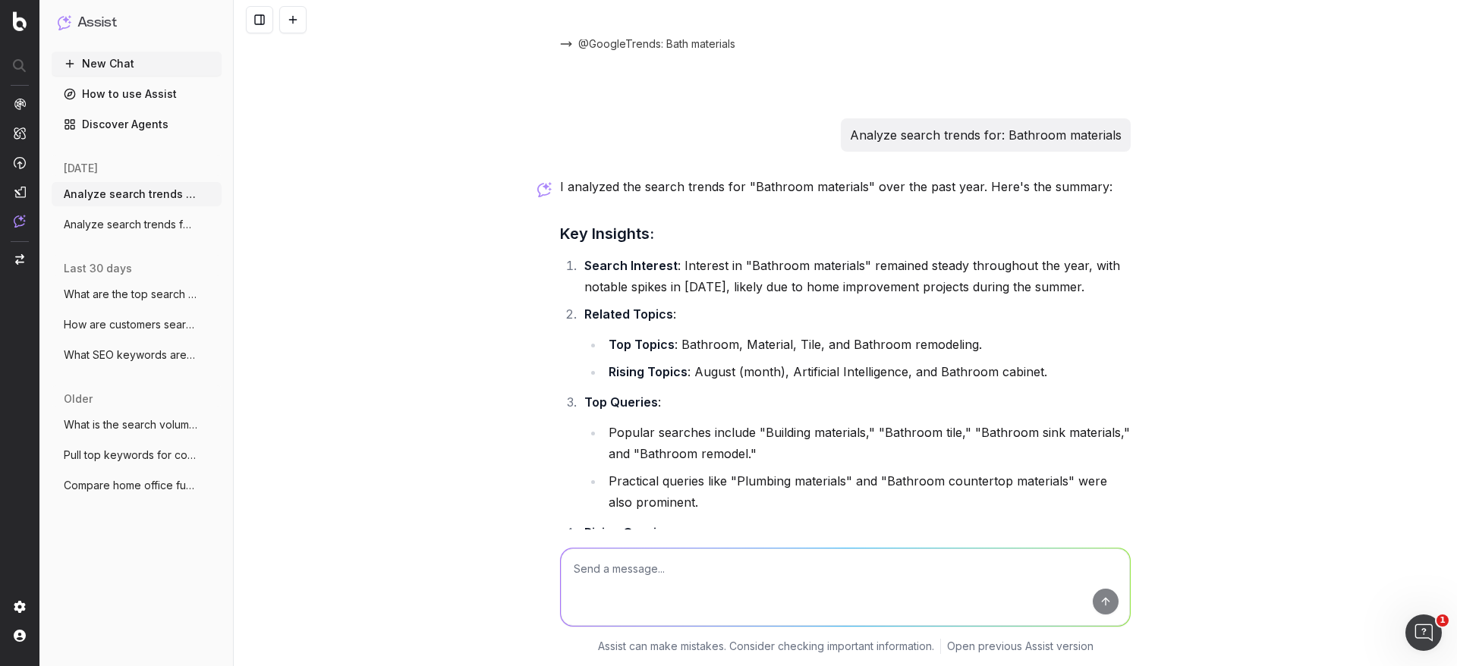
scroll to position [4462, 0]
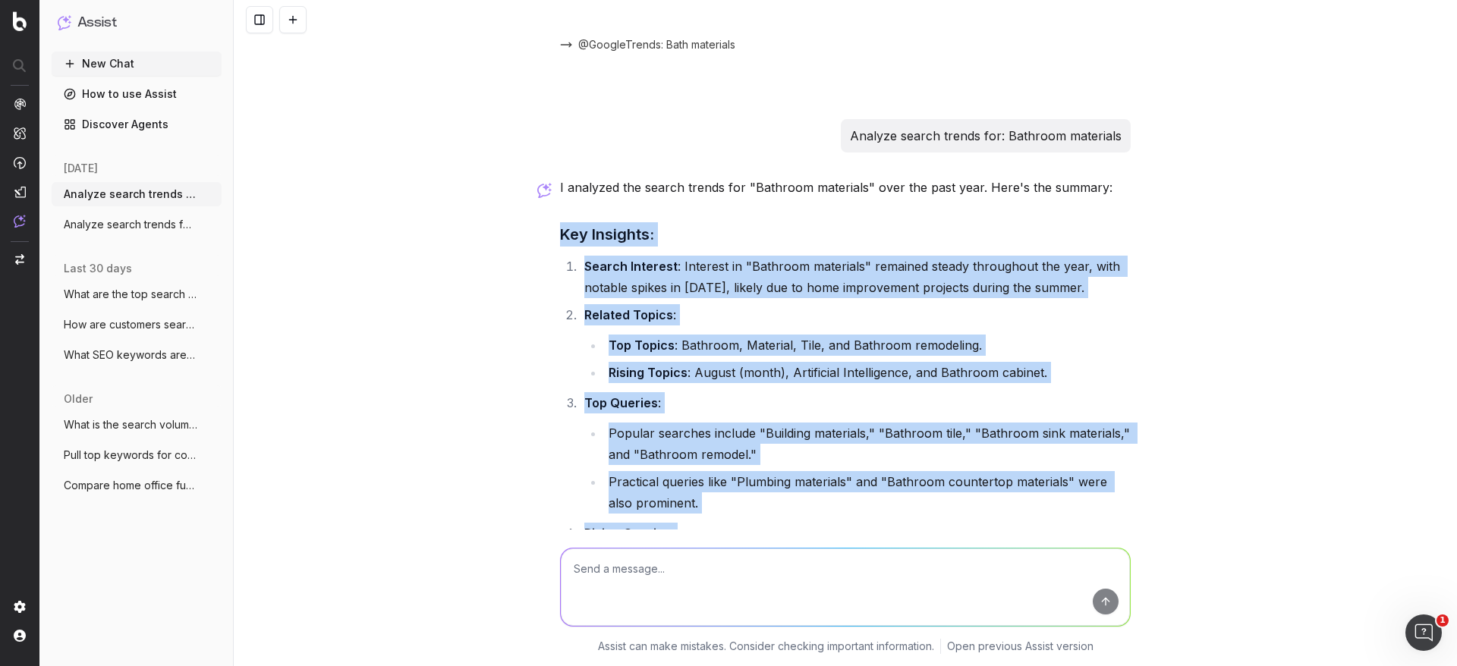
drag, startPoint x: 553, startPoint y: 187, endPoint x: 877, endPoint y: 525, distance: 468.6
click at [877, 443] on div "I analyzed the search trends for "Bathroom materials" over the past year. Here'…" at bounding box center [845, 505] width 571 height 656
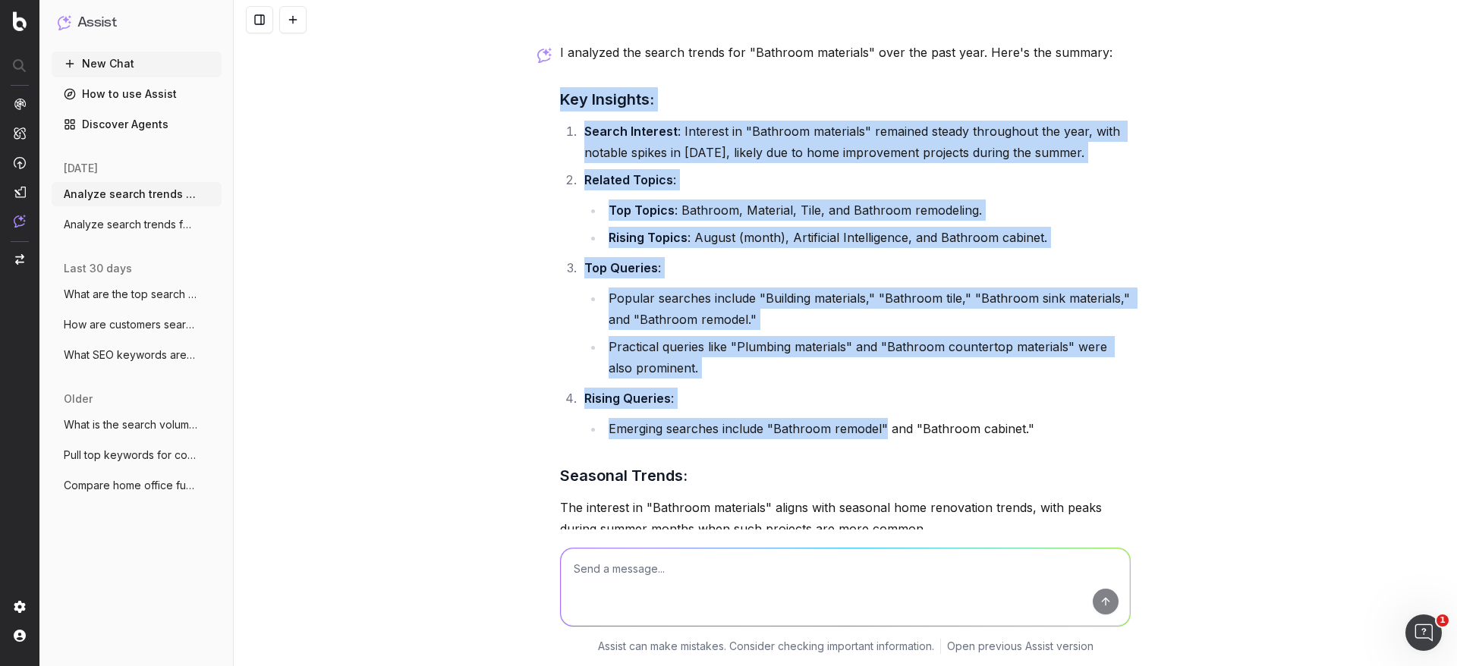
scroll to position [4587, 0]
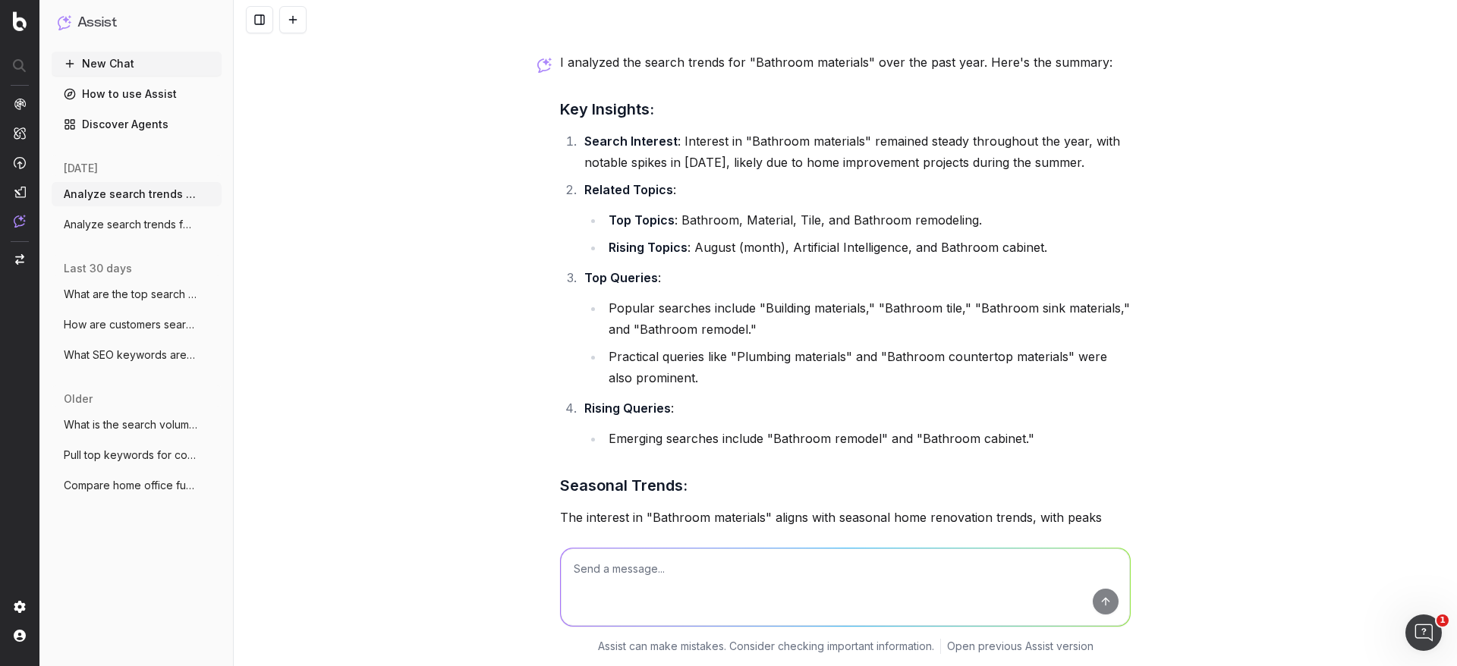
click at [949, 443] on p "The interest in "Bathroom materials" aligns with seasonal home renovation trend…" at bounding box center [845, 528] width 571 height 42
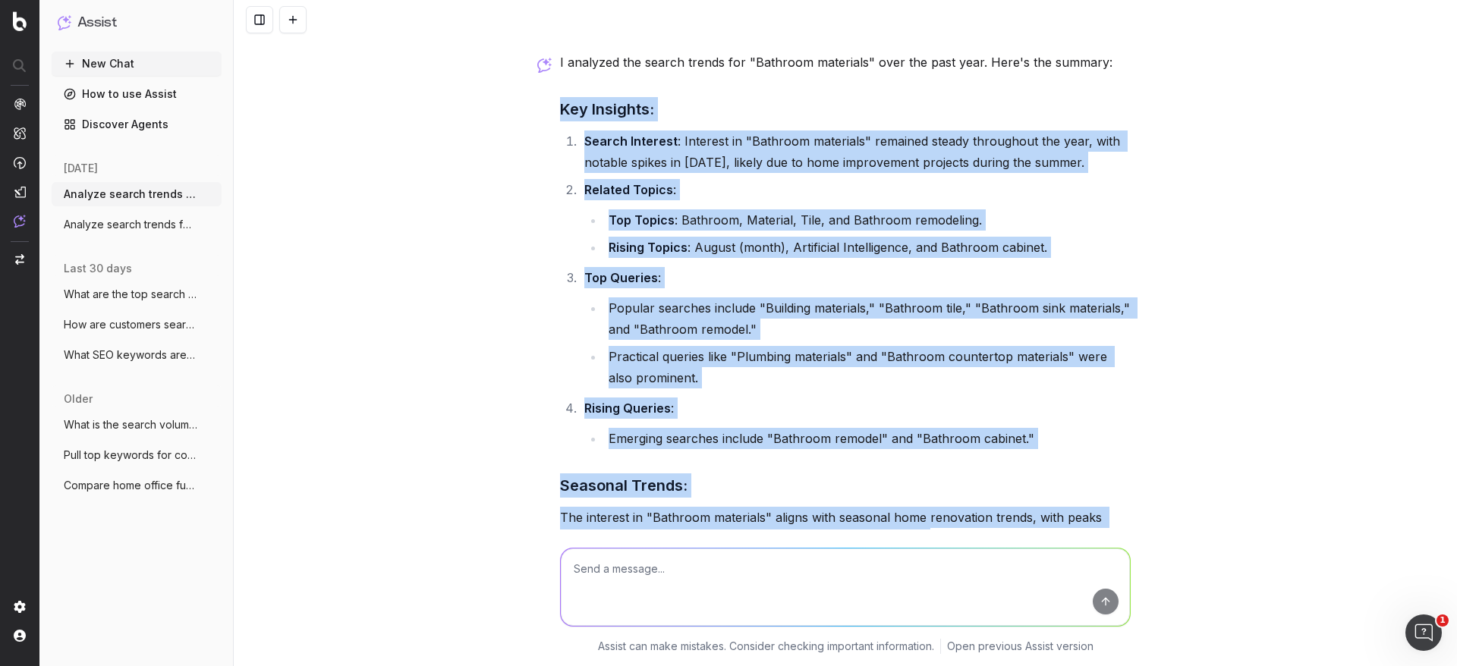
drag, startPoint x: 949, startPoint y: 501, endPoint x: 544, endPoint y: 56, distance: 601.2
click at [544, 56] on div "Analyze search trends for: Spring scents I analyzed the search trends for "Spri…" at bounding box center [845, 333] width 1223 height 666
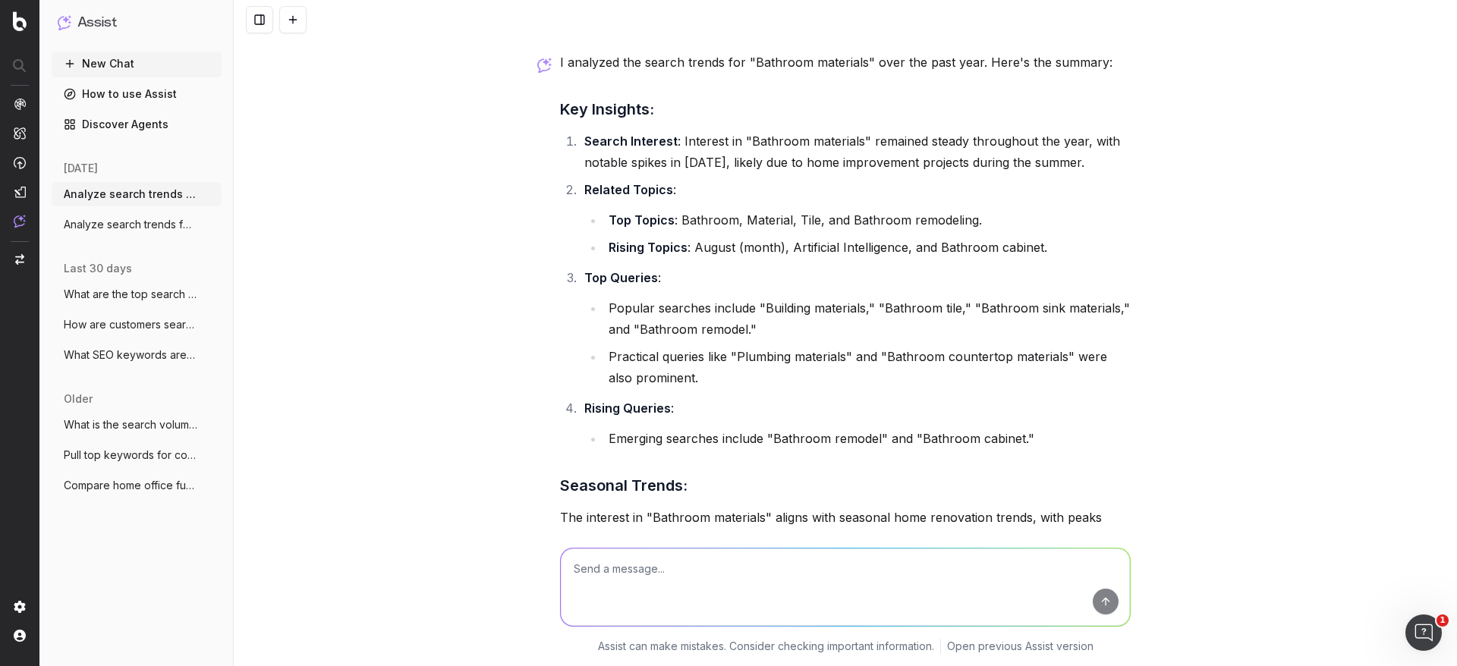
click at [714, 443] on textarea at bounding box center [845, 587] width 569 height 77
click at [832, 443] on textarea "Analyze search trends for: Jewelry" at bounding box center [845, 587] width 569 height 77
type textarea "Analyze search trends for: Jewelry holders"
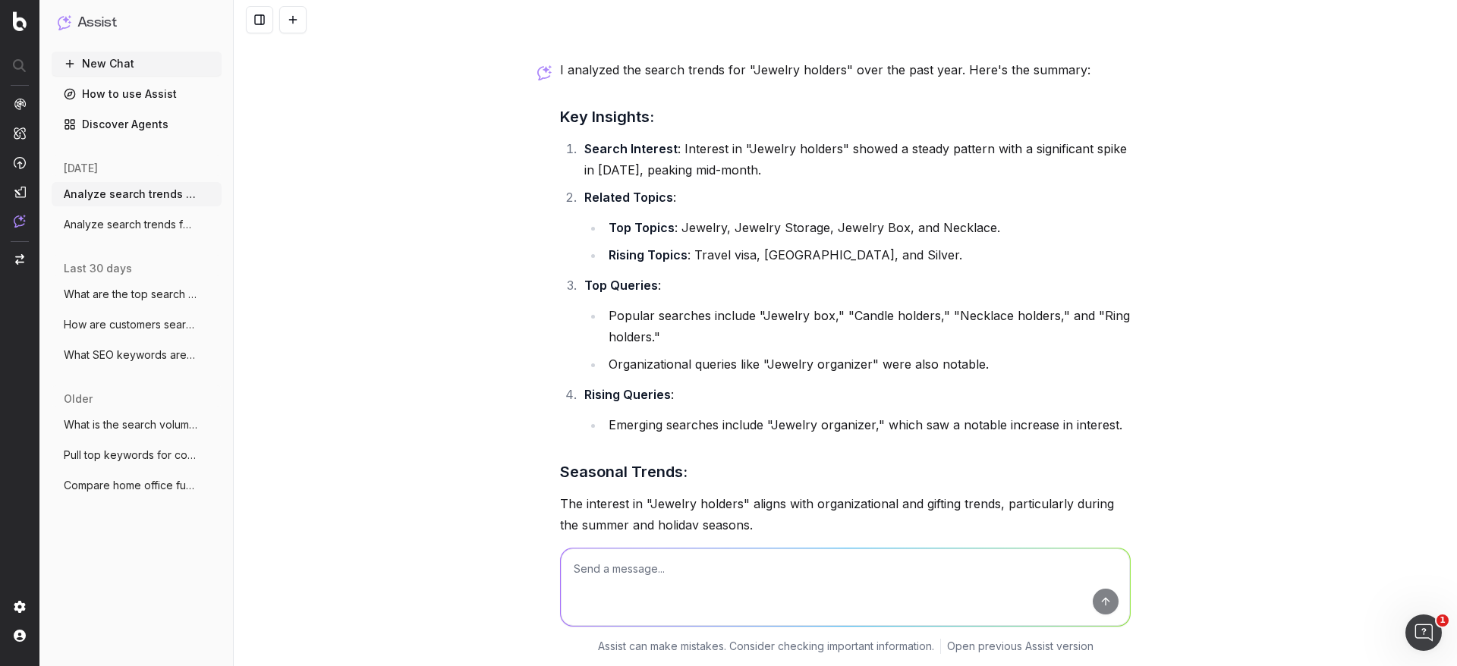
scroll to position [5293, 0]
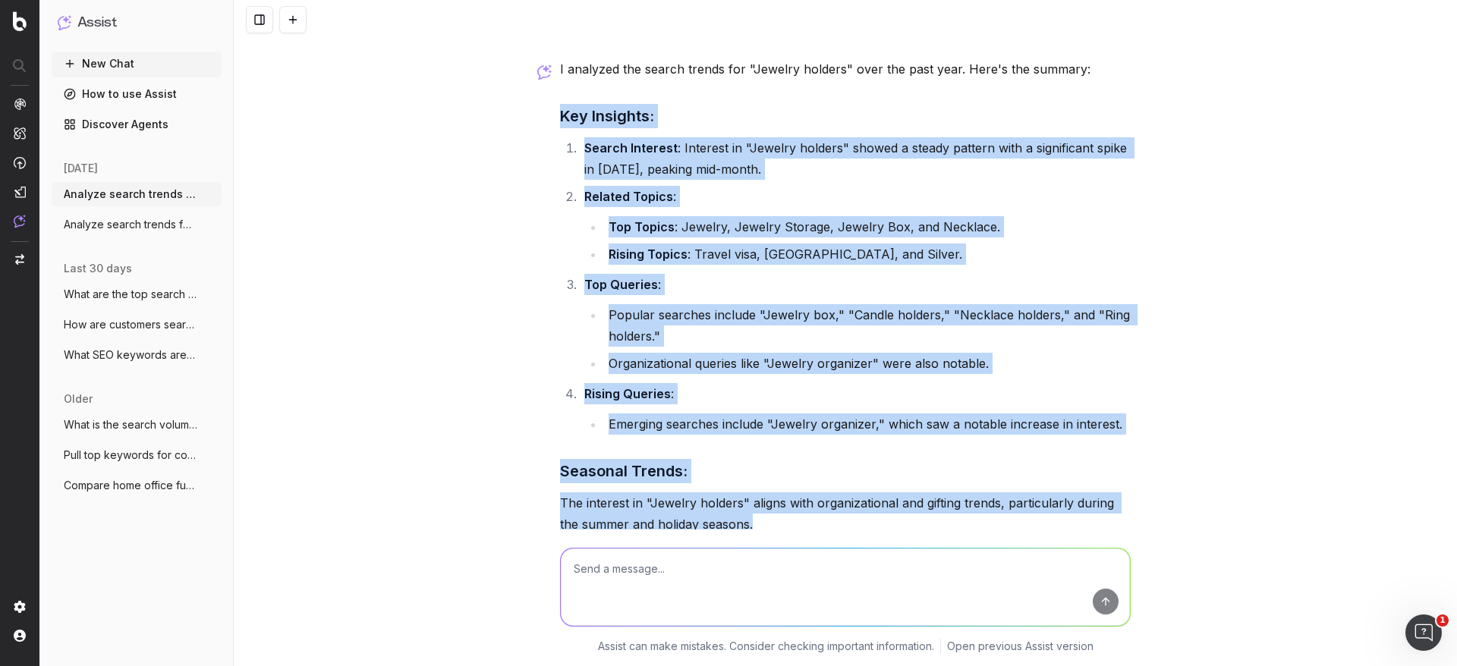
drag, startPoint x: 553, startPoint y: 75, endPoint x: 1088, endPoint y: 480, distance: 670.7
click at [971, 443] on div "I analyzed the search trends for "Jewelry holders" over the past year. Here's t…" at bounding box center [845, 375] width 571 height 634
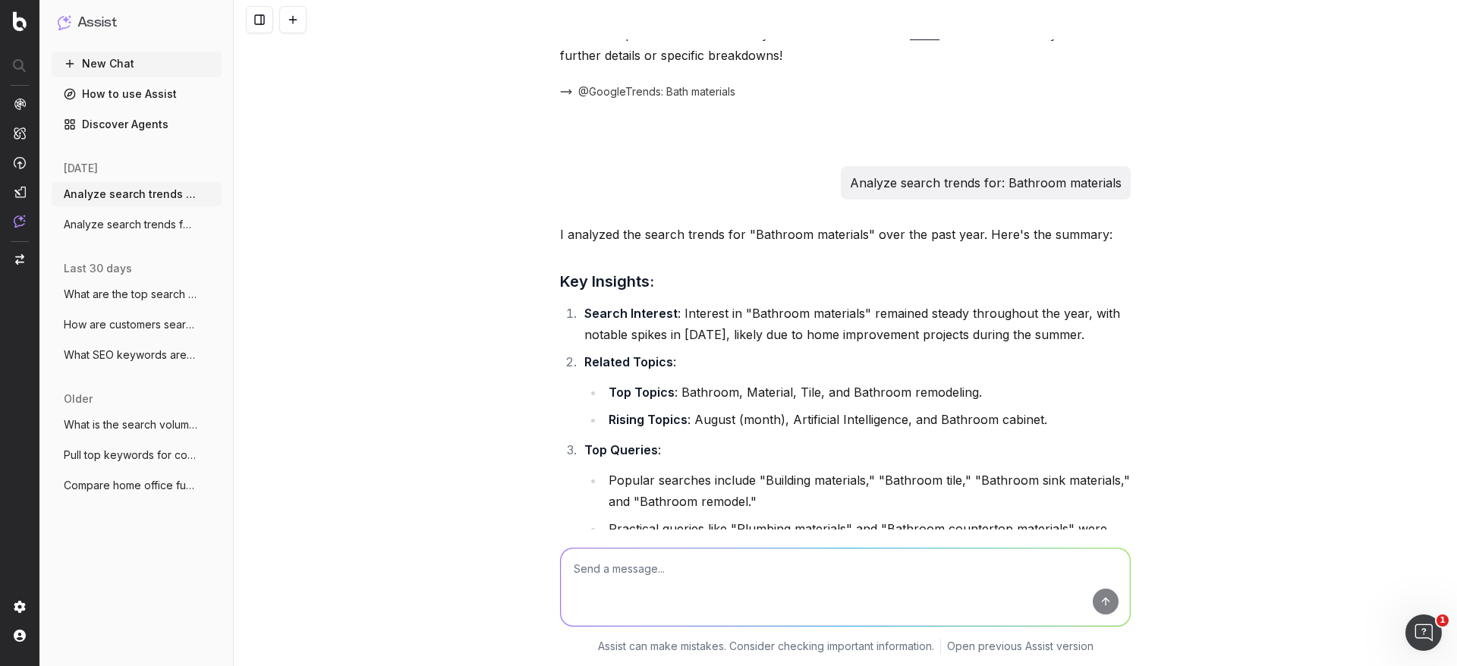
scroll to position [4412, 0]
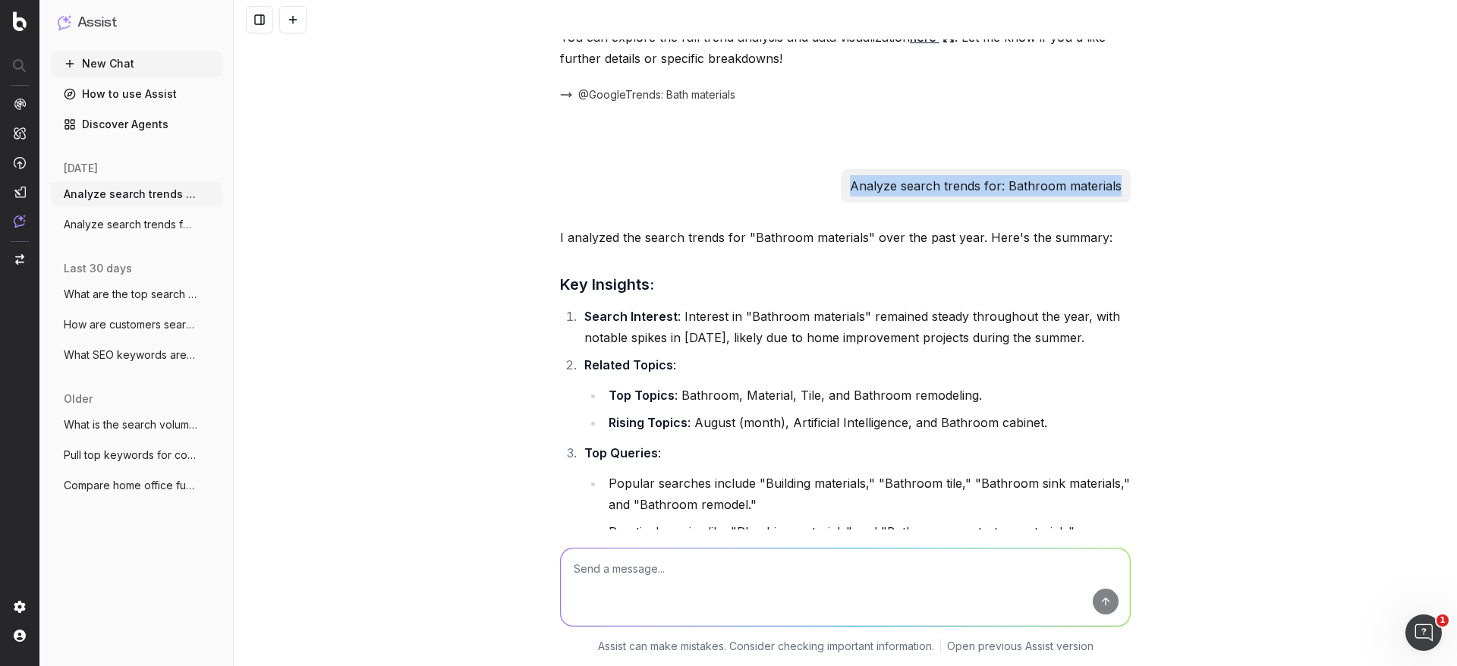
drag, startPoint x: 850, startPoint y: 147, endPoint x: 1126, endPoint y: 135, distance: 276.5
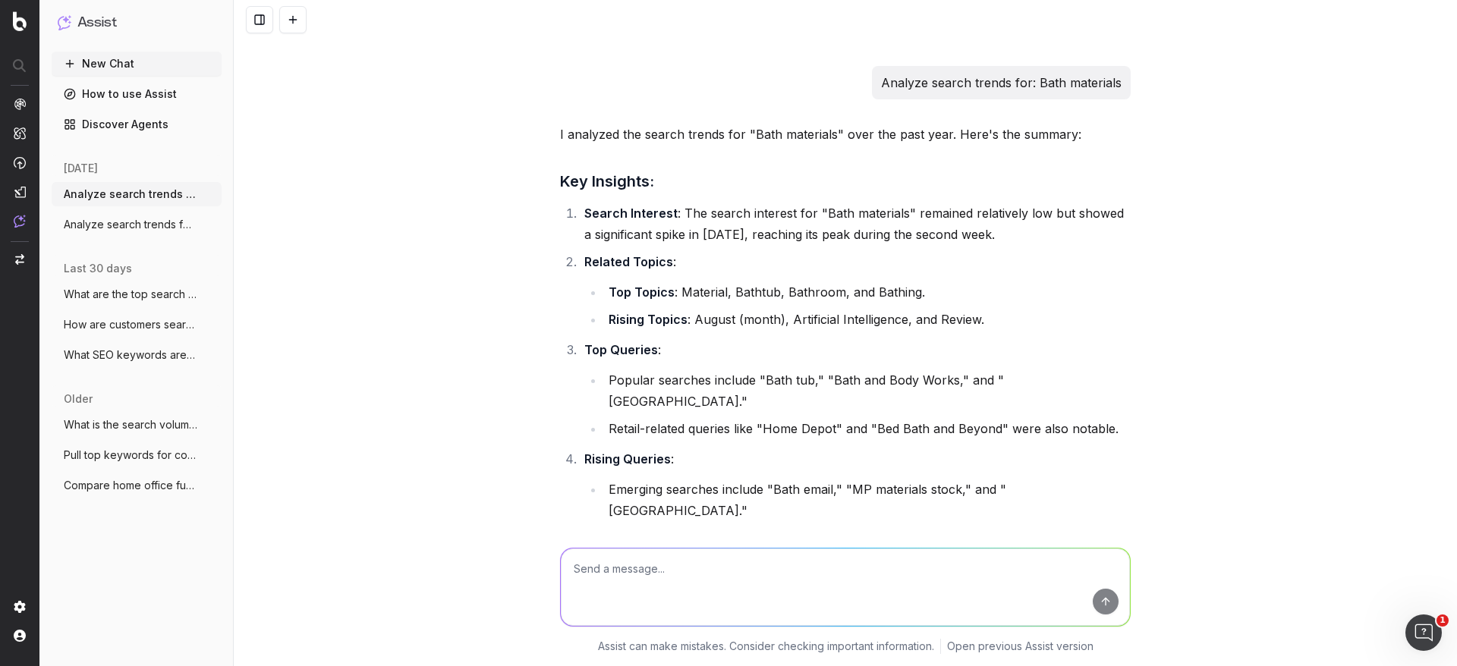
scroll to position [3790, 0]
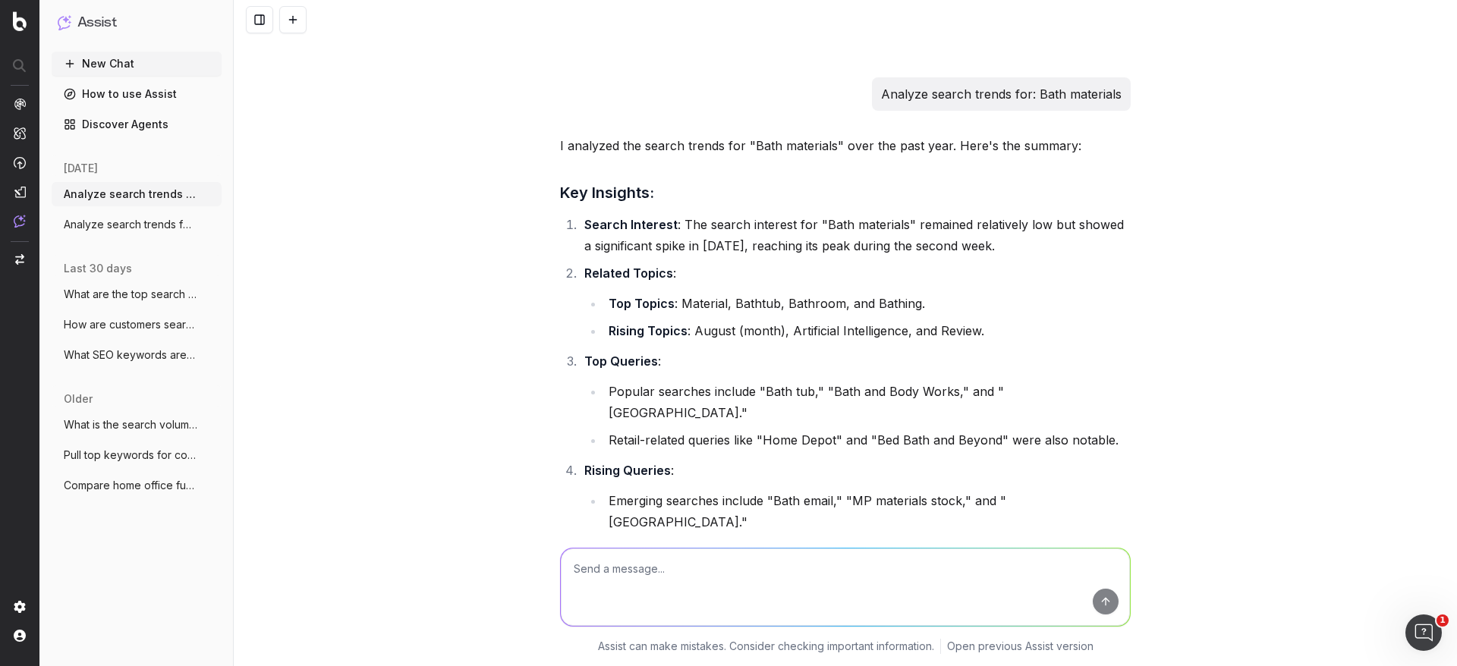
click at [672, 443] on textarea at bounding box center [845, 587] width 569 height 77
paste textarea "Analyze search trends for: Bathroom materials"
type textarea "Analyze search trends for: Bathroom materials"
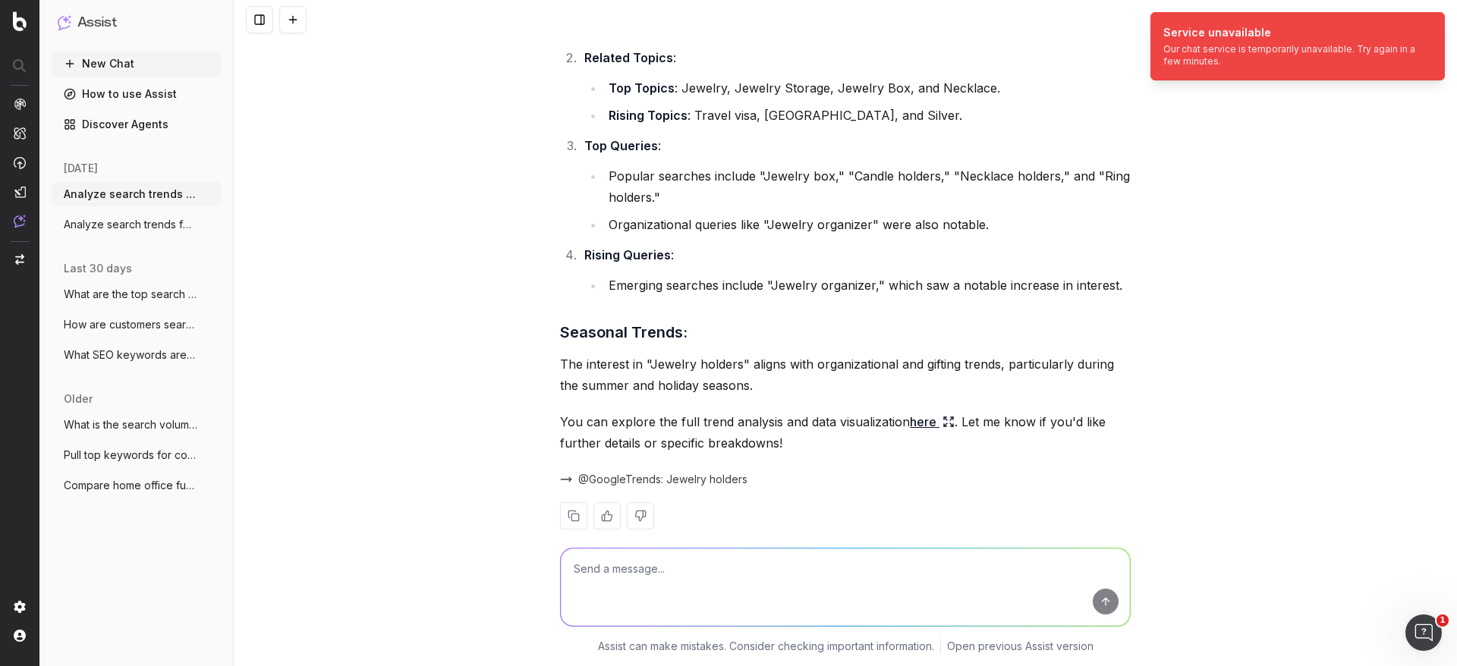
scroll to position [5472, 0]
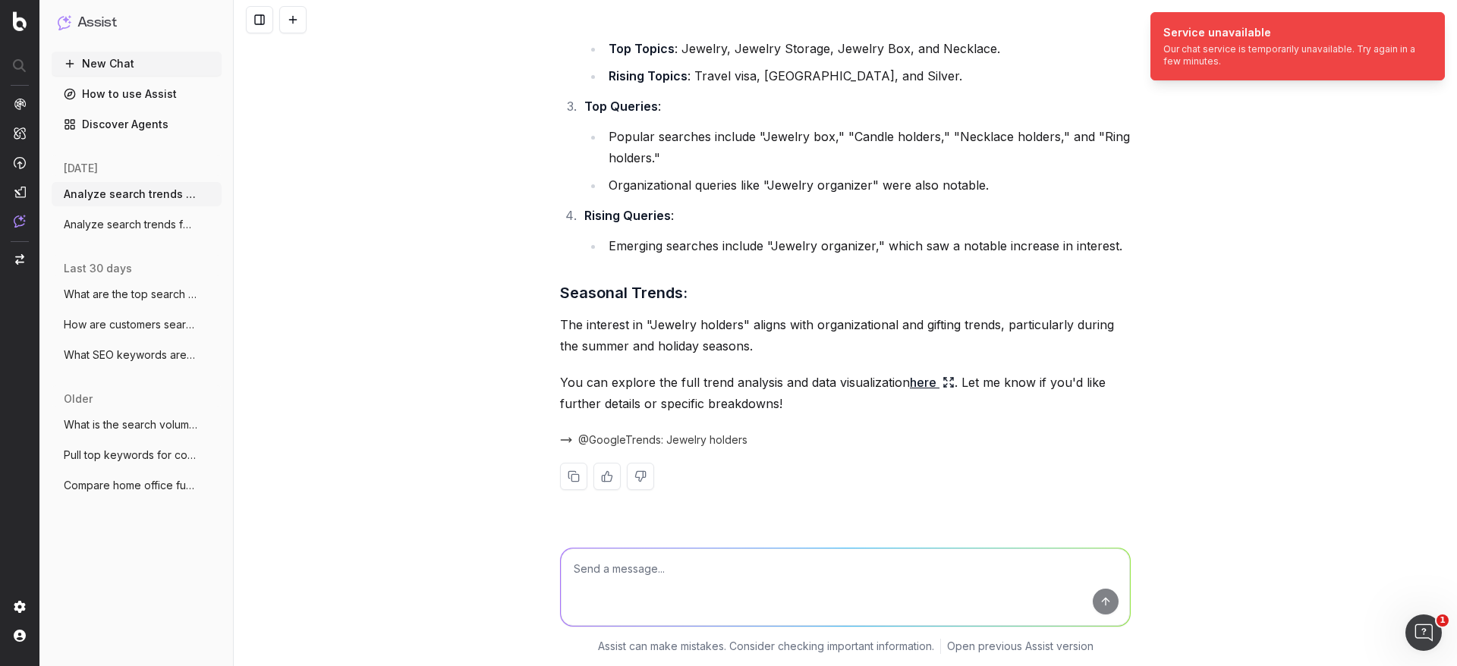
click at [848, 443] on textarea at bounding box center [845, 587] width 569 height 77
paste textarea "Analyze search trends for: Bathroom materials"
type textarea "Analyze search trends for: Bathroom materials"
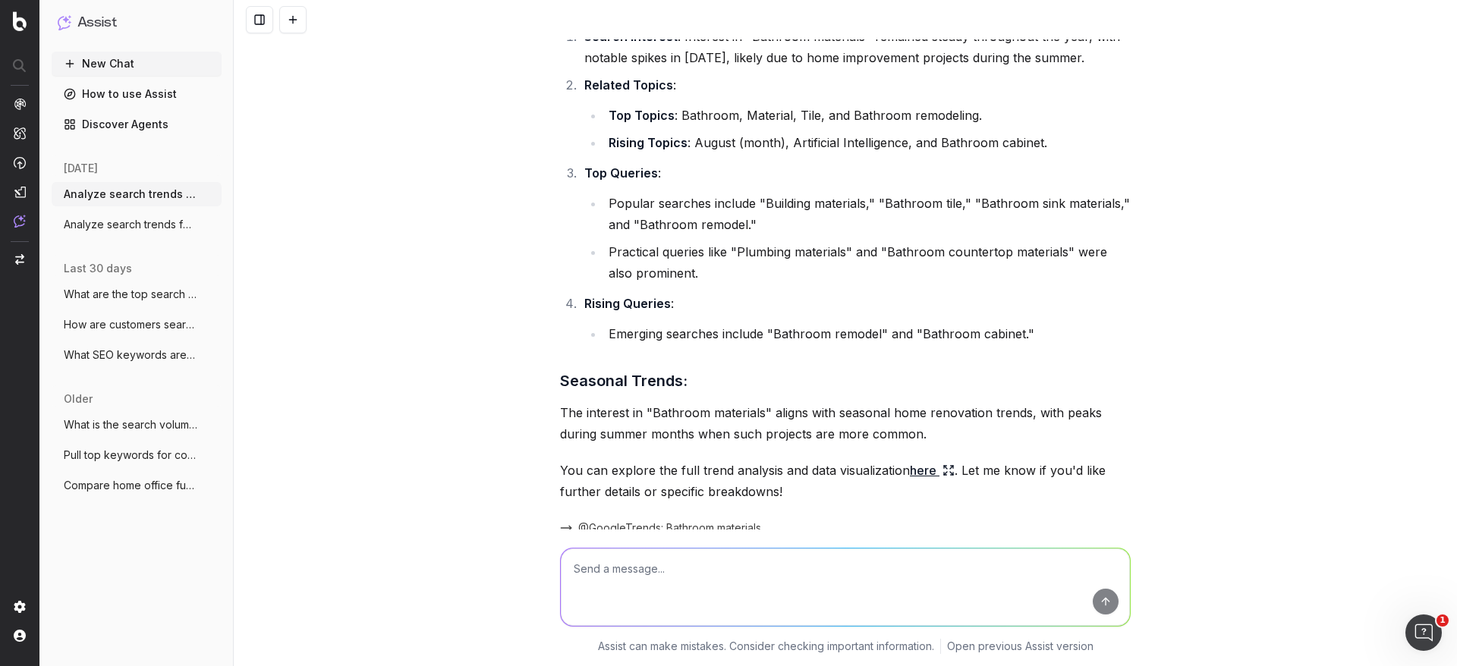
scroll to position [4699, 0]
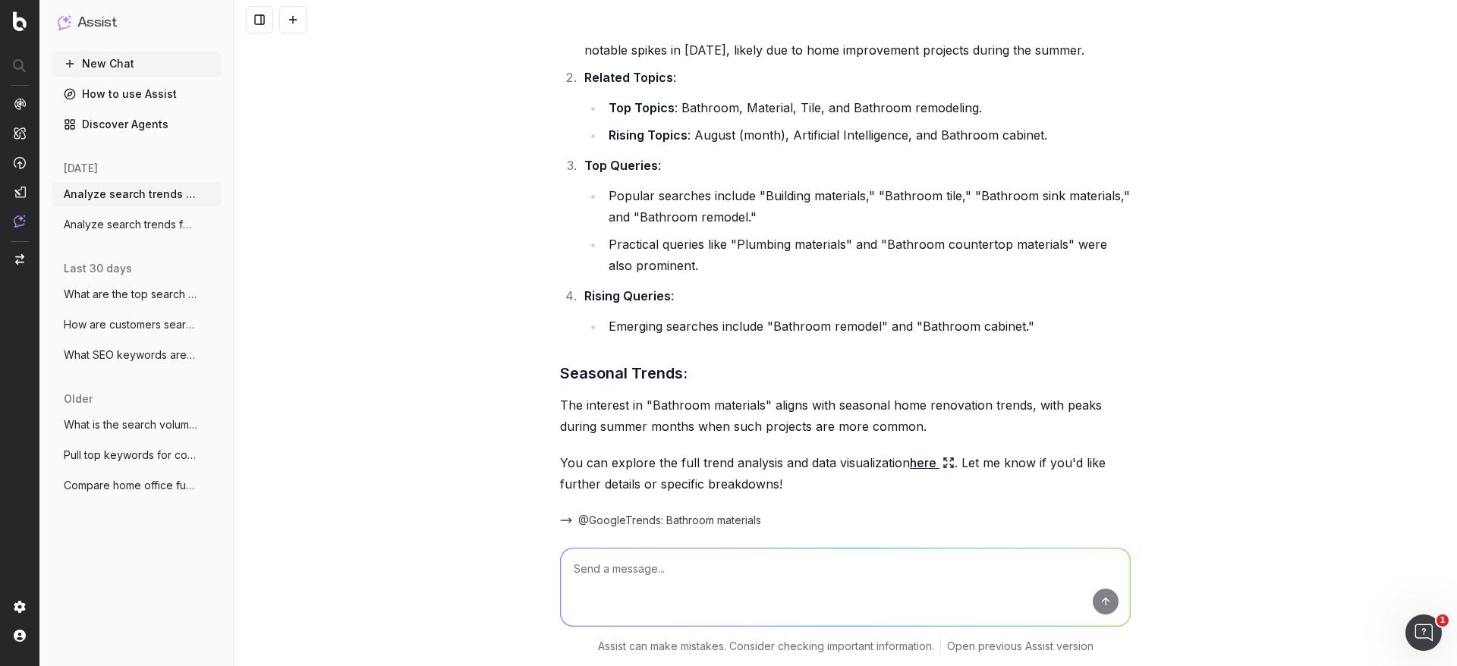
click at [718, 443] on span "@GoogleTrends: Bathroom materials" at bounding box center [669, 520] width 183 height 15
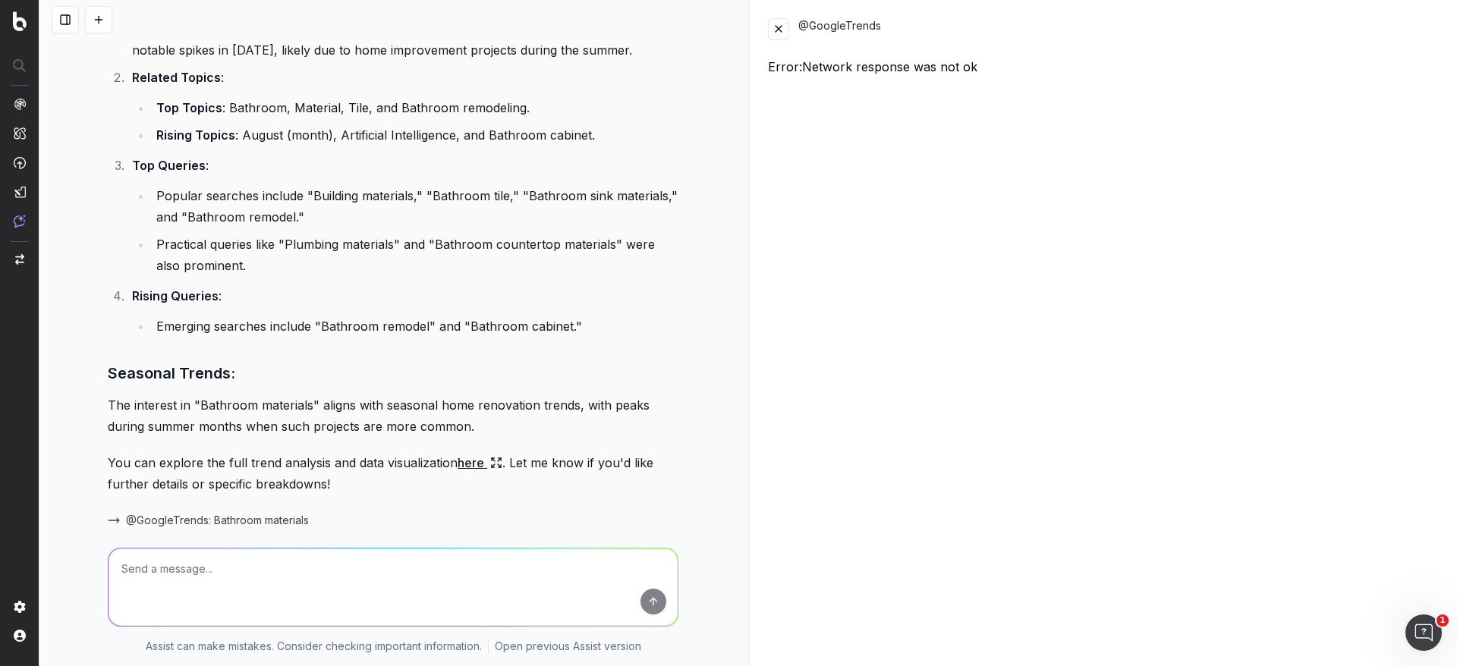
click at [775, 28] on button at bounding box center [778, 28] width 21 height 21
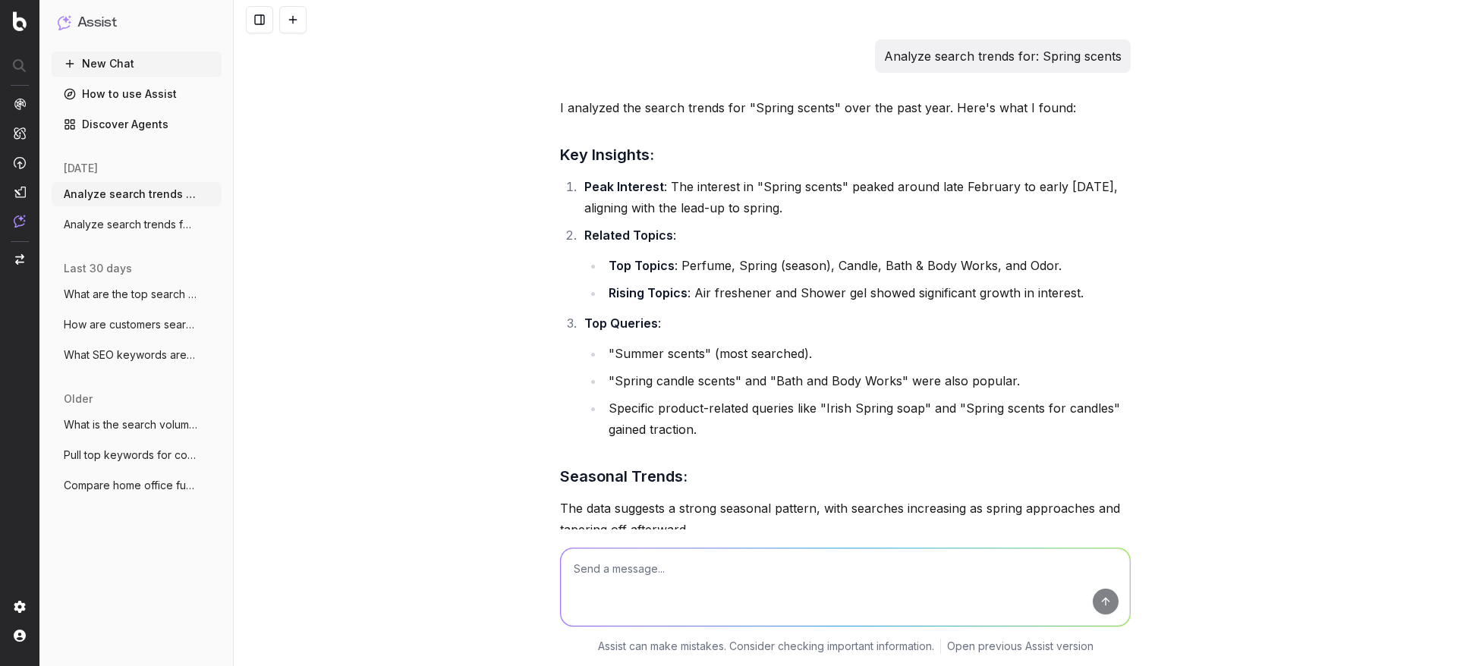
click at [136, 67] on button "New Chat" at bounding box center [137, 64] width 170 height 24
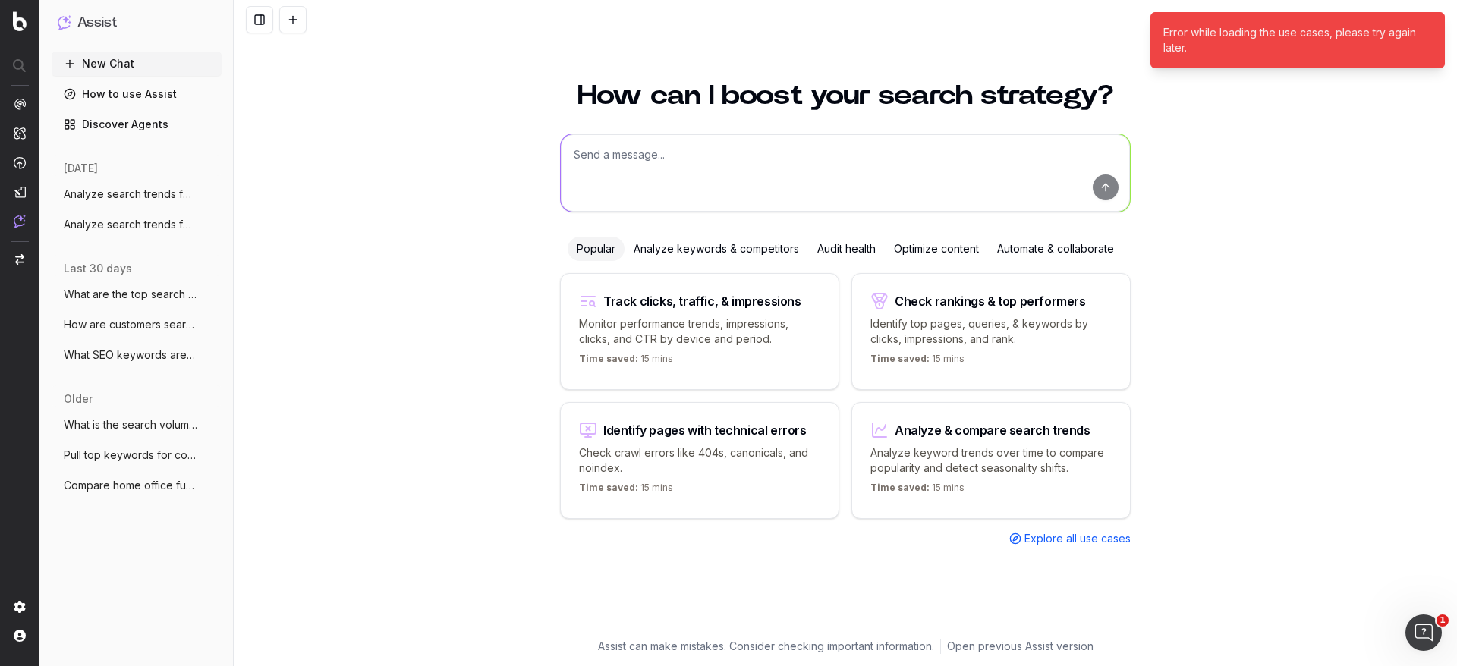
click at [948, 449] on p "Analyze keyword trends over time to compare popularity and detect seasonality s…" at bounding box center [990, 460] width 241 height 30
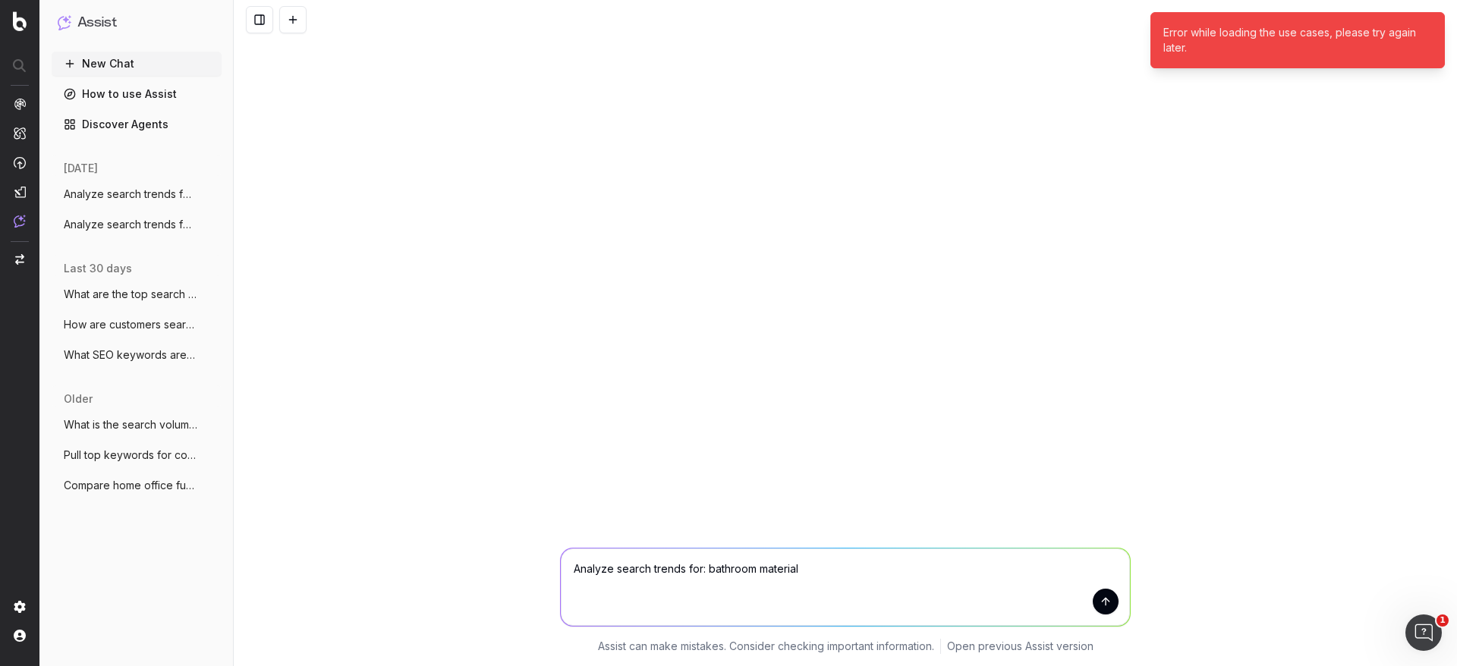
type textarea "Analyze search trends for: bathroom materials"
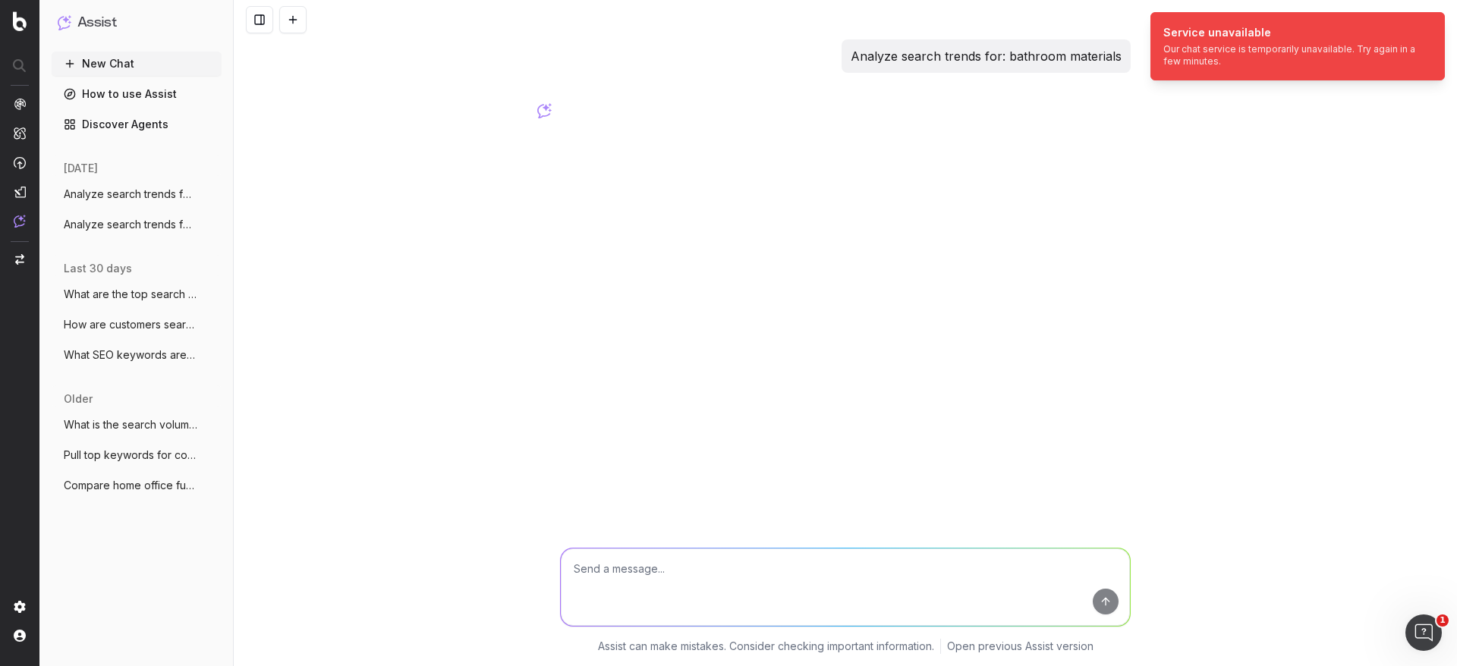
click at [1327, 41] on div "Service unavailable Our chat service is temporarily unavailable. Try again in a…" at bounding box center [1291, 46] width 257 height 42
click at [1411, 617] on div "Open Intercom Messenger" at bounding box center [1421, 631] width 50 height 50
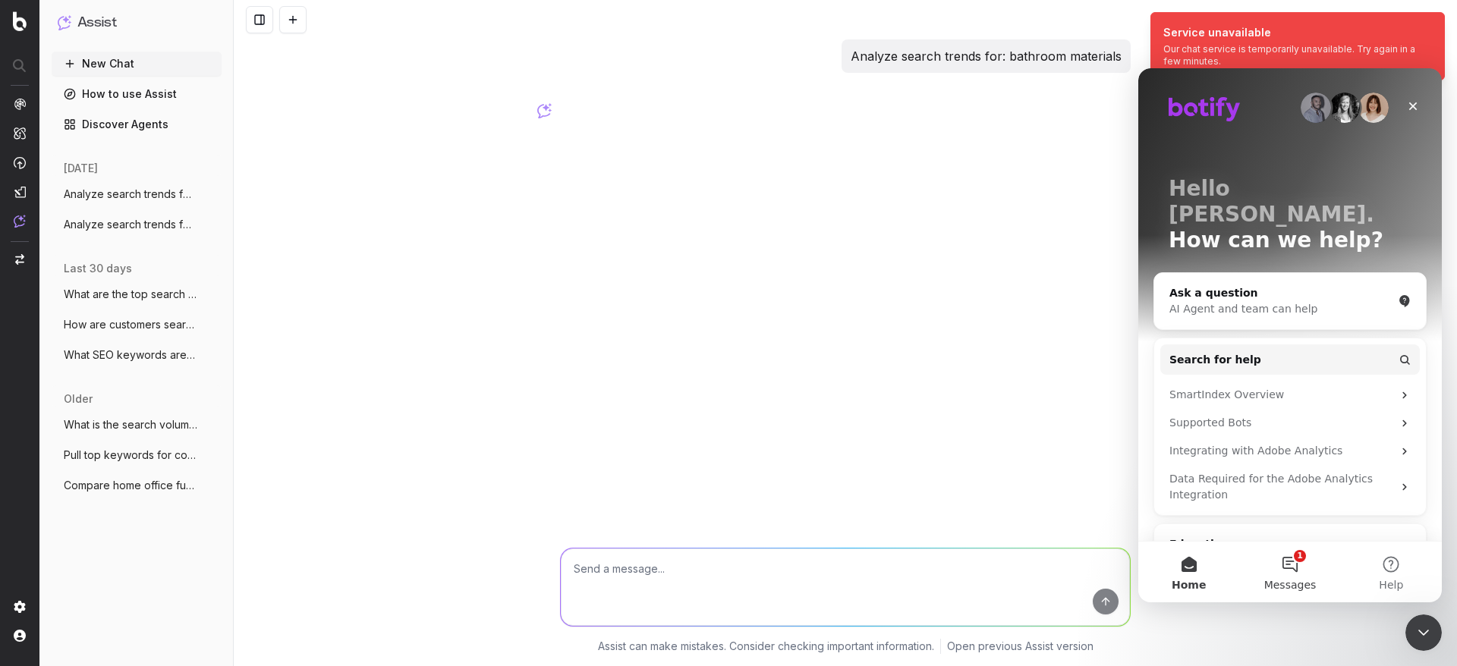
click at [1277, 550] on button "1 Messages" at bounding box center [1289, 572] width 101 height 61
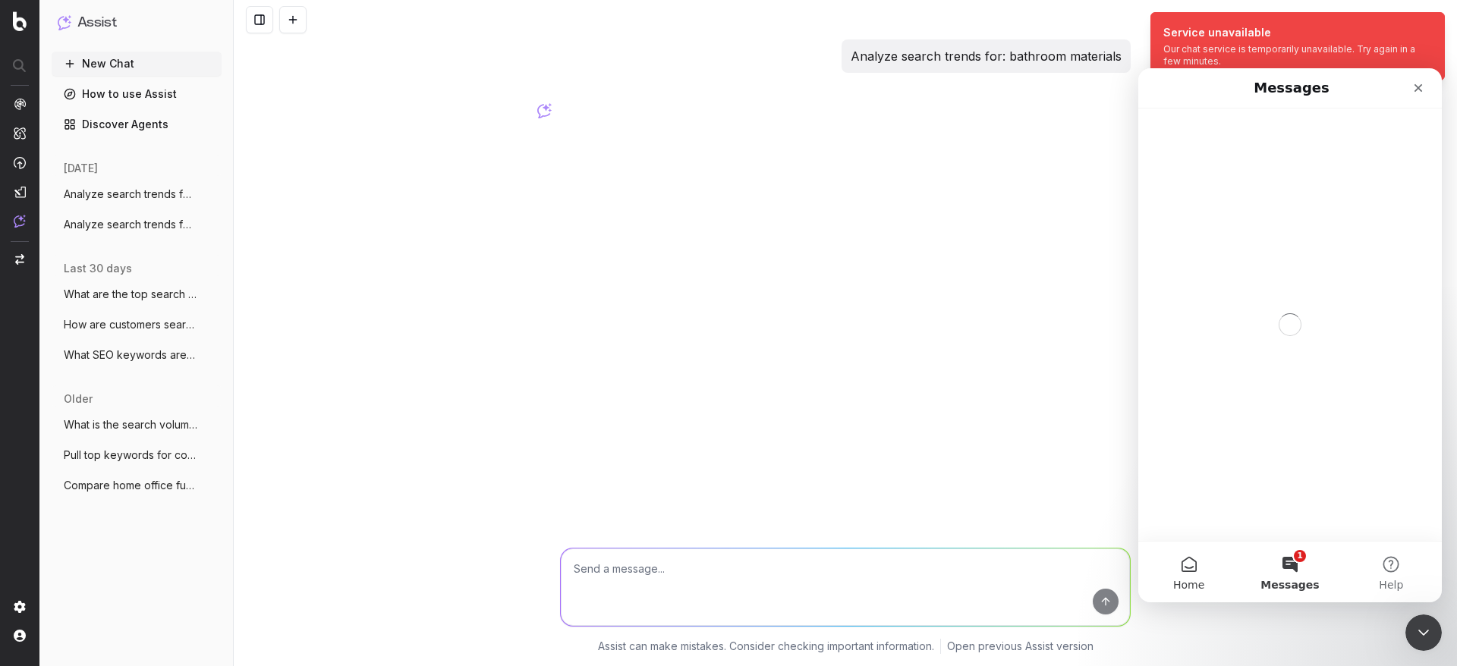
click at [1188, 572] on button "Home" at bounding box center [1188, 572] width 101 height 61
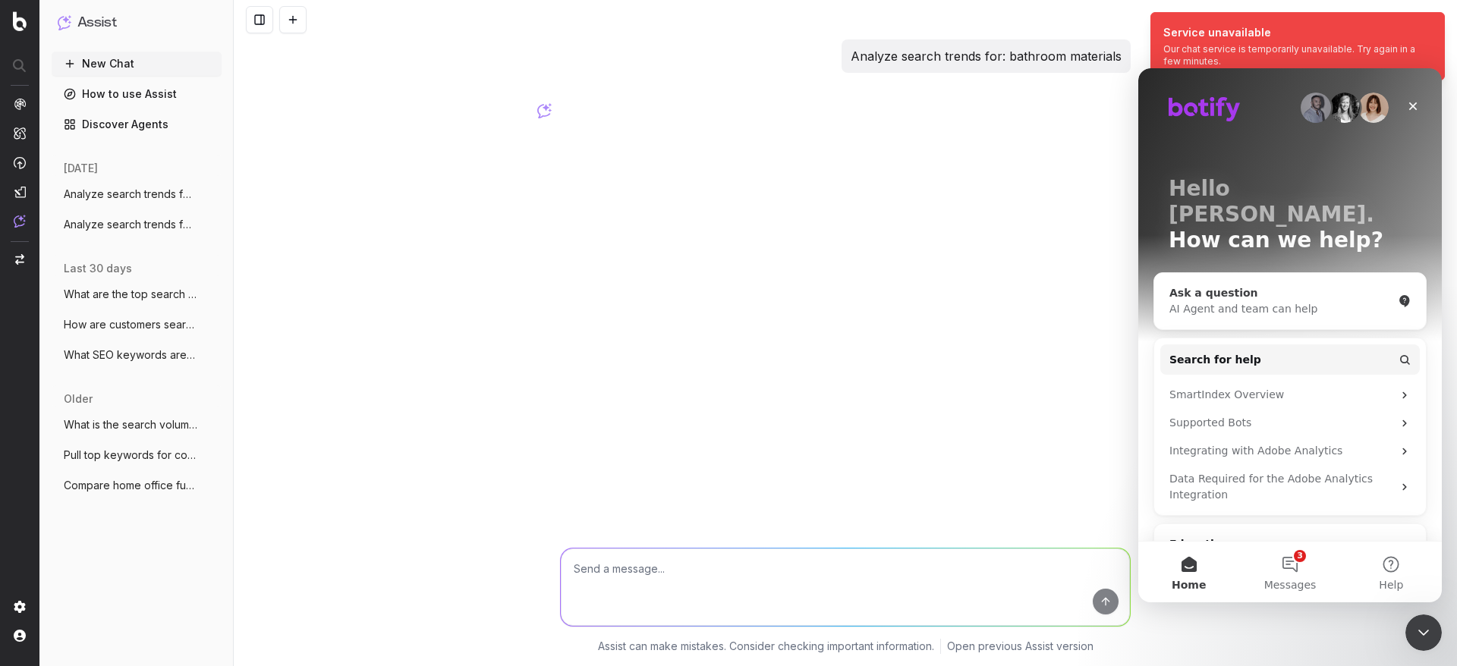
click at [1318, 301] on div "AI Agent and team can help" at bounding box center [1280, 309] width 223 height 16
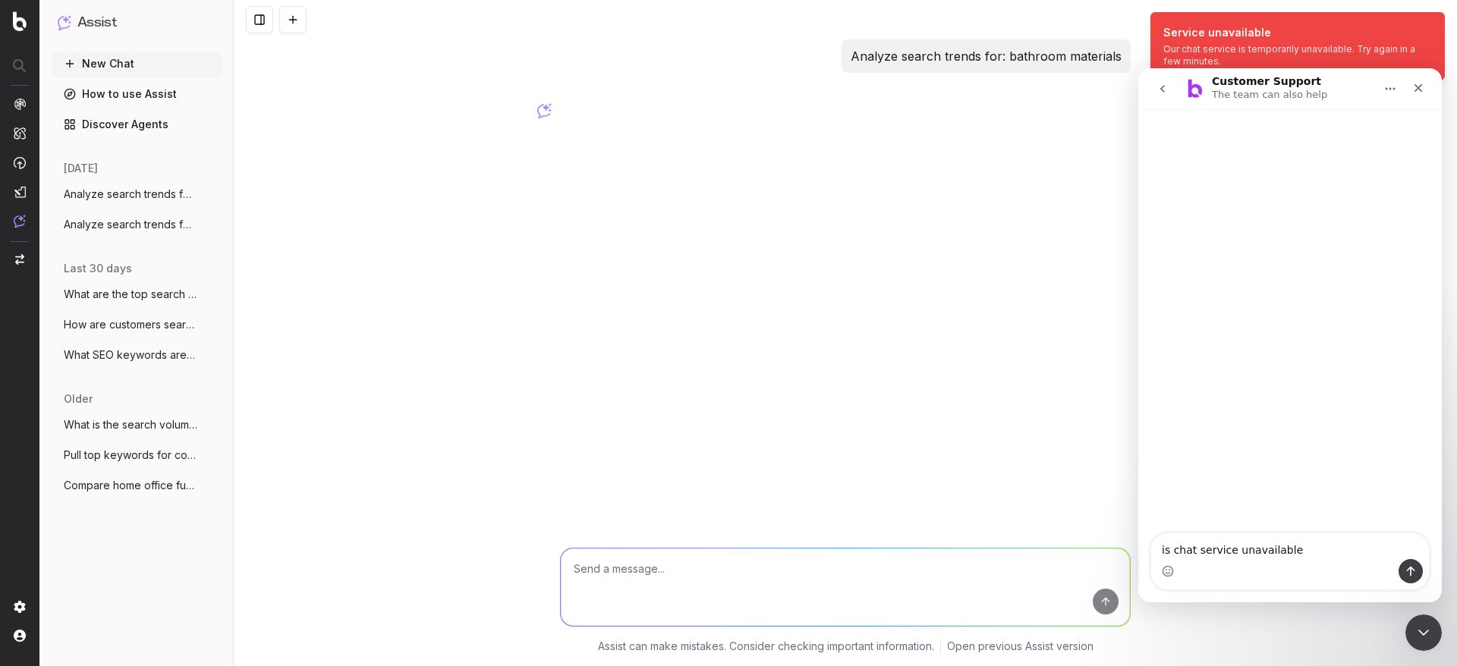
type textarea "is chat service unavailable?"
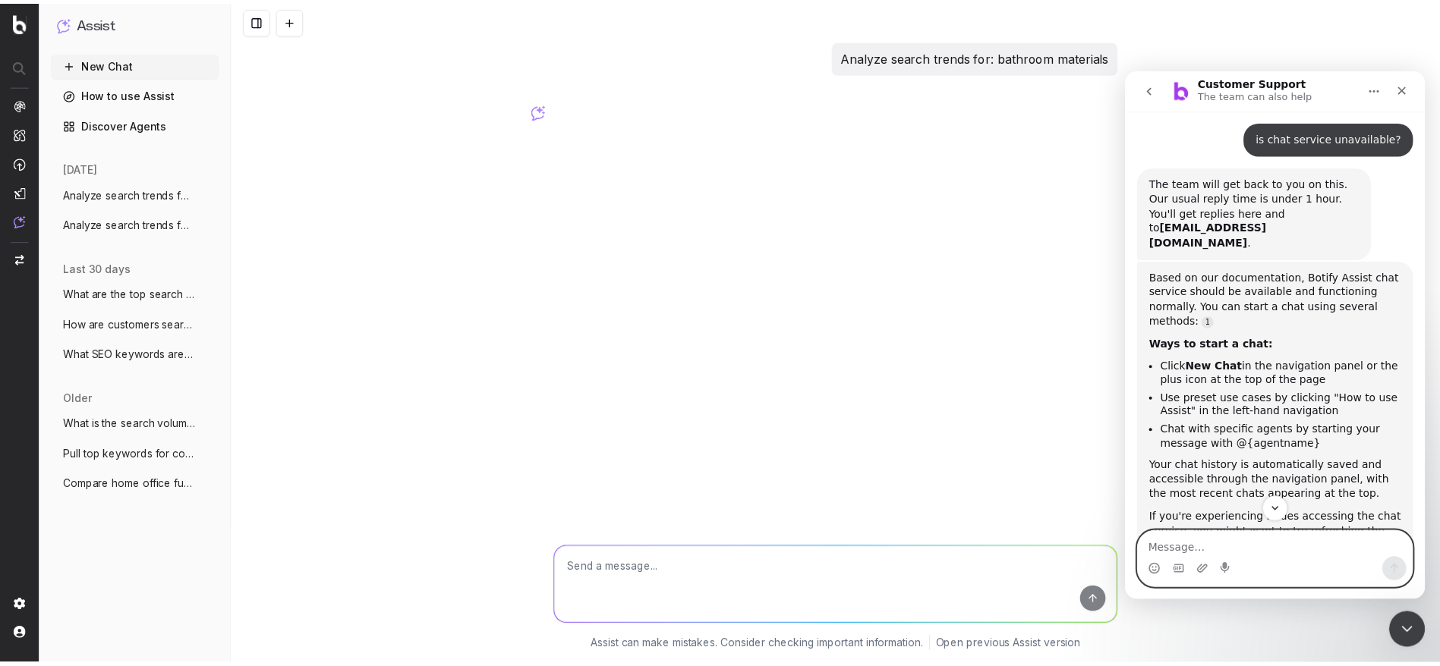
scroll to position [105, 0]
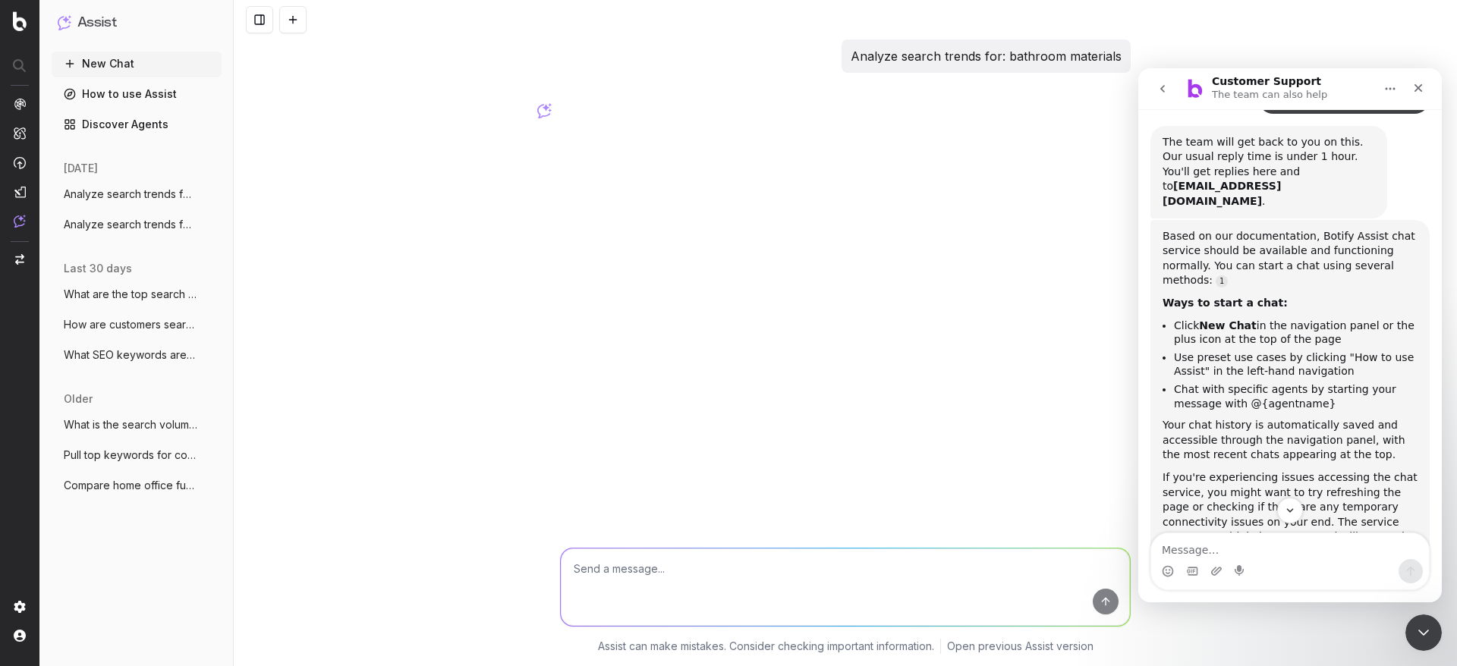
click at [112, 84] on link "How to use Assist" at bounding box center [137, 94] width 170 height 24
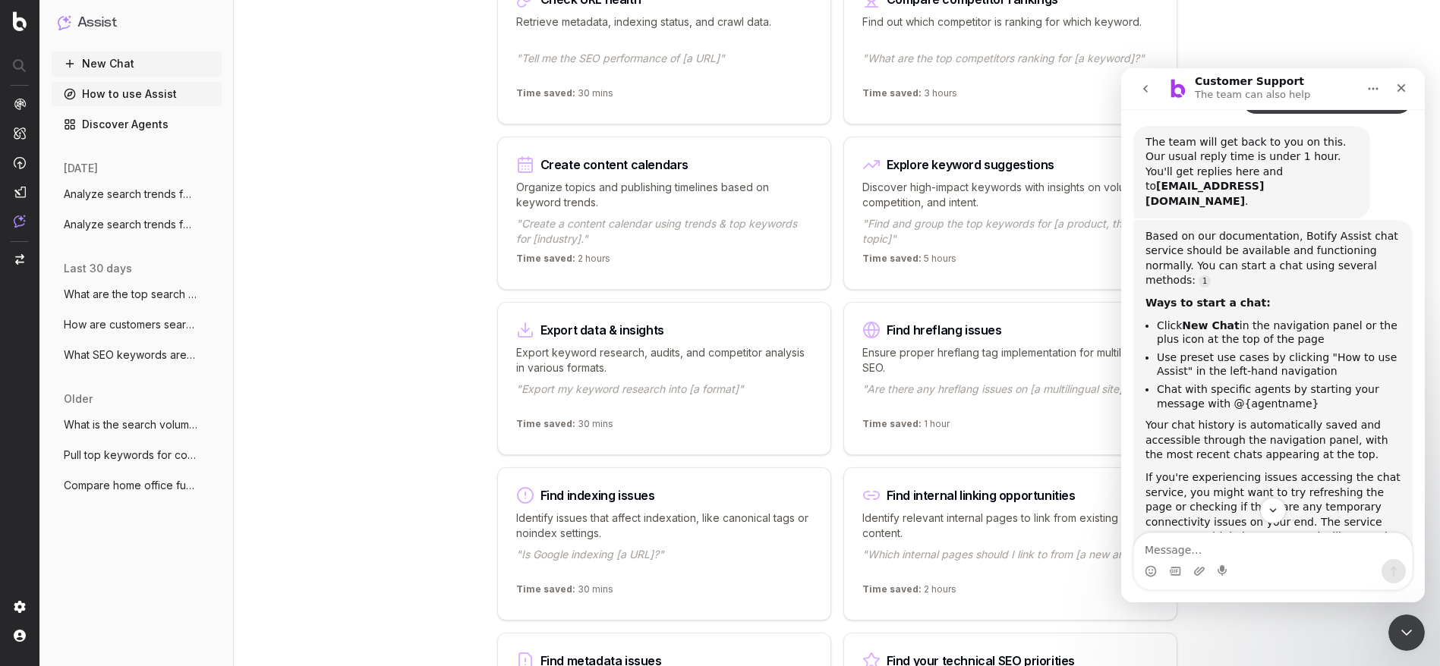
scroll to position [593, 0]
click at [1397, 77] on div "Close" at bounding box center [1400, 87] width 27 height 27
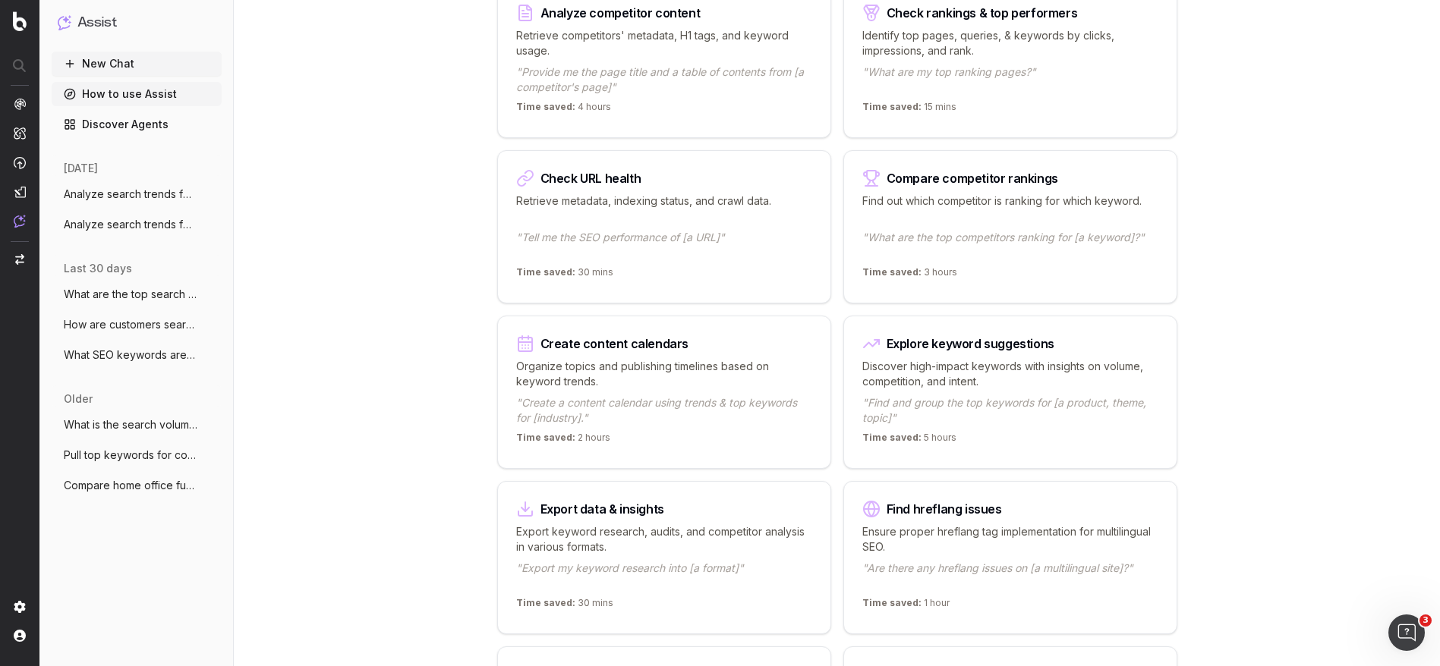
scroll to position [0, 0]
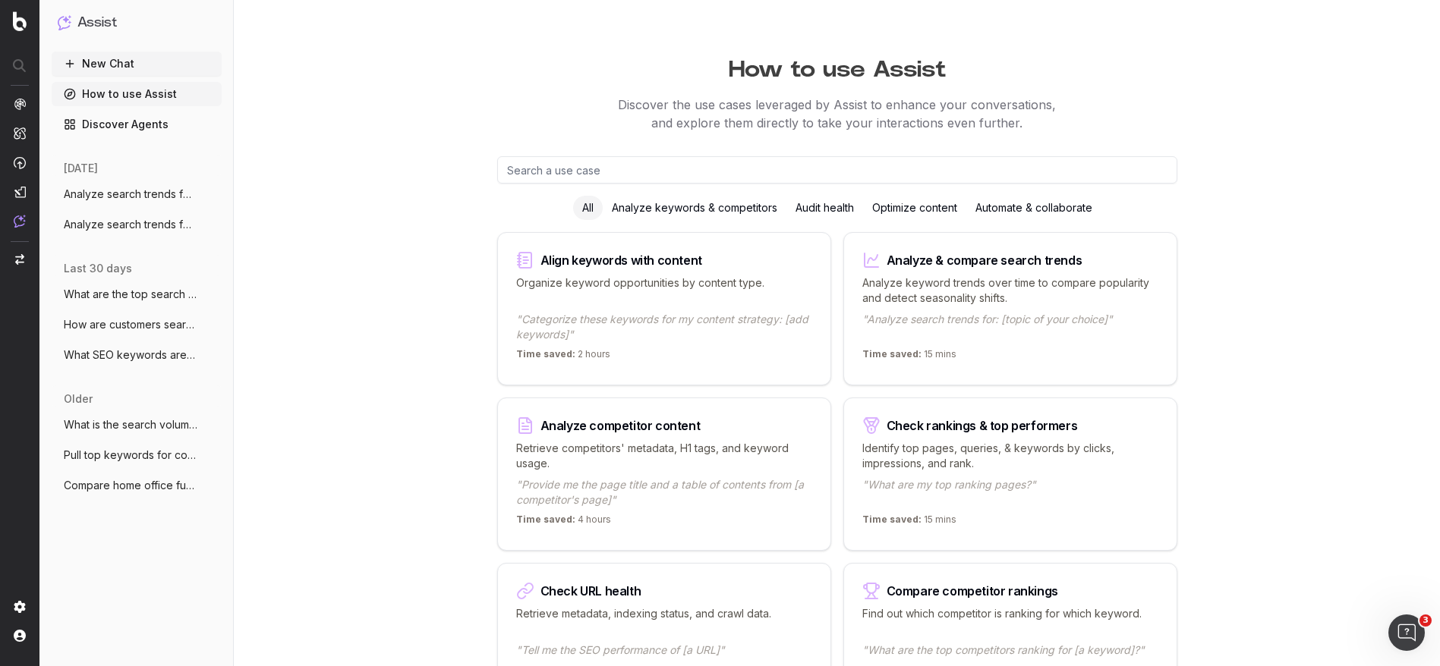
click at [1080, 303] on div "Analyze keyword trends over time to compare popularity and detect seasonality s…" at bounding box center [1010, 308] width 296 height 67
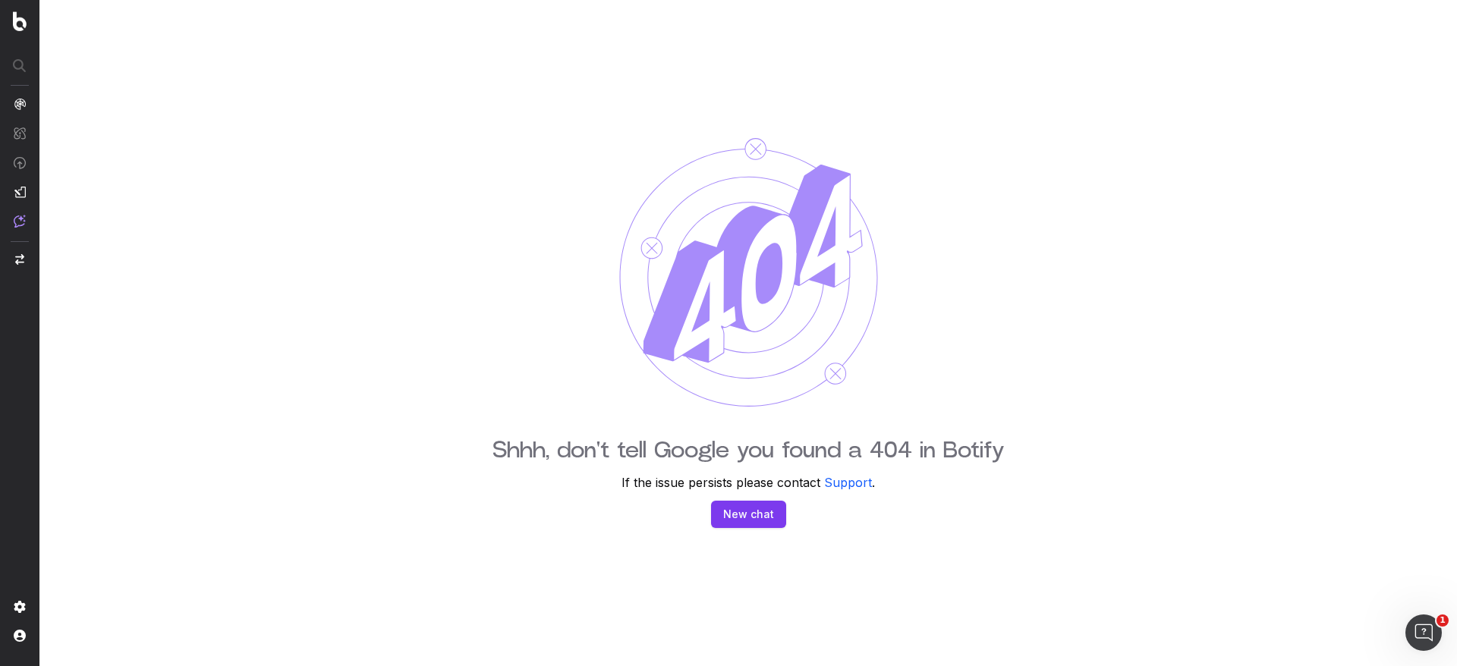
click at [759, 511] on button "New chat" at bounding box center [748, 514] width 75 height 27
click at [735, 511] on button "New chat" at bounding box center [748, 514] width 75 height 27
click at [846, 484] on button "Support" at bounding box center [848, 483] width 48 height 18
click at [852, 478] on button "Support" at bounding box center [848, 483] width 48 height 18
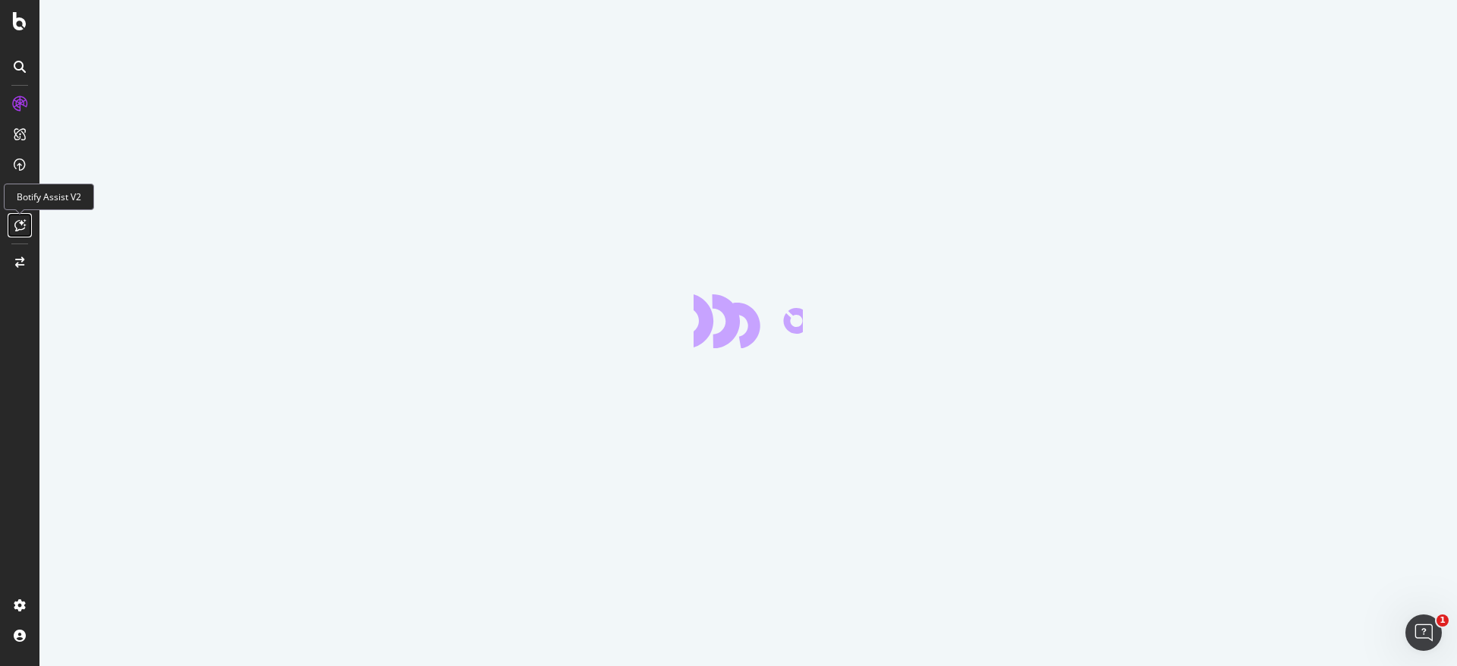
click at [24, 228] on icon at bounding box center [19, 225] width 11 height 12
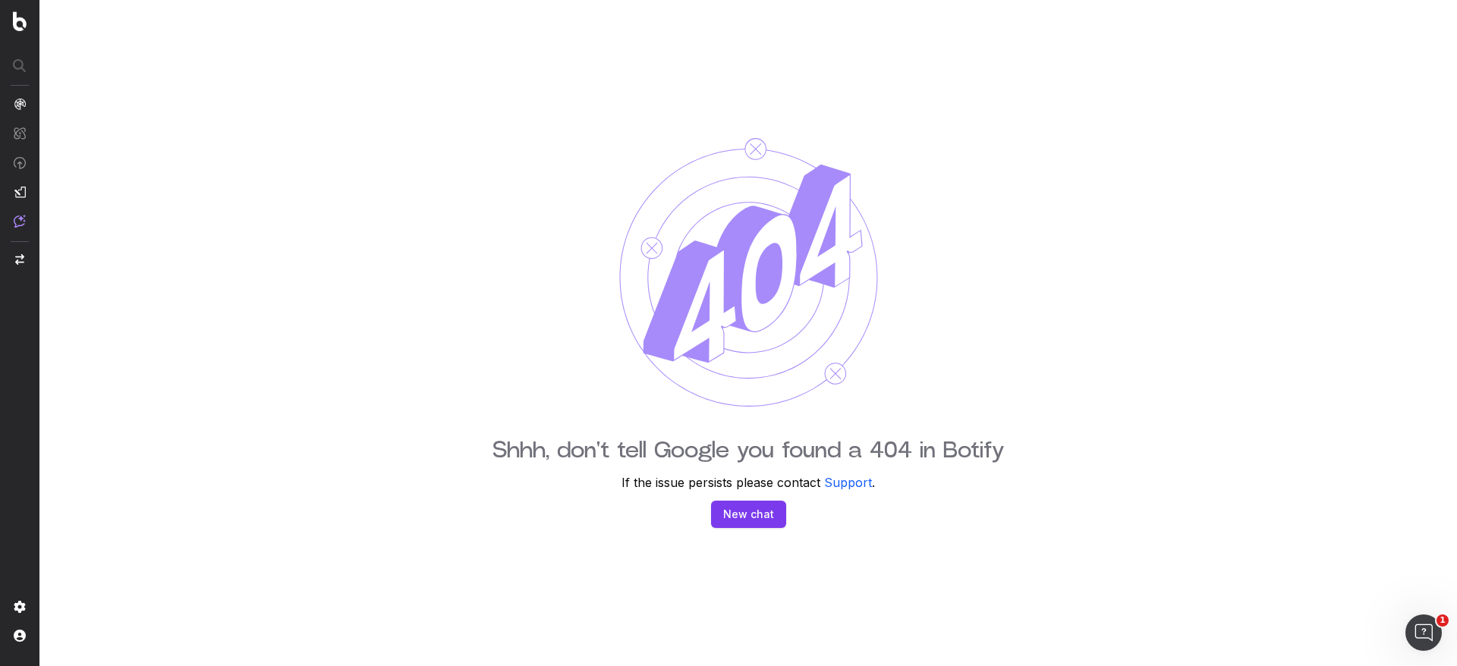
click at [732, 503] on button "New chat" at bounding box center [748, 514] width 75 height 27
click at [828, 480] on button "Support" at bounding box center [848, 483] width 48 height 18
click at [1431, 614] on body "Shhh, don't tell Google you found a 404 in Botify If the issue persists please …" at bounding box center [728, 333] width 1457 height 666
click at [1420, 628] on icon "Open Intercom Messenger" at bounding box center [1421, 631] width 25 height 25
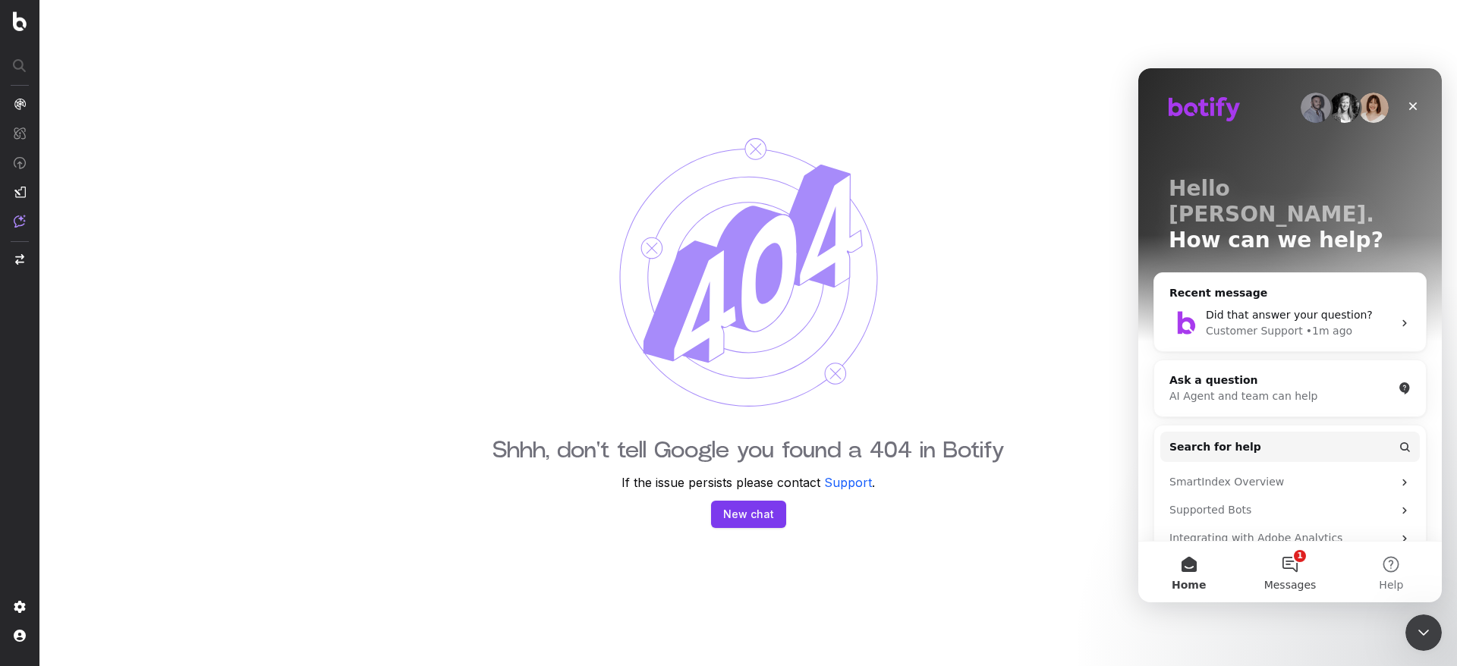
click at [1292, 558] on button "1 Messages" at bounding box center [1289, 572] width 101 height 61
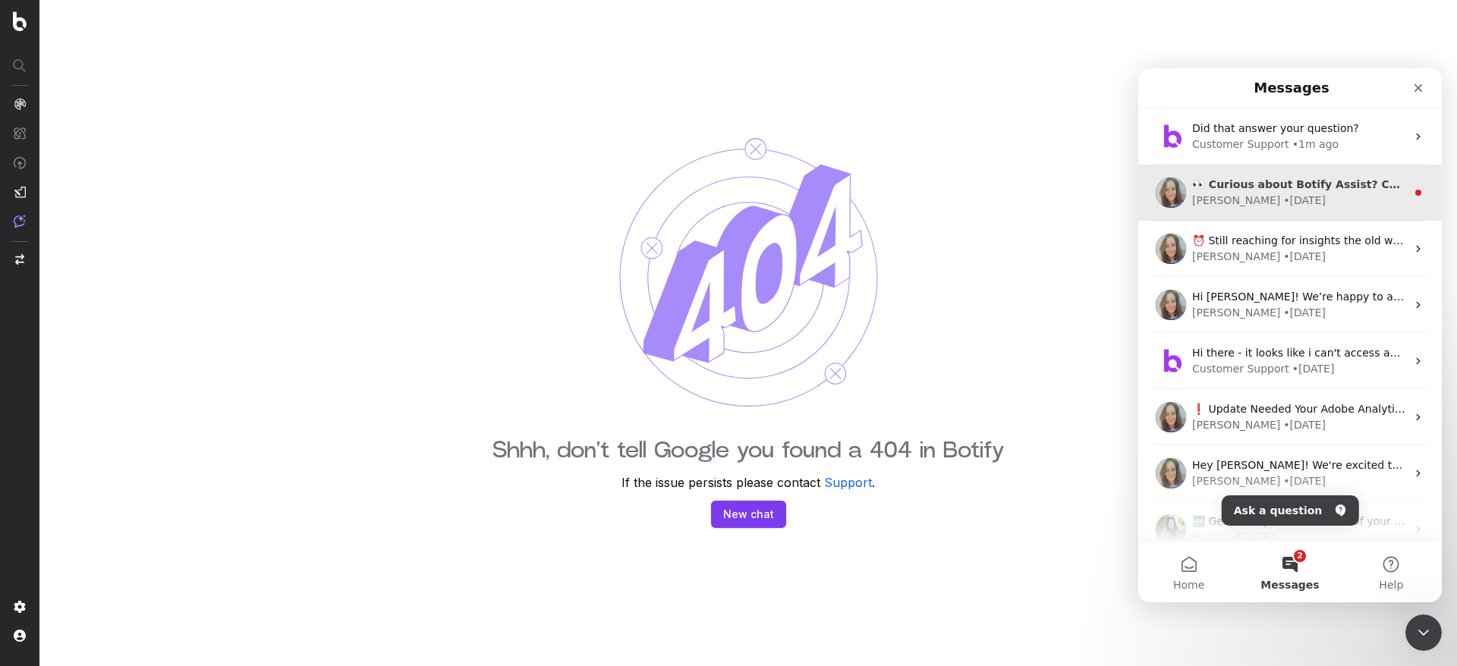
click at [1319, 195] on div "Colleen • 4w ago" at bounding box center [1299, 201] width 214 height 16
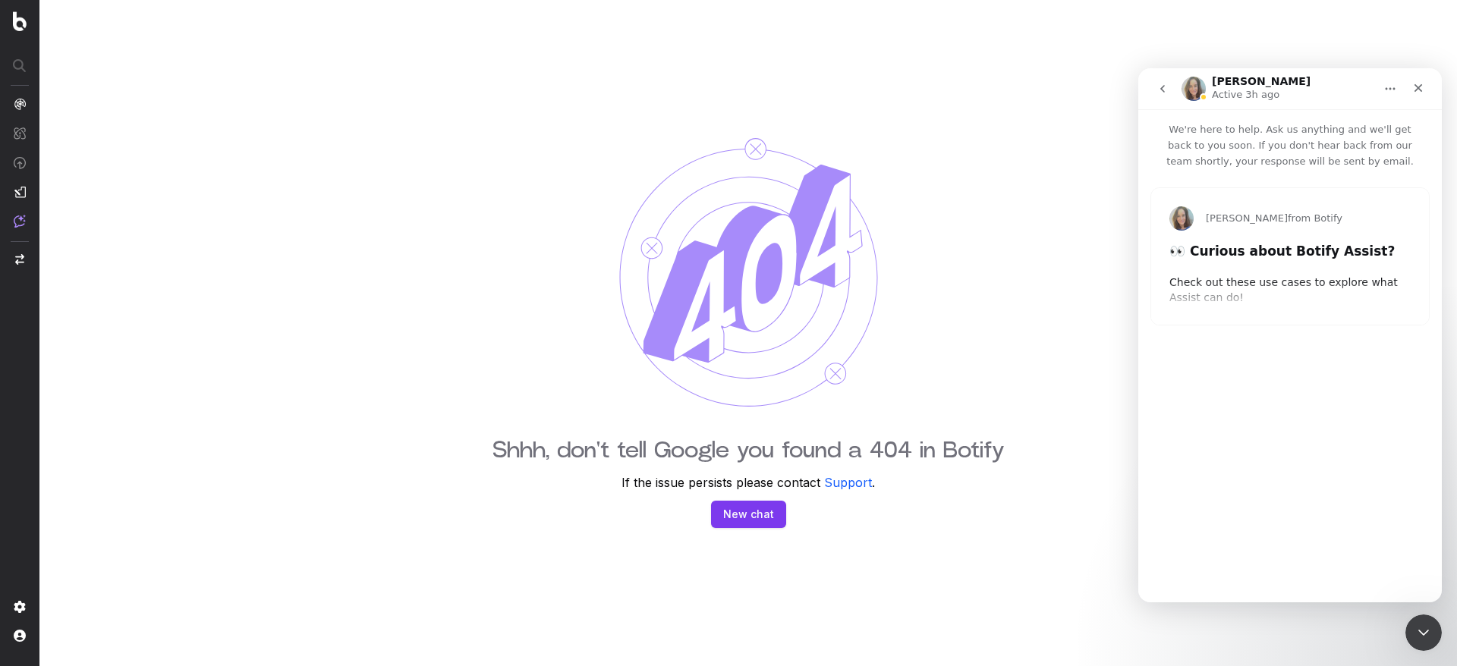
type input "21265"
click at [1171, 90] on button "go back" at bounding box center [1162, 88] width 29 height 29
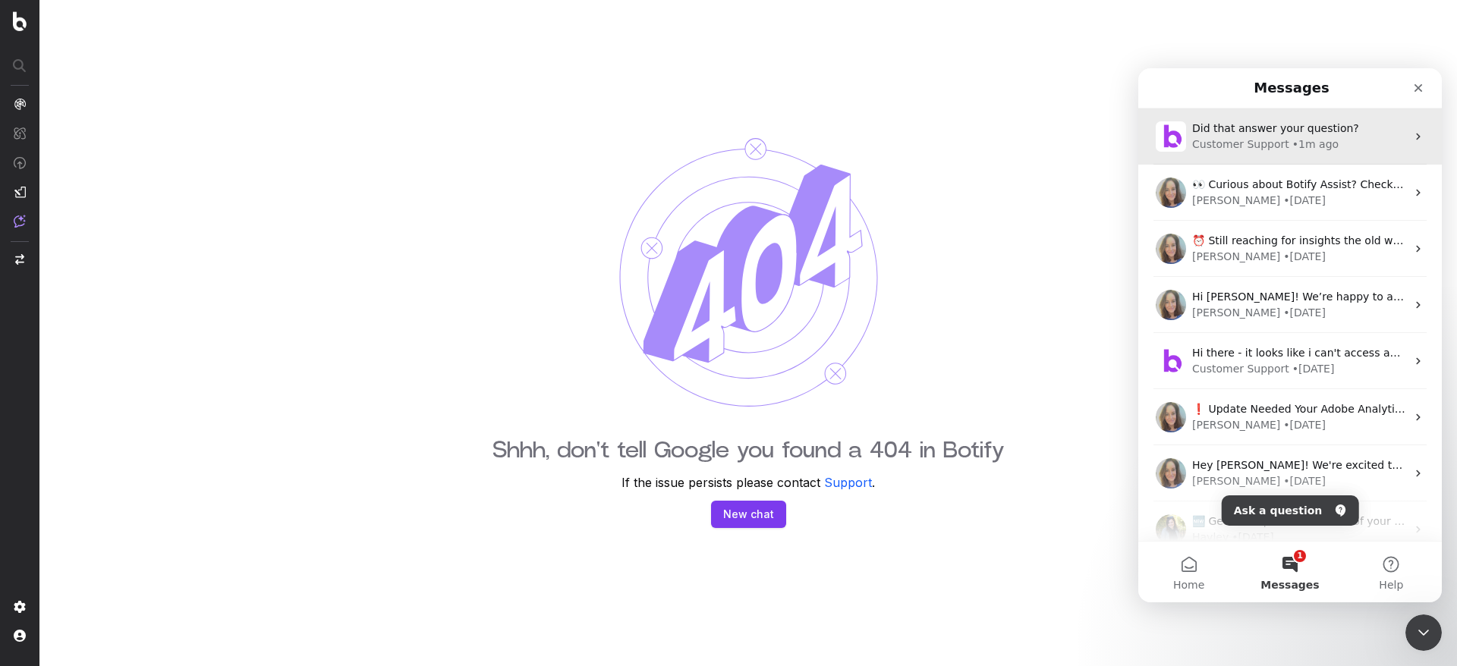
click at [1330, 153] on div "Did that answer your question? Customer Support • 1m ago" at bounding box center [1290, 137] width 304 height 56
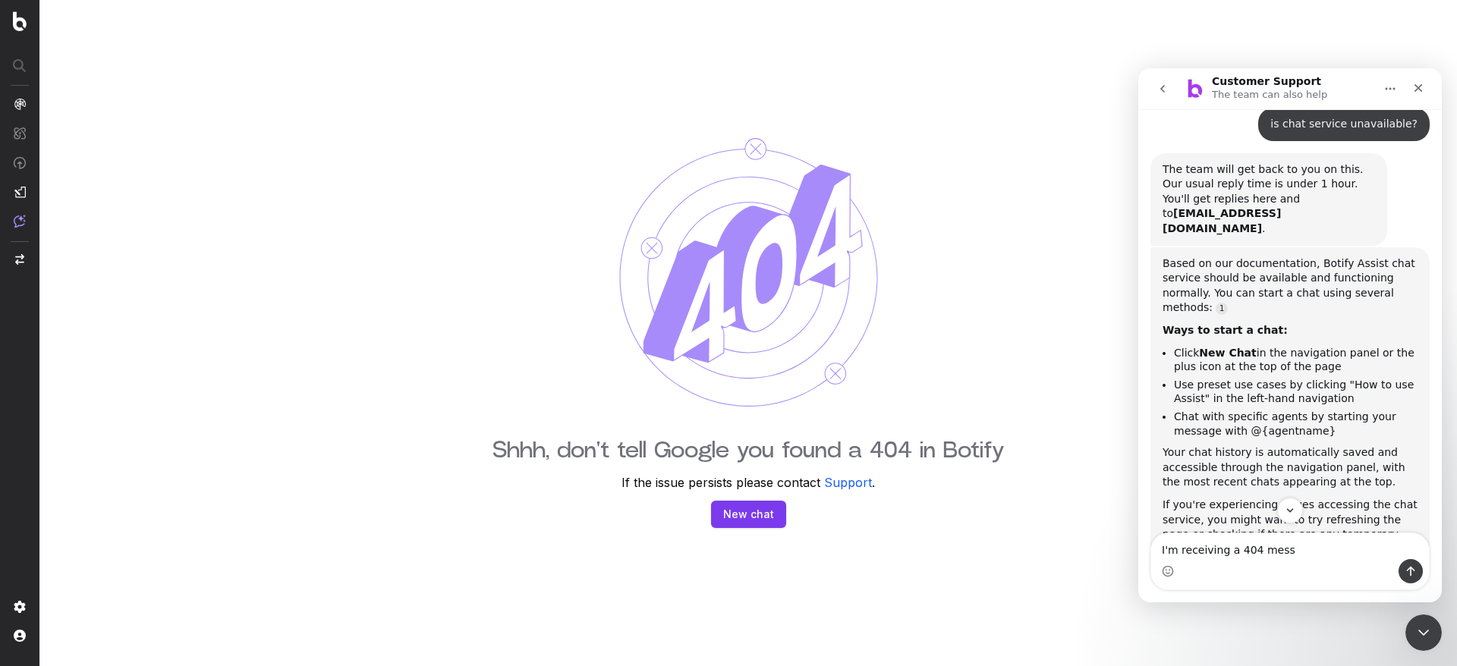
scroll to position [194, 0]
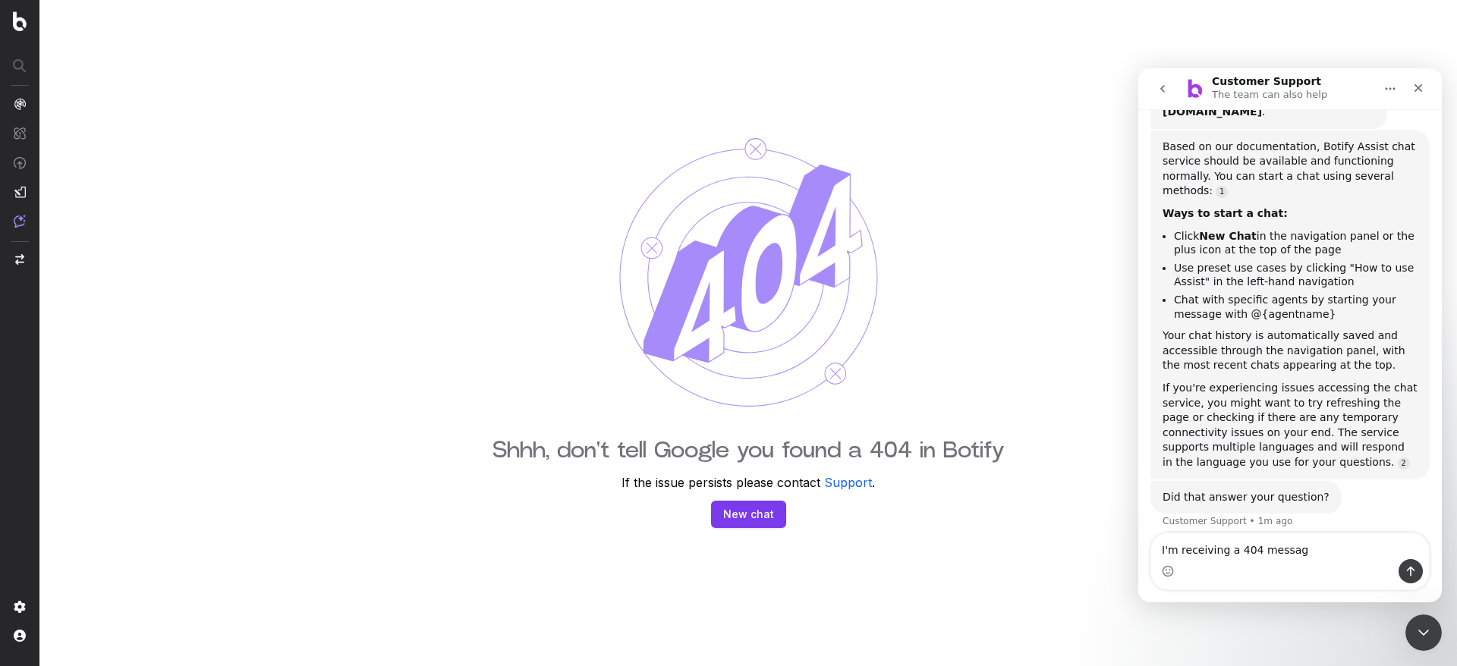
type textarea "I'm receiving a 404 message"
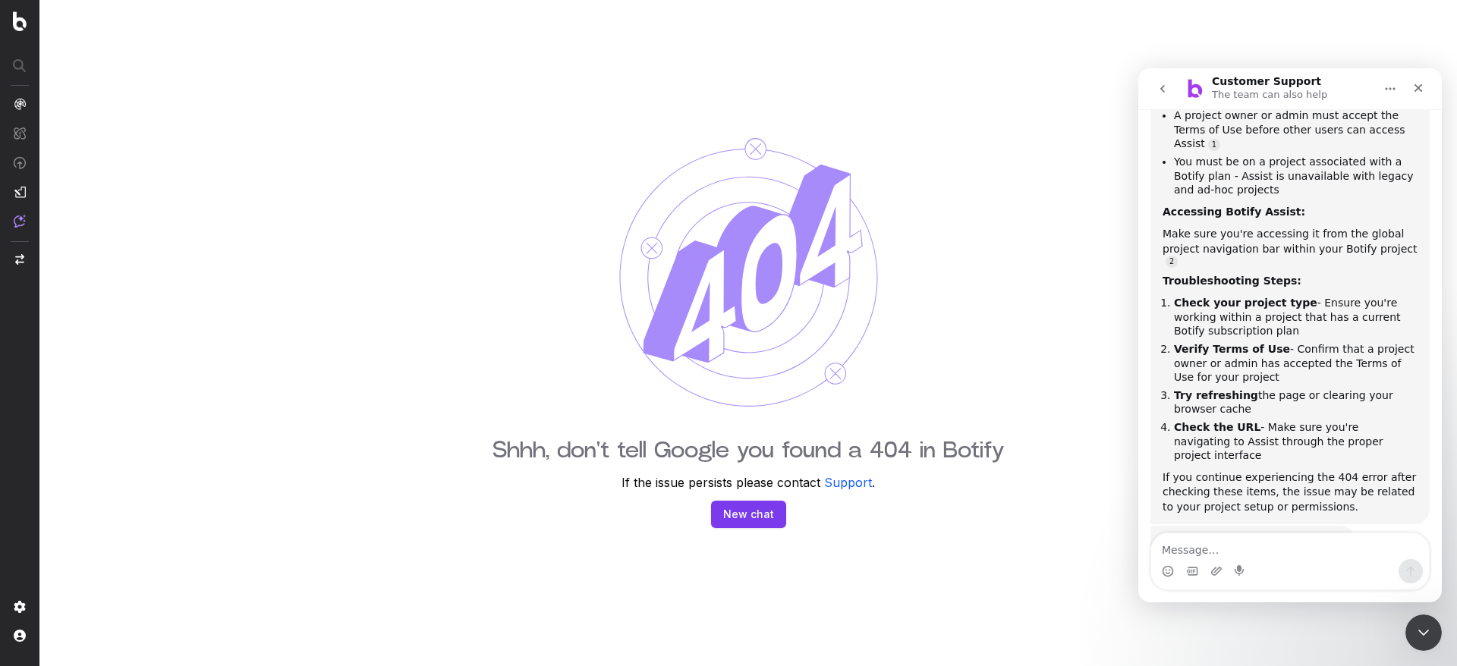
scroll to position [748, 0]
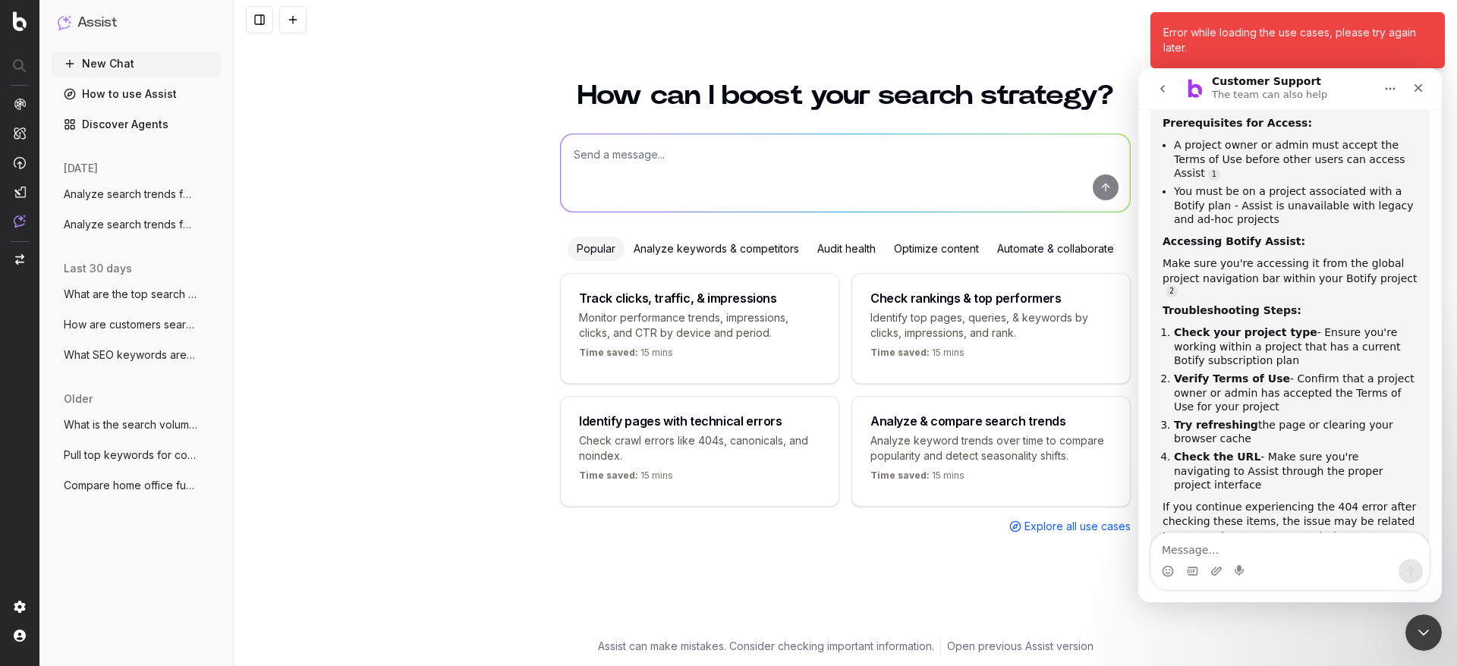
scroll to position [748, 0]
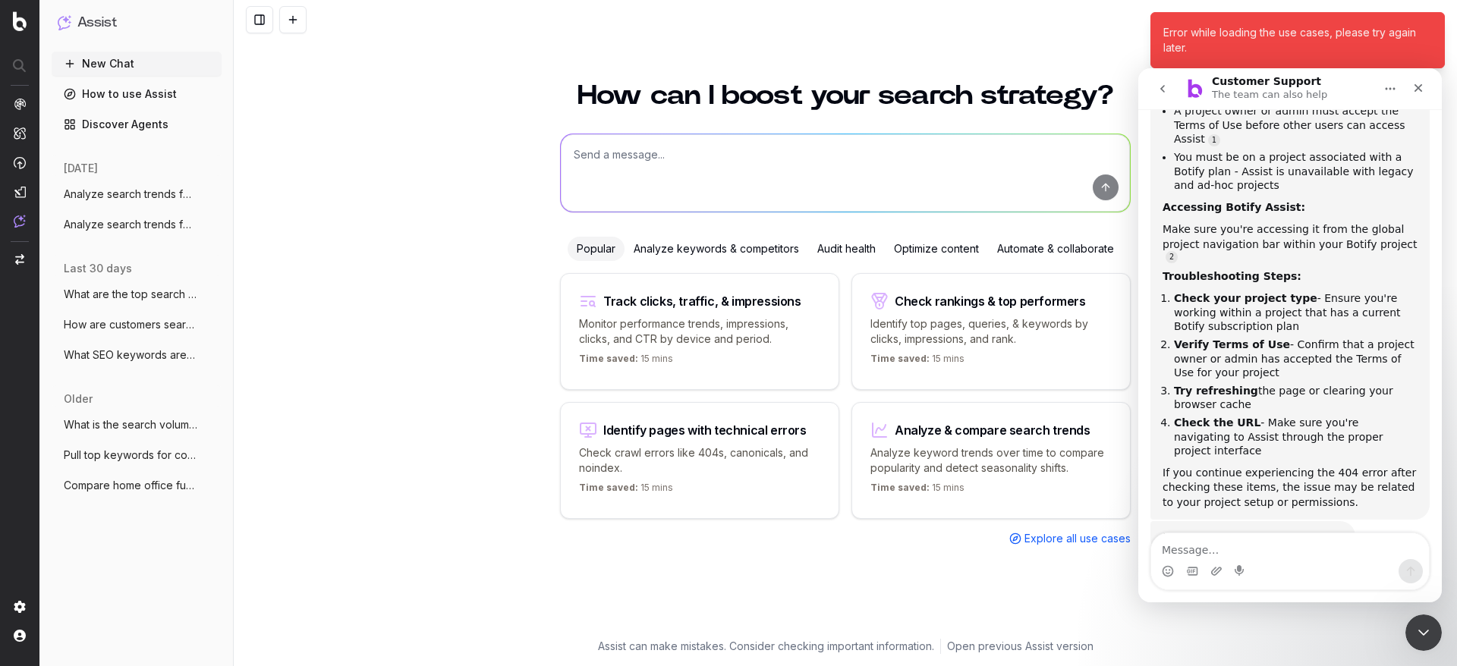
click at [976, 445] on p "Analyze keyword trends over time to compare popularity and detect seasonality s…" at bounding box center [990, 460] width 241 height 30
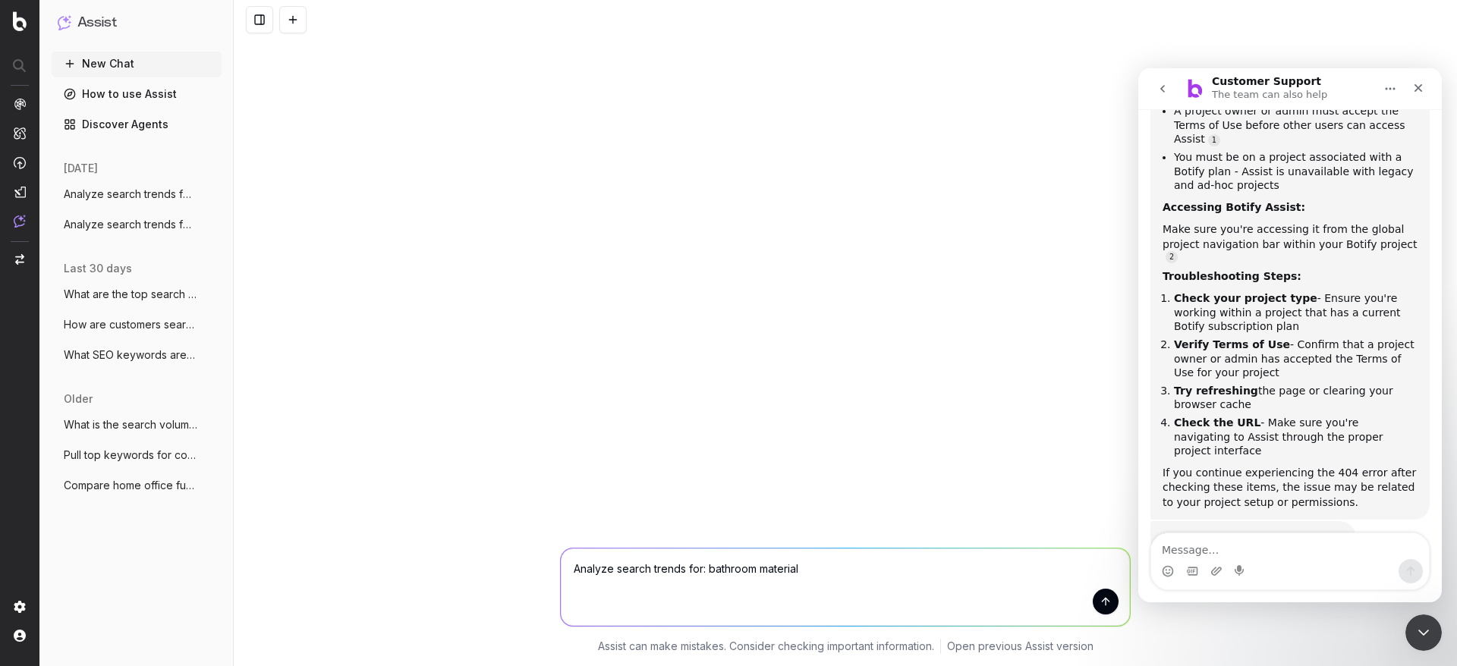
type textarea "Analyze search trends for: bathroom materials"
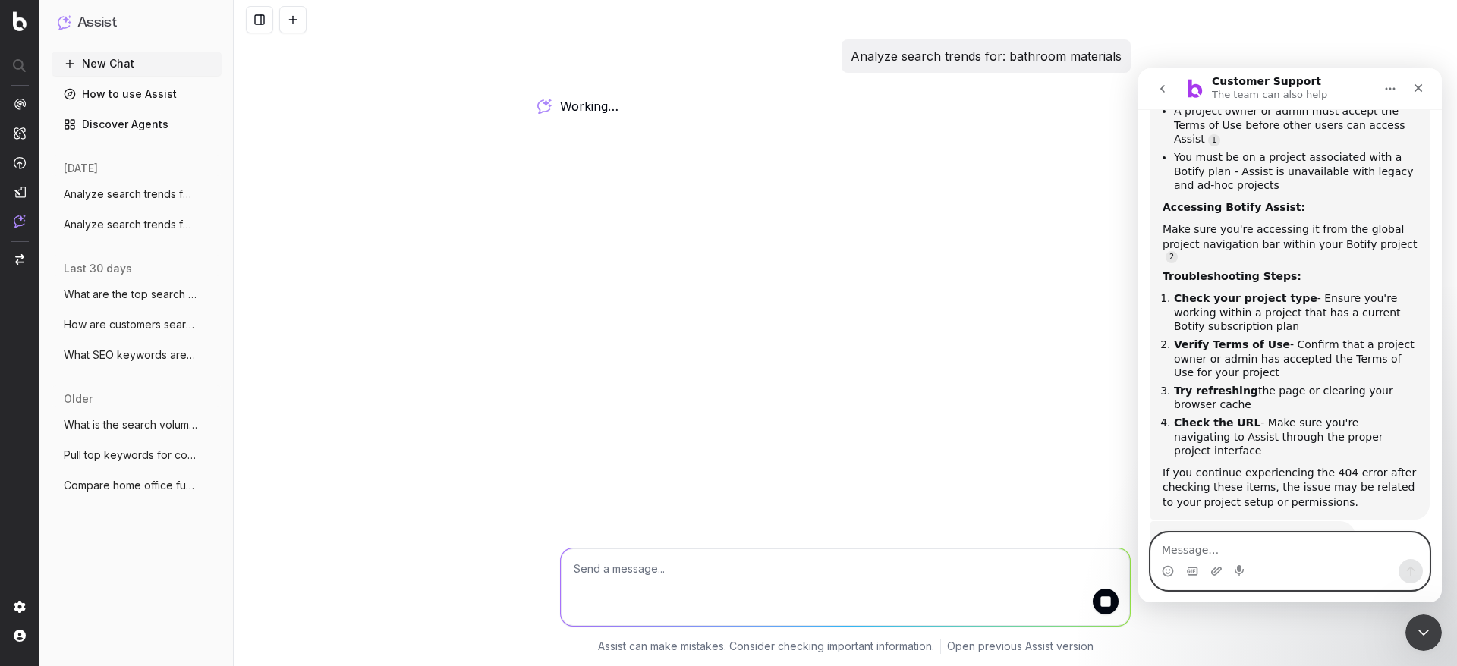
click at [1259, 544] on textarea "Message…" at bounding box center [1290, 547] width 278 height 26
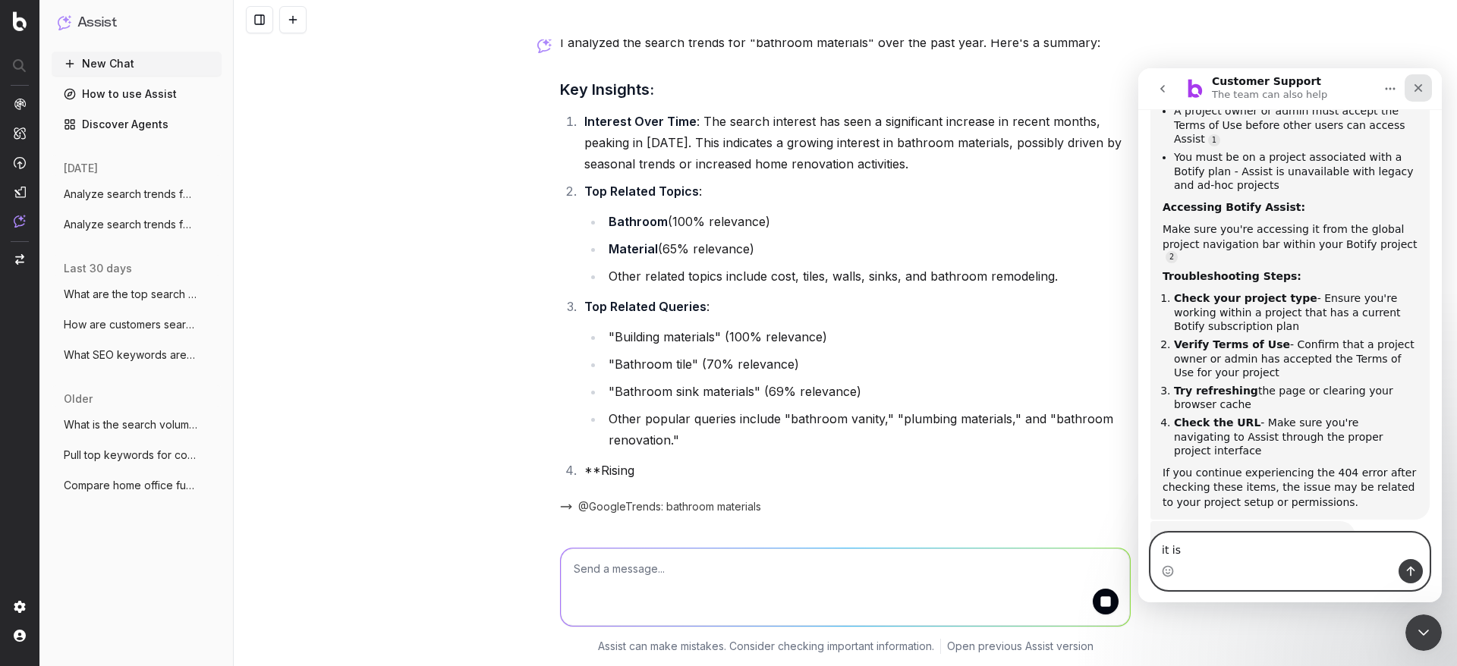
scroll to position [96, 0]
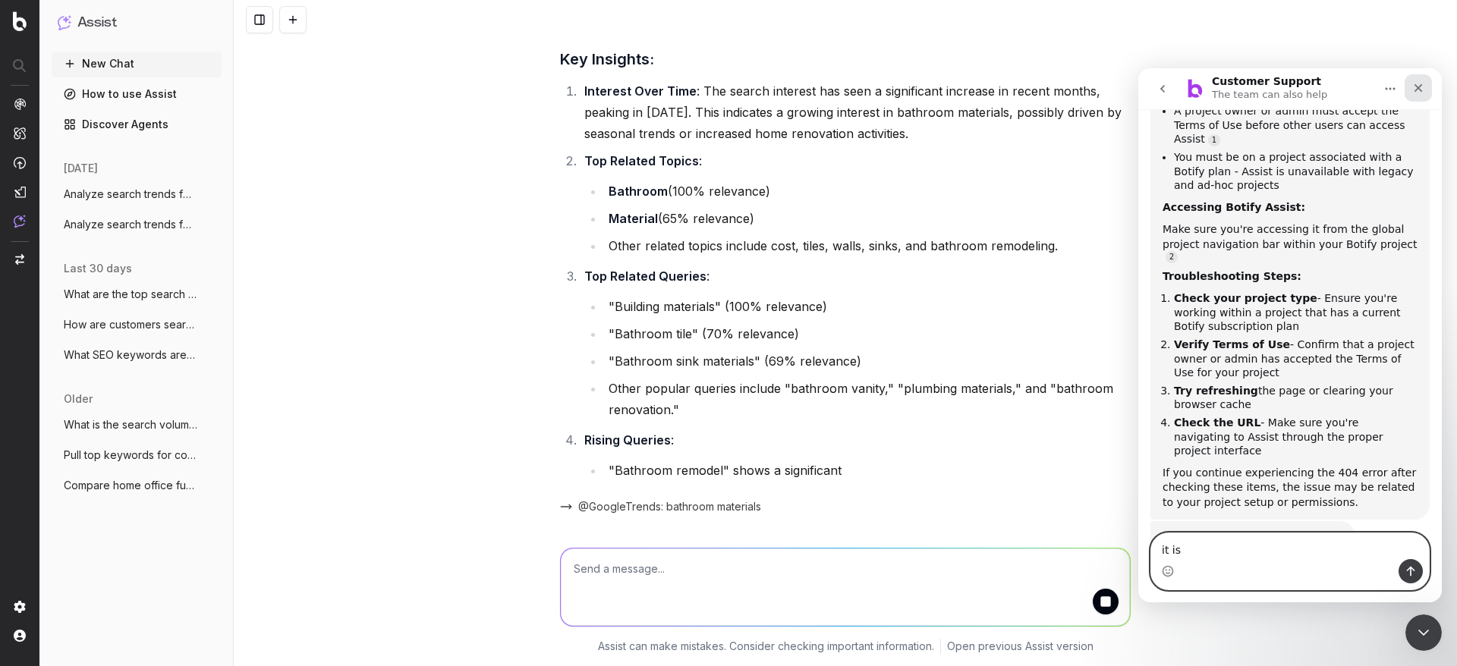
type textarea "it is"
click at [1418, 93] on icon "Close" at bounding box center [1418, 88] width 12 height 12
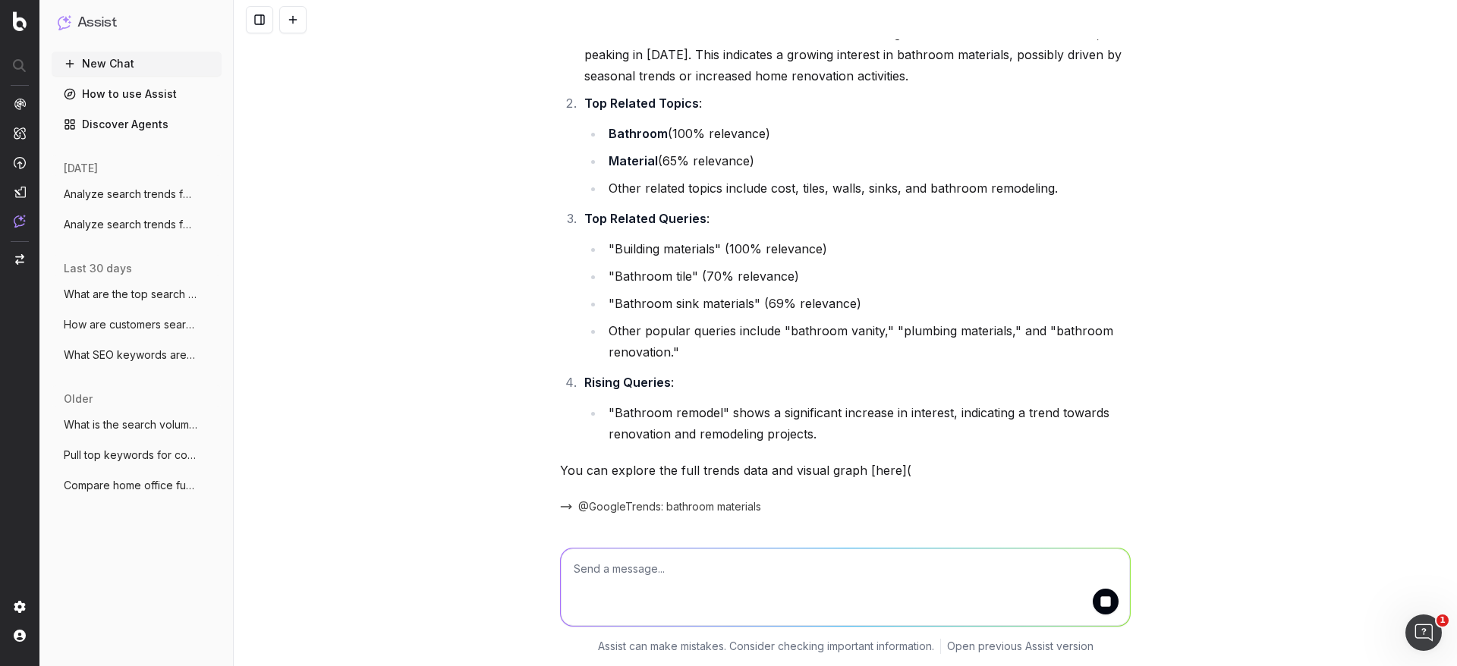
scroll to position [748, 0]
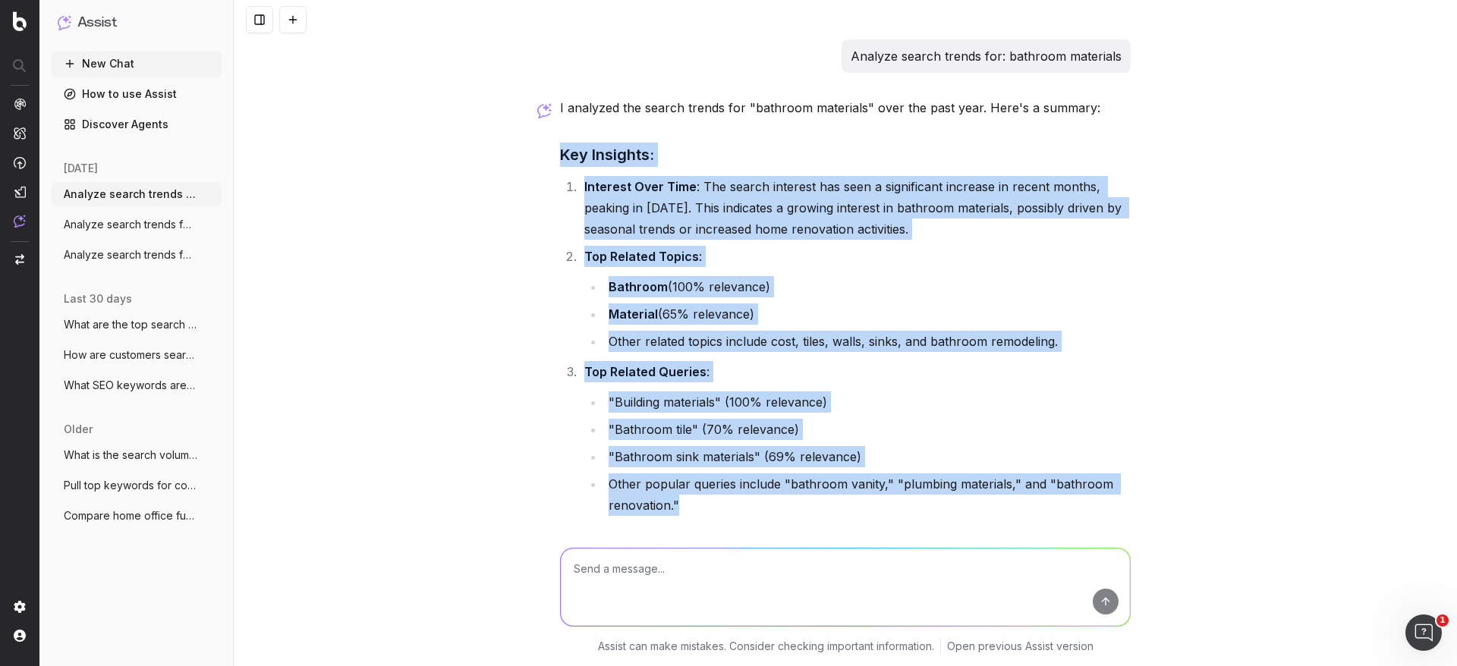
drag, startPoint x: 548, startPoint y: 149, endPoint x: 908, endPoint y: 520, distance: 517.4
click at [908, 520] on div "Analyze search trends for: bathroom materials I analyzed the search trends for …" at bounding box center [845, 405] width 583 height 732
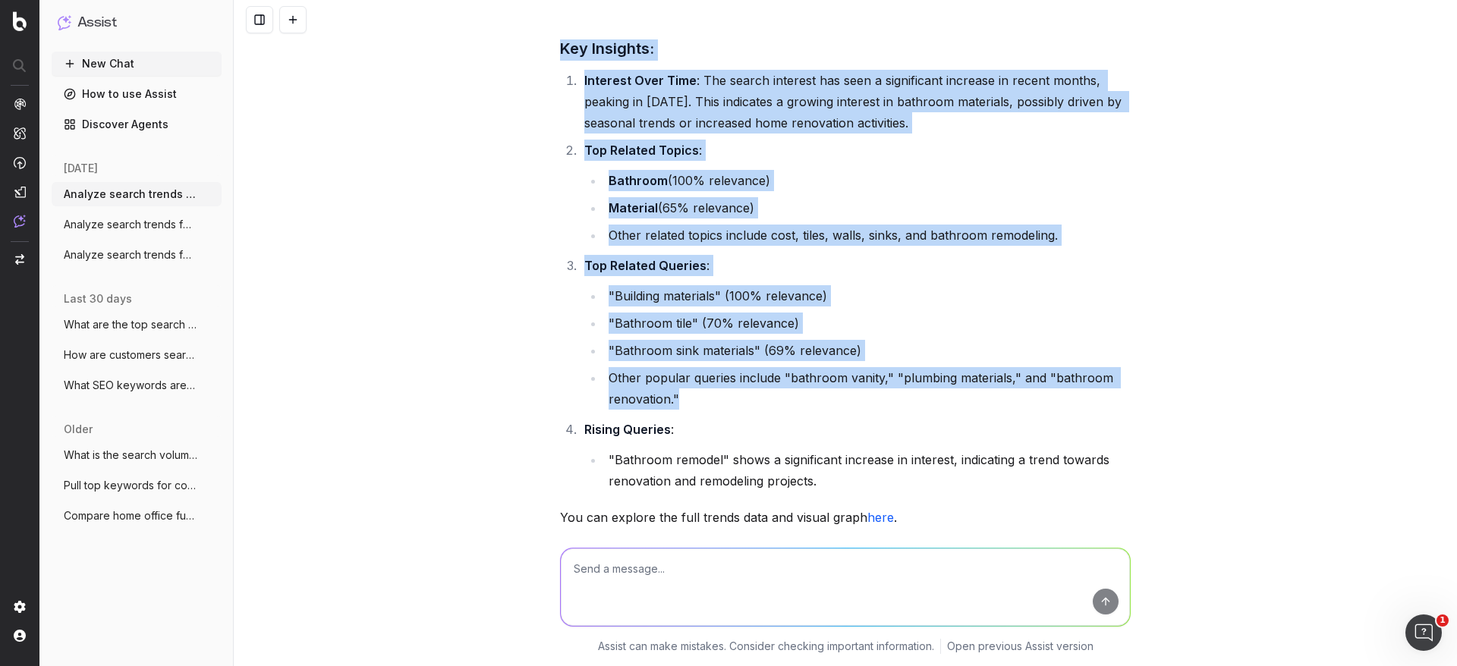
scroll to position [118, 0]
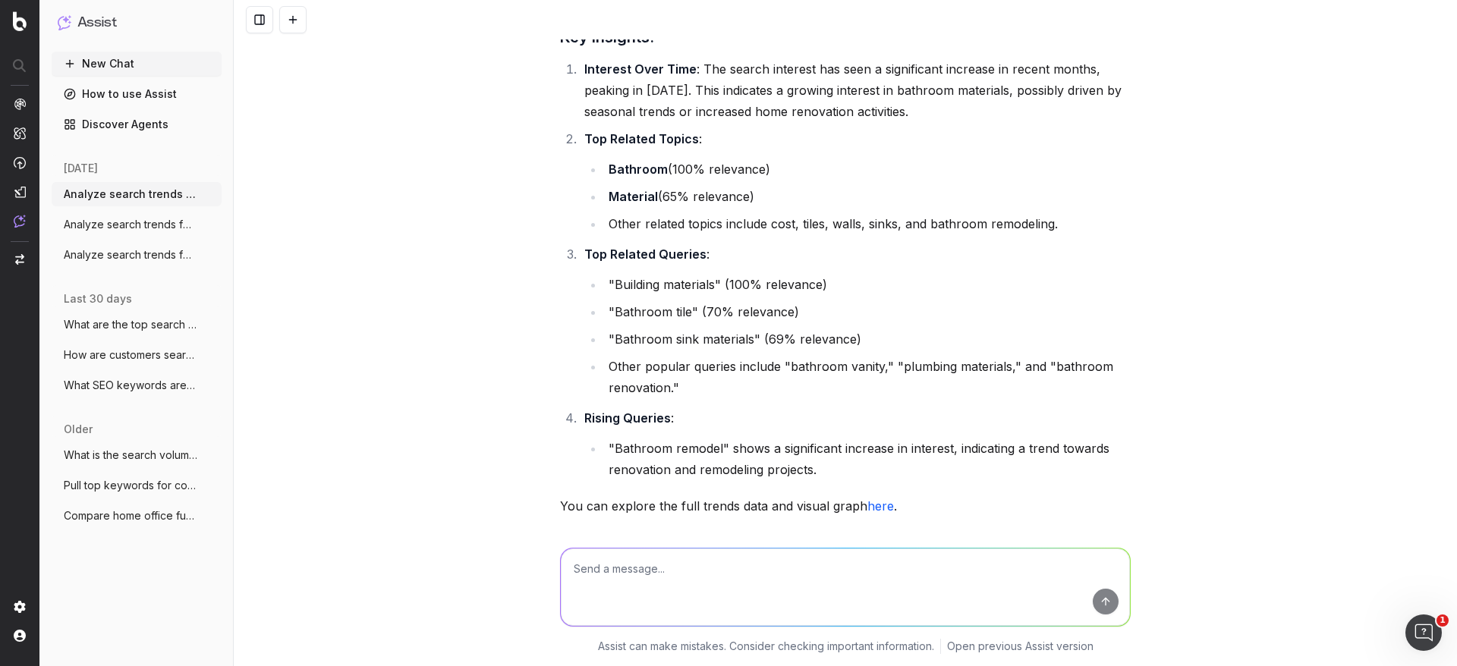
click at [900, 472] on li ""Bathroom remodel" shows a significant increase in interest, indicating a trend…" at bounding box center [867, 459] width 527 height 42
click at [867, 506] on link "here" at bounding box center [880, 506] width 27 height 15
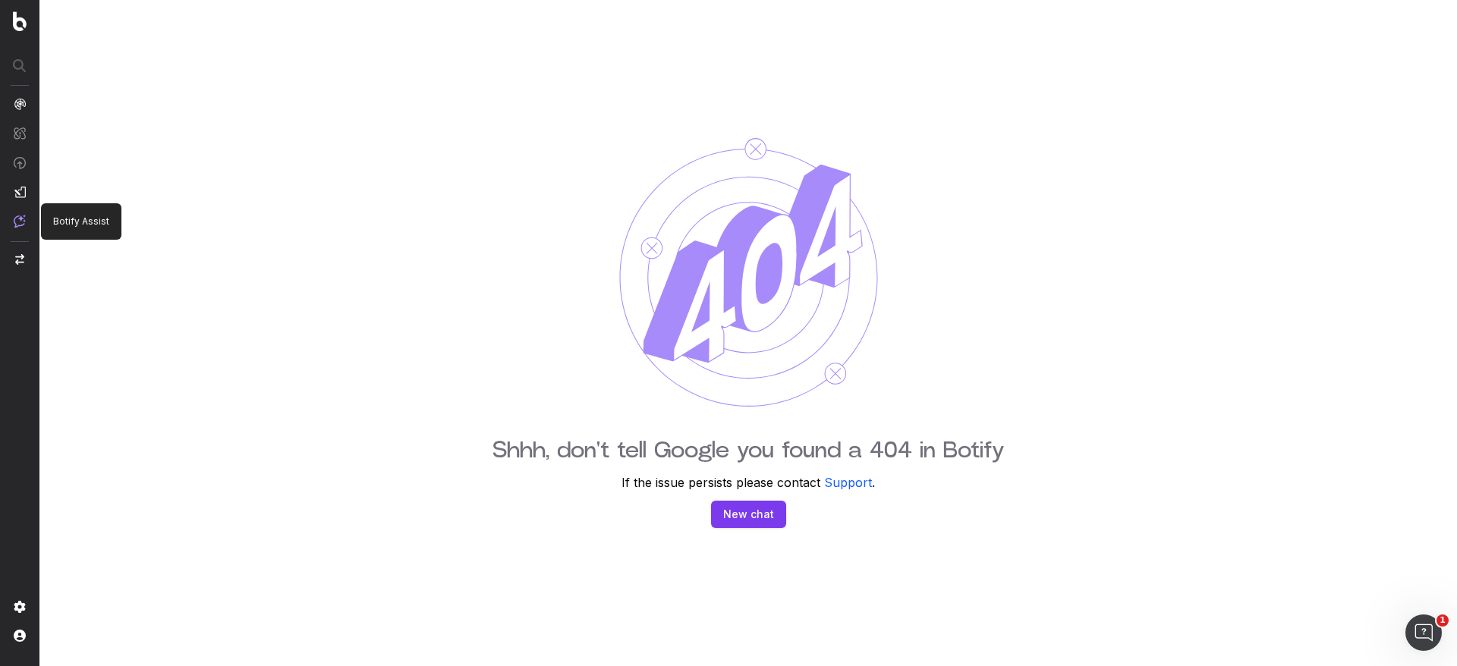
click at [20, 222] on img at bounding box center [20, 221] width 12 height 13
click at [21, 27] on img at bounding box center [20, 21] width 14 height 20
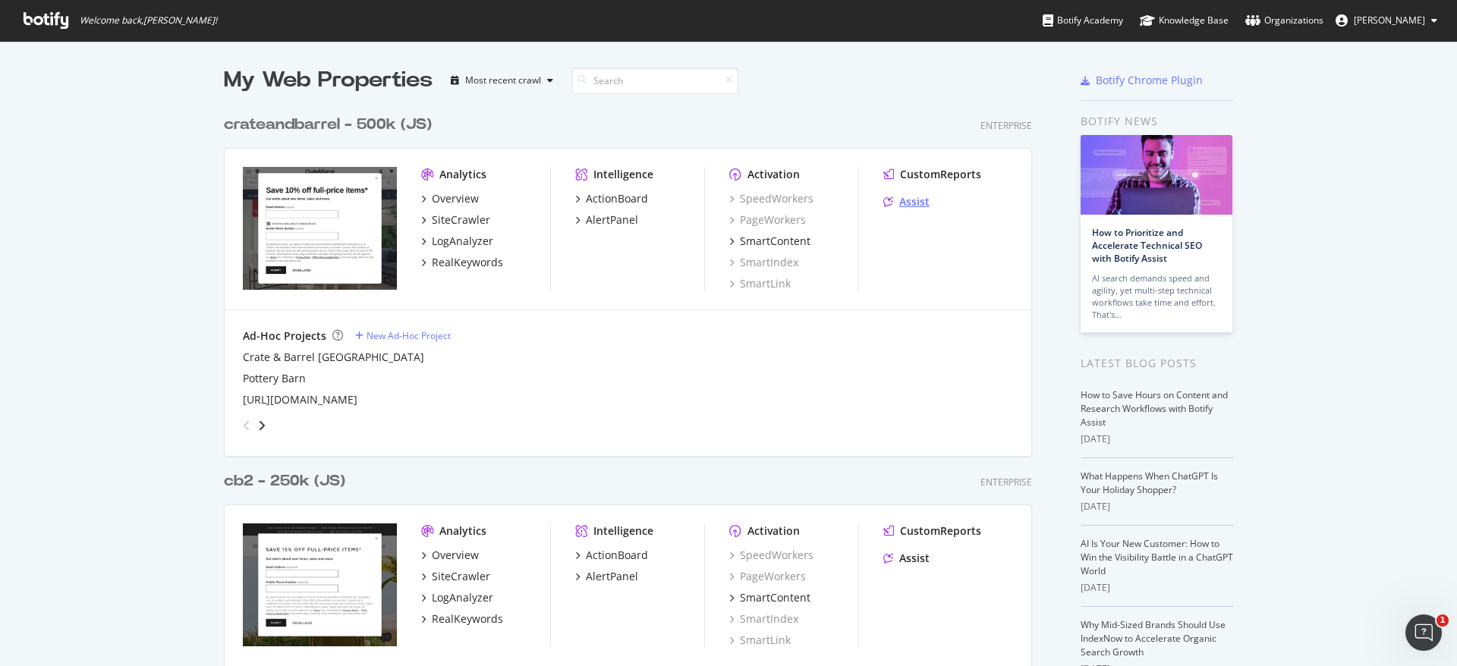
click at [901, 200] on div "Assist" at bounding box center [914, 201] width 30 height 15
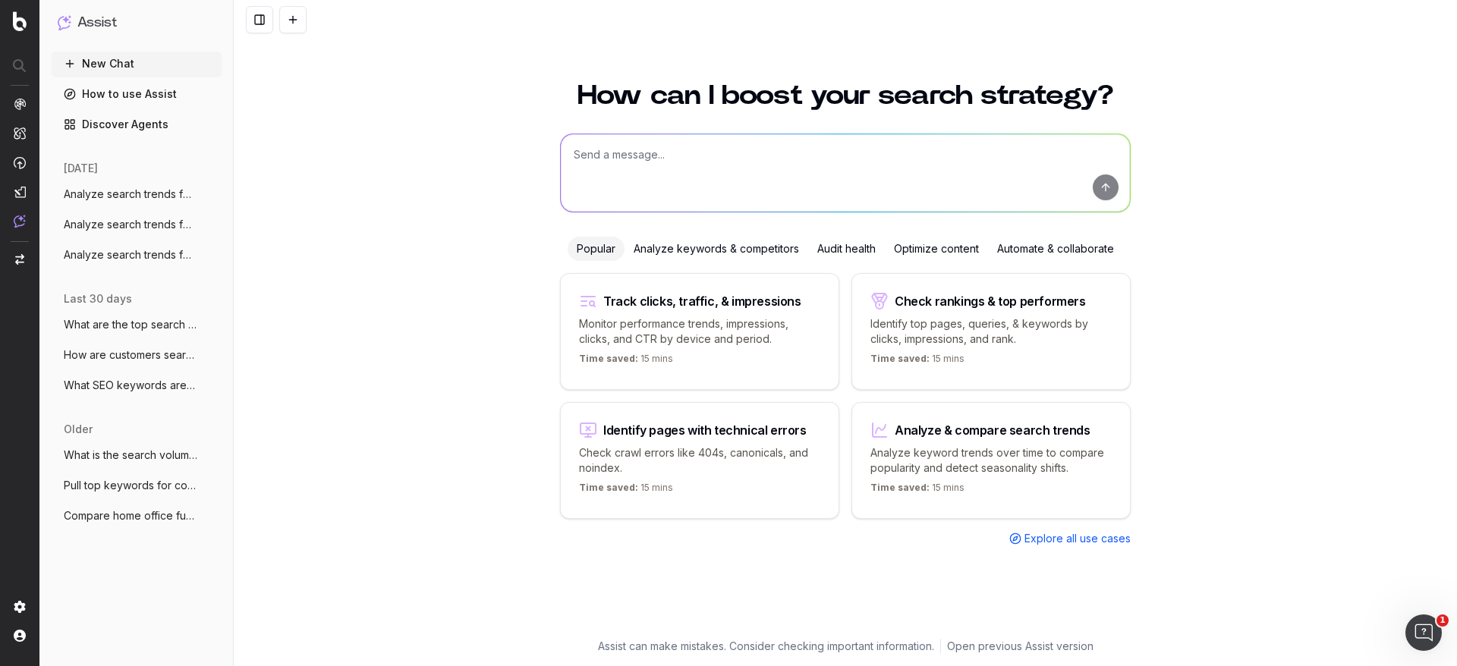
click at [1033, 536] on span "Explore all use cases" at bounding box center [1078, 538] width 106 height 15
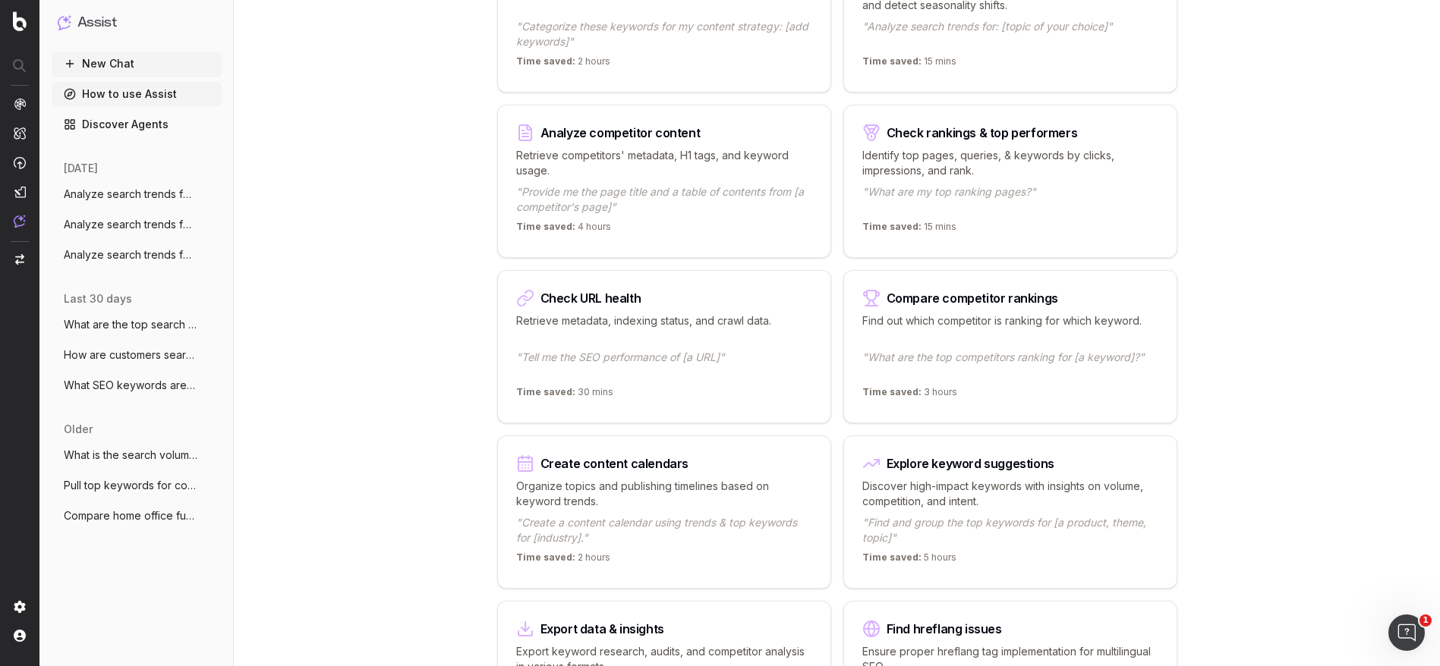
scroll to position [294, 0]
click at [1109, 537] on p ""Find and group the top keywords for [a product, theme, topic]"" at bounding box center [1010, 530] width 296 height 30
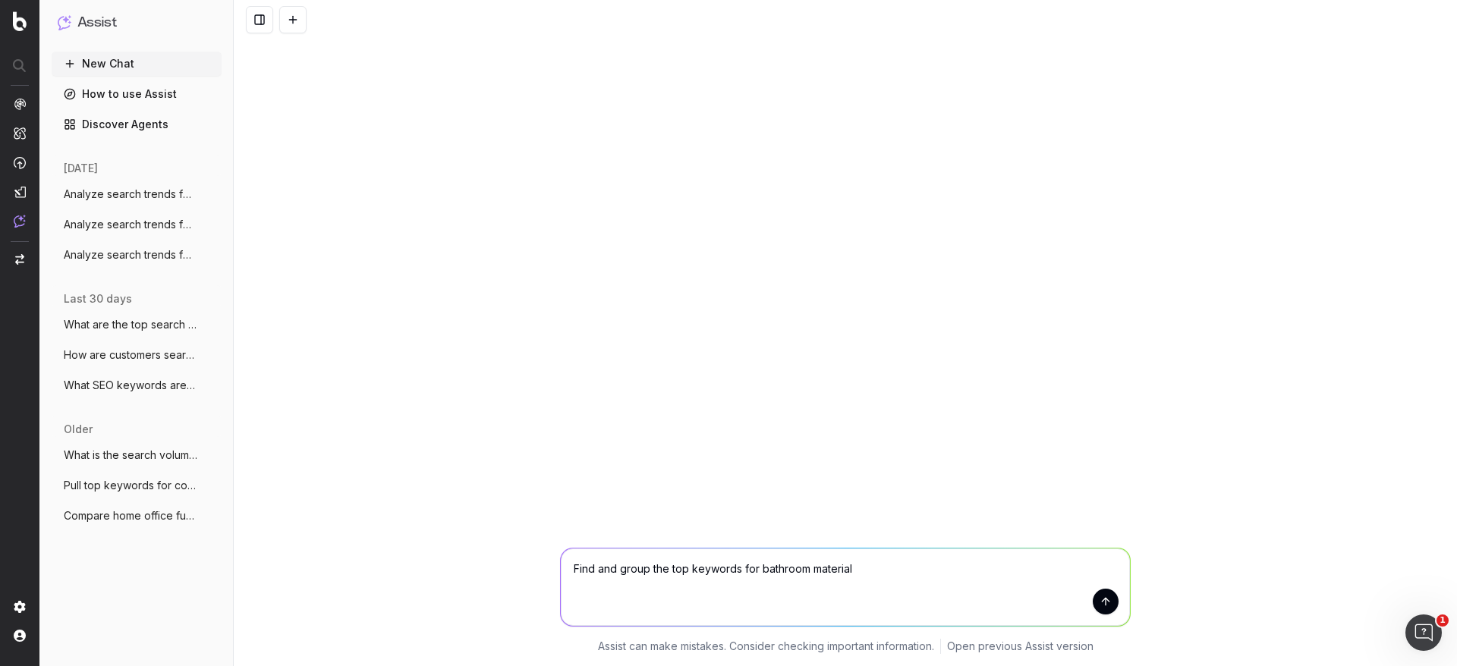
type textarea "Find and group the top keywords for bathroom materials"
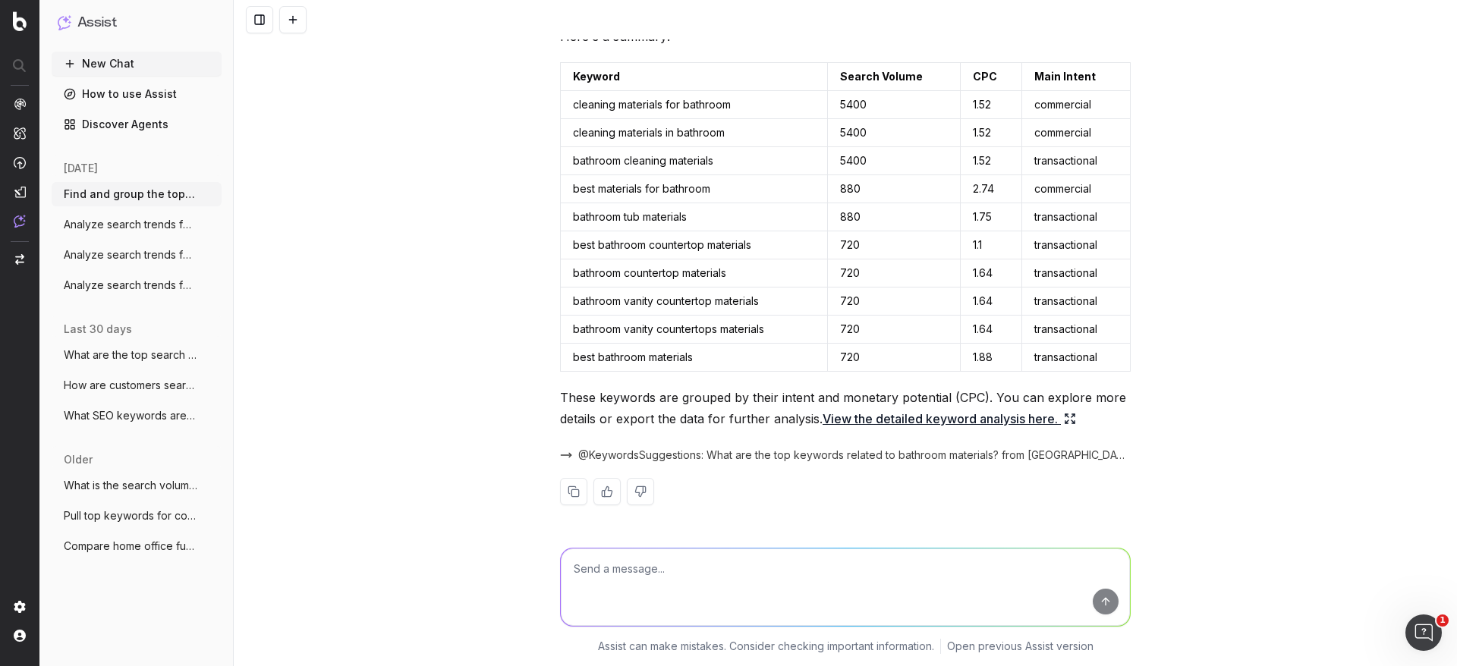
scroll to position [93, 0]
click at [801, 573] on textarea at bounding box center [845, 587] width 569 height 77
type textarea "Can you dive into more specific materials, like marble, brass, etc.?"
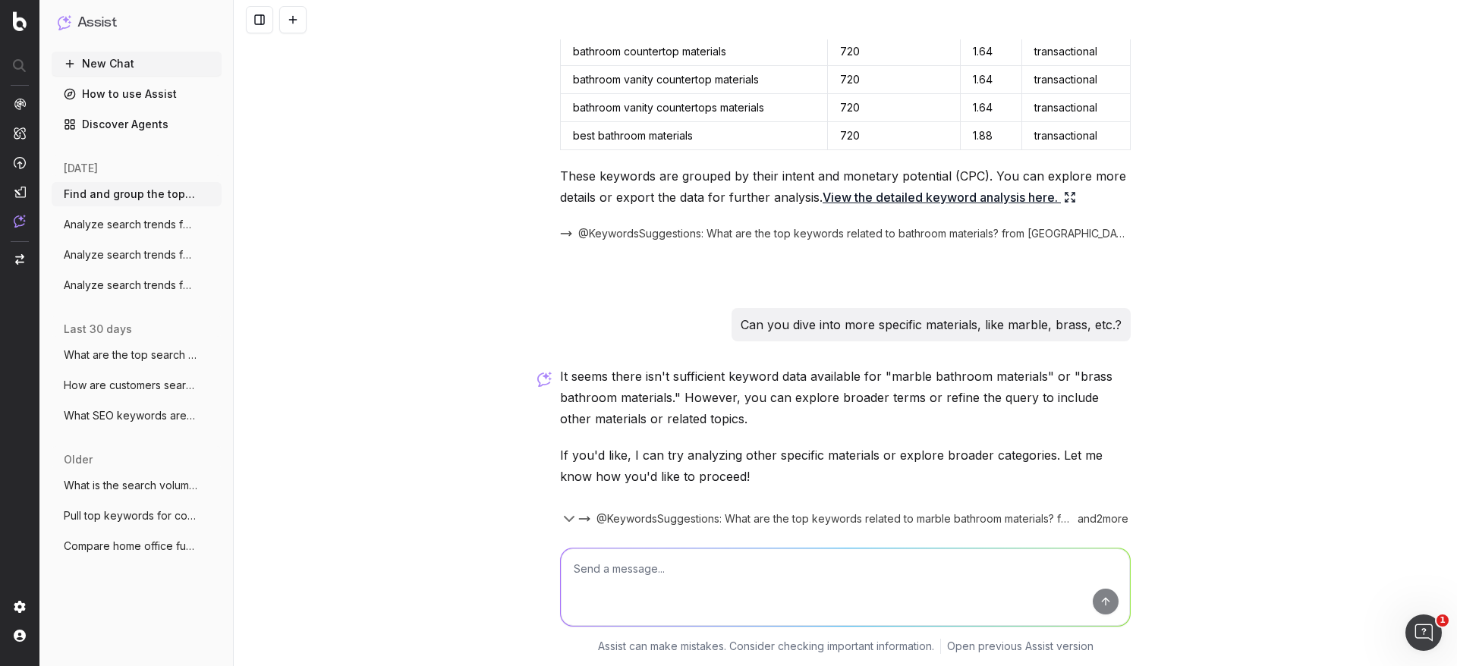
scroll to position [366, 0]
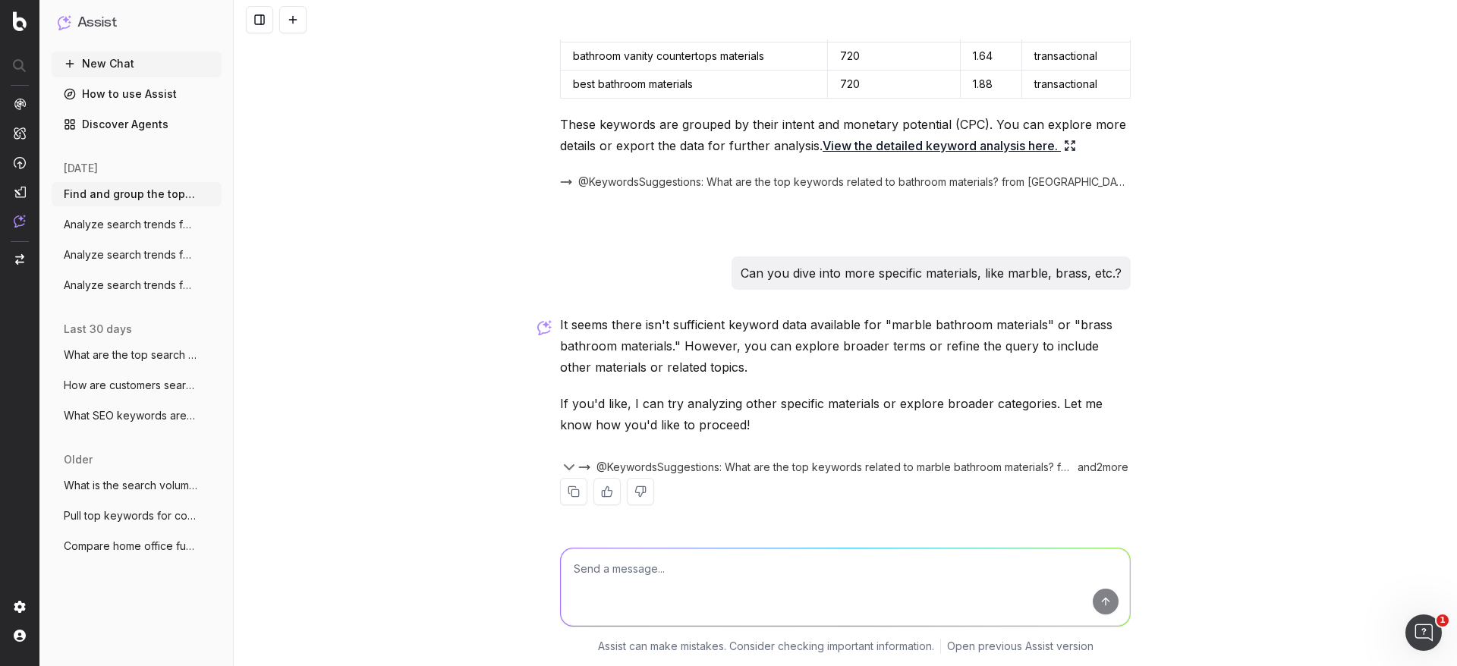
click at [822, 585] on textarea at bounding box center [845, 587] width 569 height 77
type textarea "P"
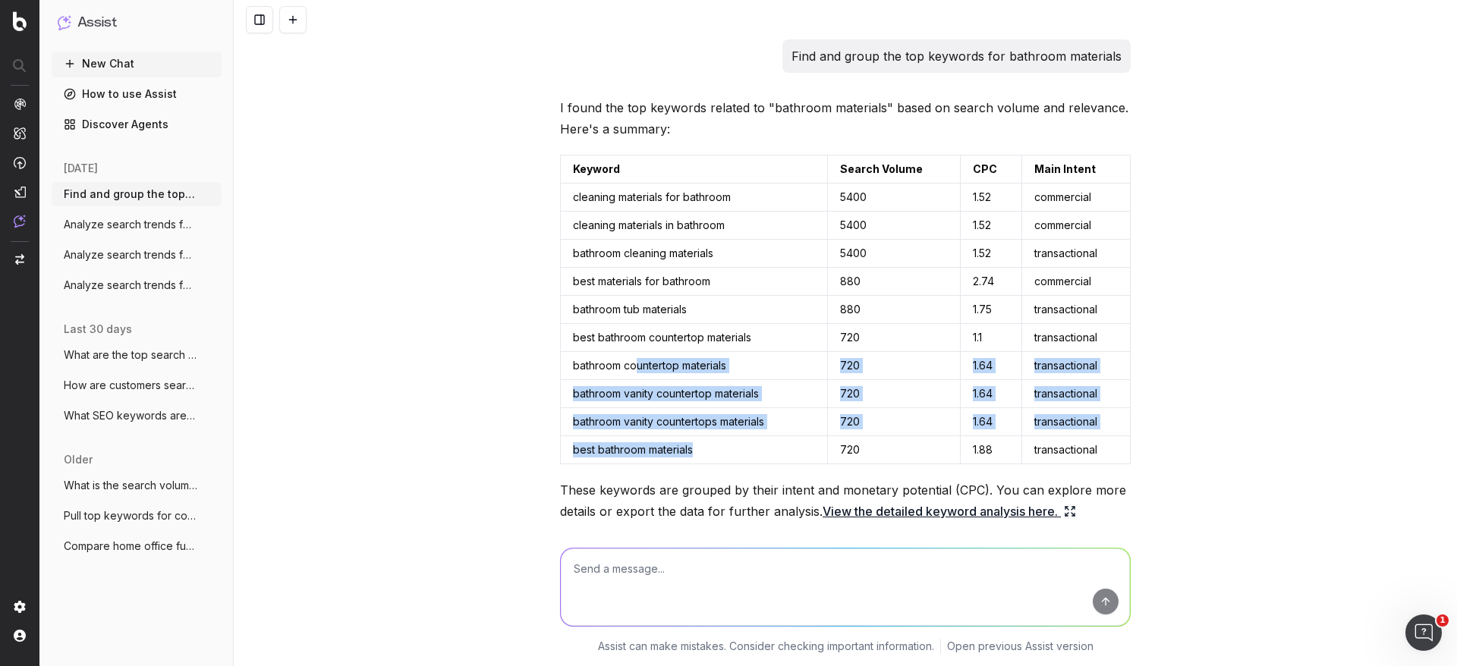
drag, startPoint x: 724, startPoint y: 461, endPoint x: 625, endPoint y: 374, distance: 131.2
click at [625, 374] on tbody "cleaning materials for bathroom 5400 1.52 commercial cleaning materials in bath…" at bounding box center [846, 324] width 570 height 281
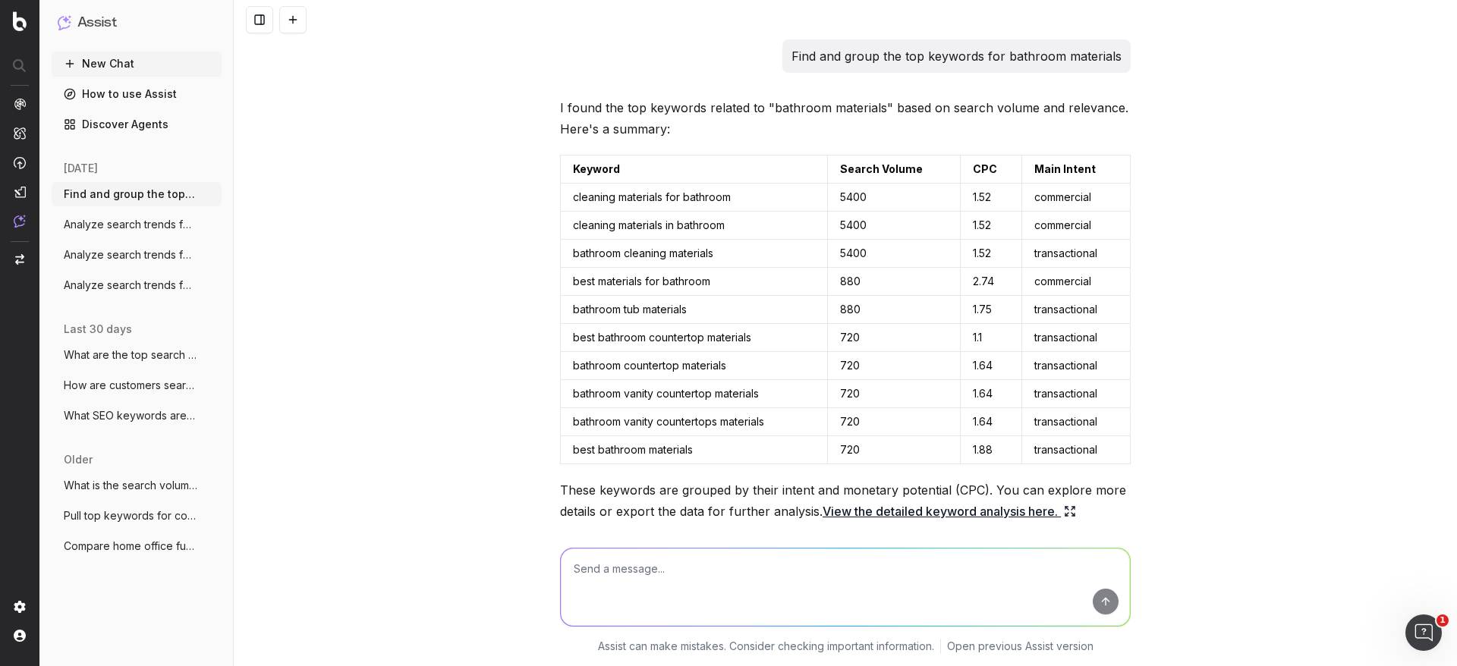
click at [449, 271] on div "Find and group the top keywords for bathroom materials I found the top keywords…" at bounding box center [845, 333] width 1223 height 666
click at [1173, 305] on div "Find and group the top keywords for bathroom materials I found the top keywords…" at bounding box center [845, 333] width 1223 height 666
drag, startPoint x: 788, startPoint y: 52, endPoint x: 999, endPoint y: 57, distance: 211.0
click at [999, 57] on div "Find and group the top keywords for bathroom materials" at bounding box center [956, 55] width 348 height 33
copy p "Find and group the top keywords for"
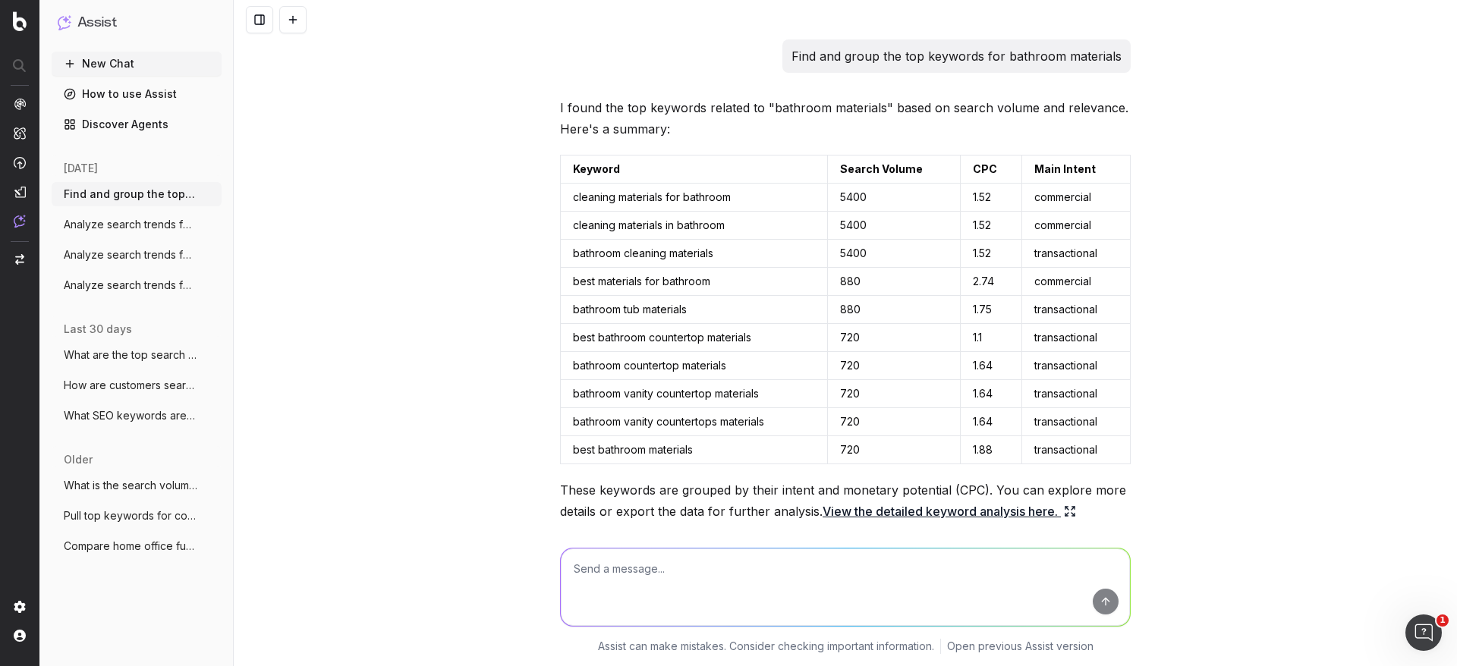
click at [758, 580] on textarea at bounding box center [845, 587] width 569 height 77
paste textarea "Find and group the top keywords for"
type textarea "Find and group the top keywords for home storage"
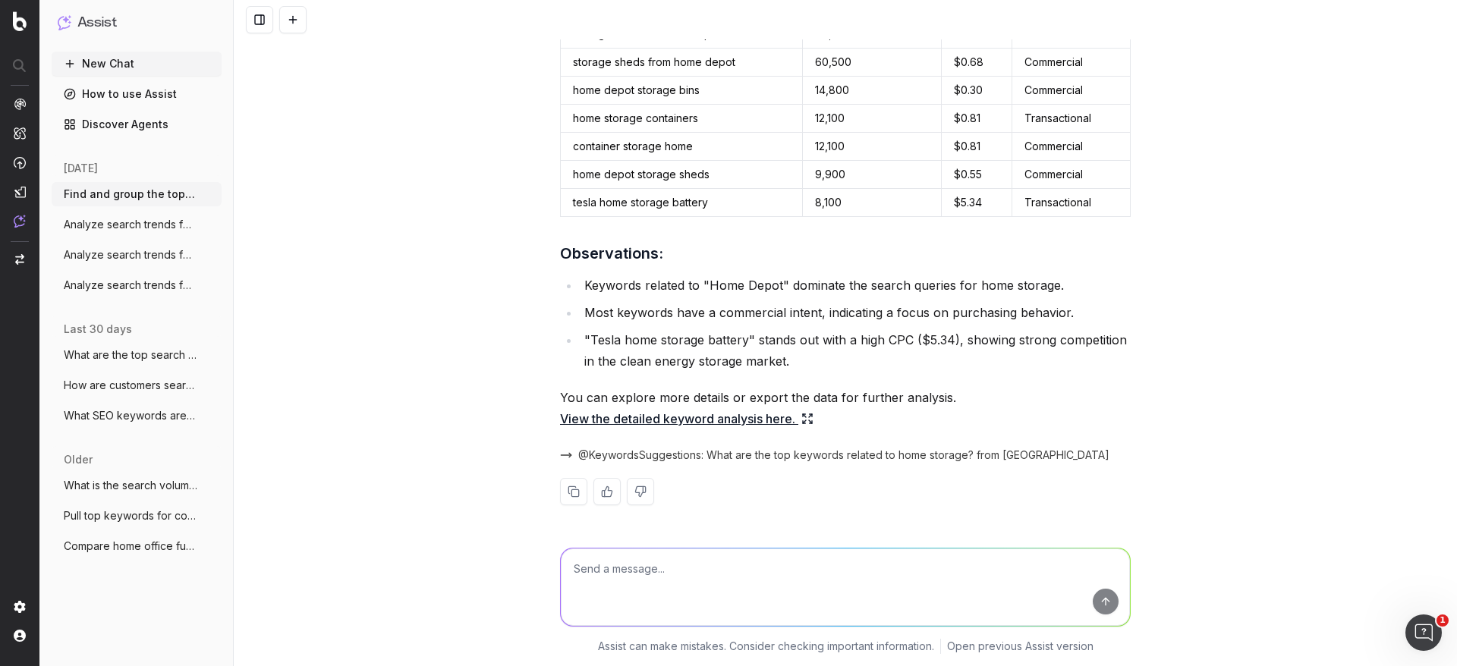
scroll to position [1082, 0]
click at [765, 414] on link "View the detailed keyword analysis here." at bounding box center [686, 418] width 253 height 21
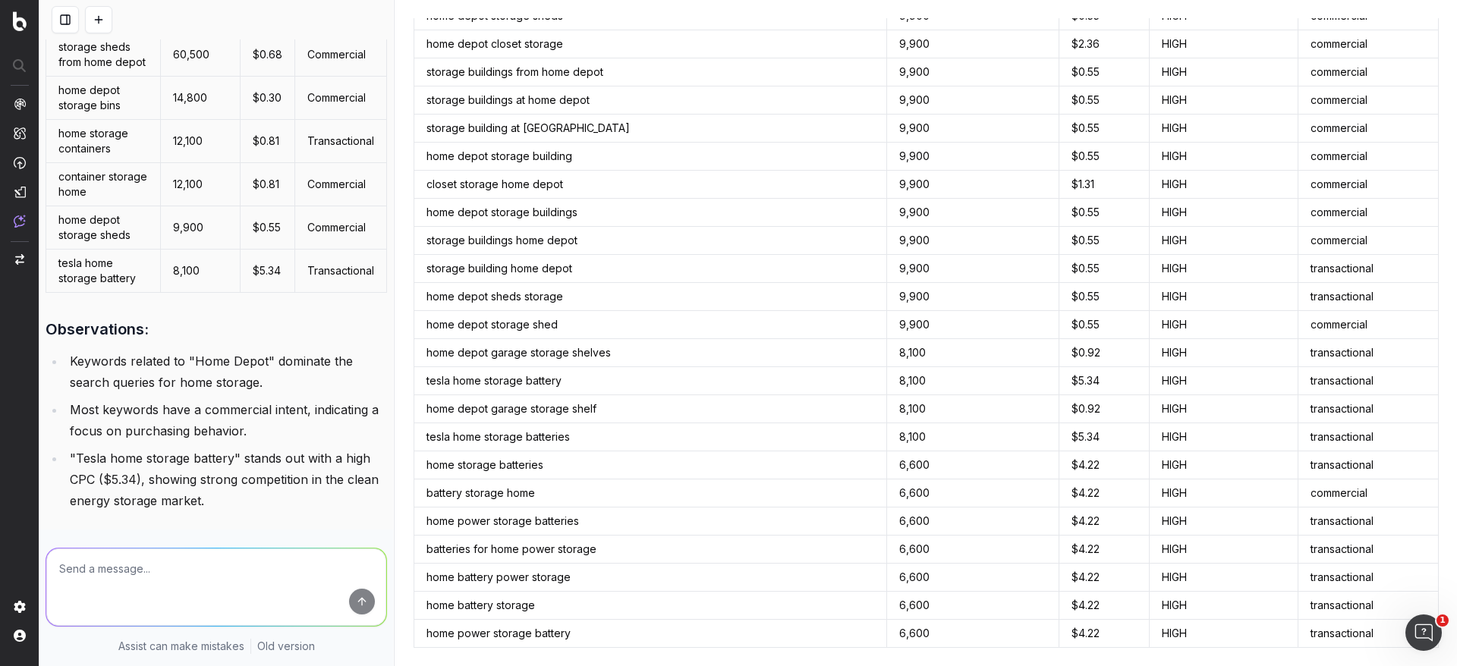
scroll to position [0, 0]
